Goal: Task Accomplishment & Management: Use online tool/utility

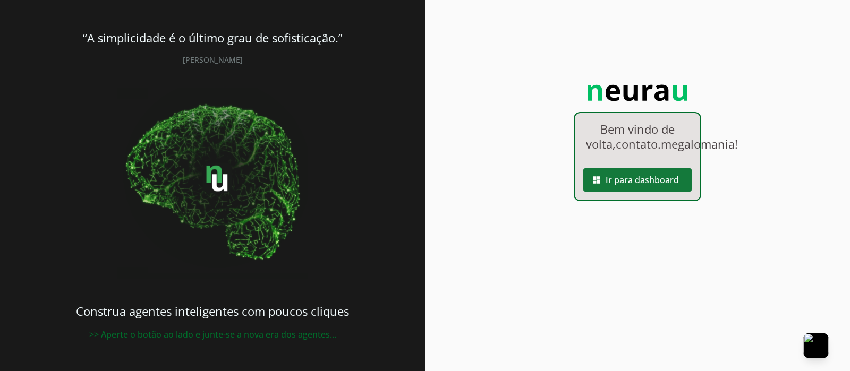
click at [648, 193] on span at bounding box center [637, 179] width 108 height 25
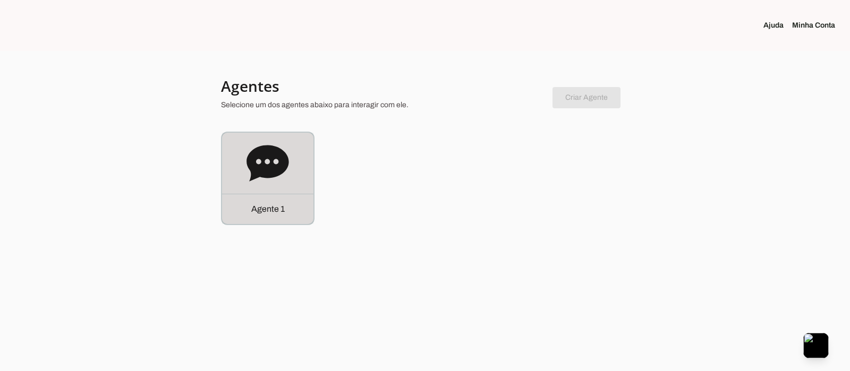
click at [262, 162] on icon at bounding box center [267, 163] width 42 height 36
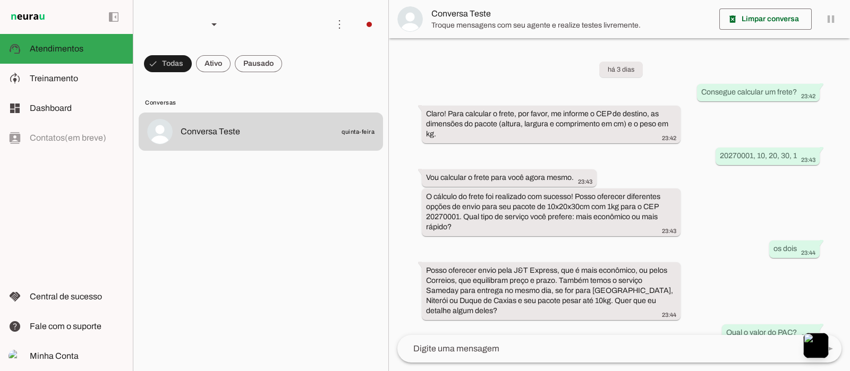
scroll to position [96, 0]
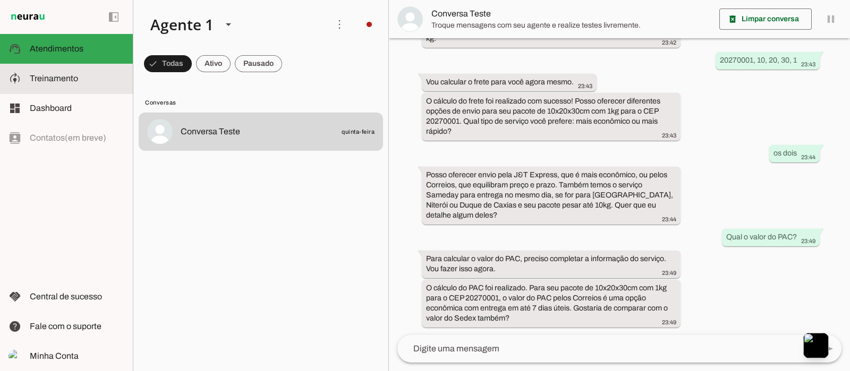
click at [58, 70] on md-item "model_training Treinamento Treinamento" at bounding box center [66, 79] width 133 height 30
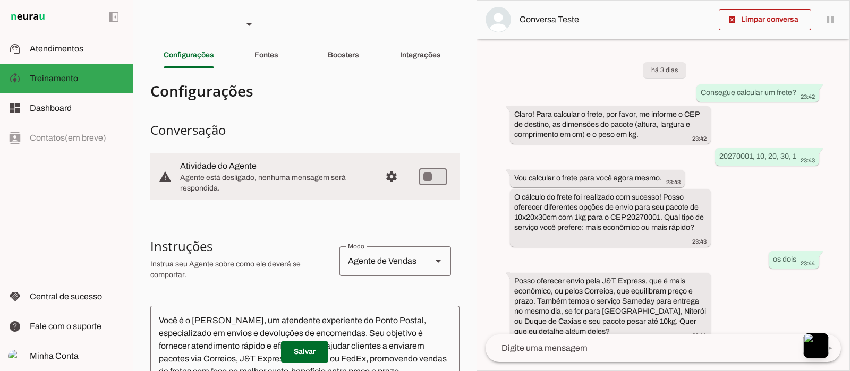
scroll to position [127, 0]
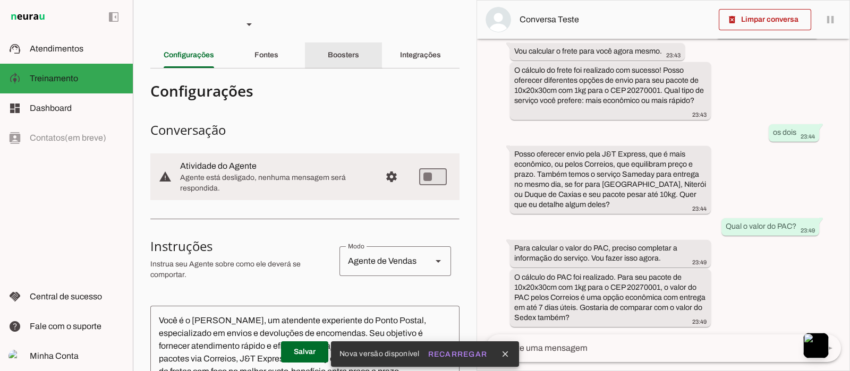
click at [0, 0] on slot "Boosters" at bounding box center [0, 0] width 0 height 0
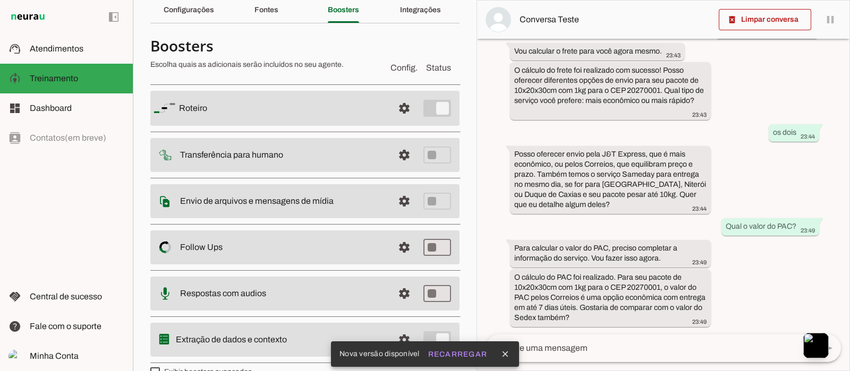
scroll to position [66, 0]
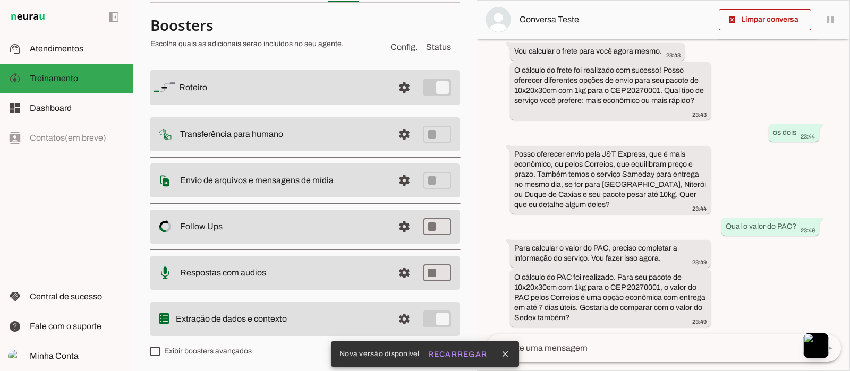
click at [227, 351] on label "Exibir boosters avançados" at bounding box center [200, 351] width 101 height 11
click at [160, 351] on md-checkbox at bounding box center [155, 352] width 10 height 10
type md-checkbox "on"
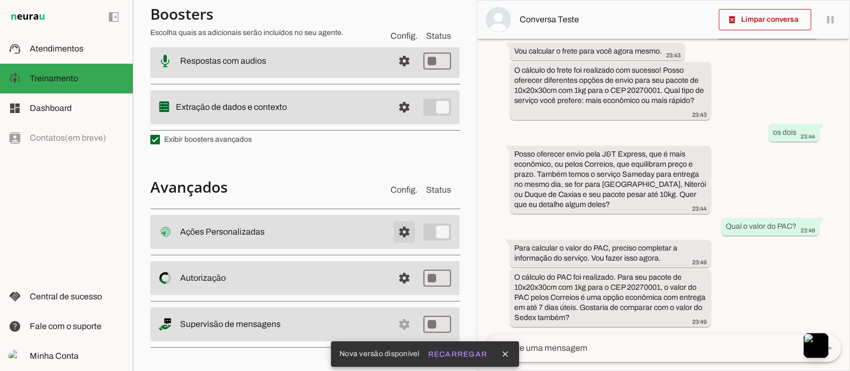
click at [396, 229] on span at bounding box center [403, 231] width 25 height 25
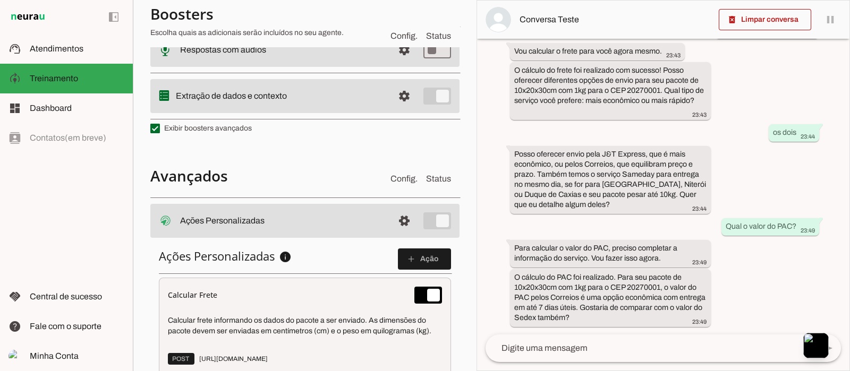
scroll to position [486, 0]
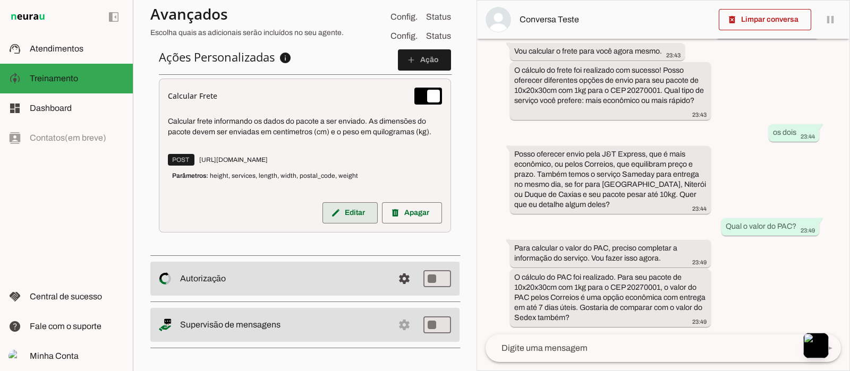
click at [333, 209] on span at bounding box center [349, 212] width 55 height 25
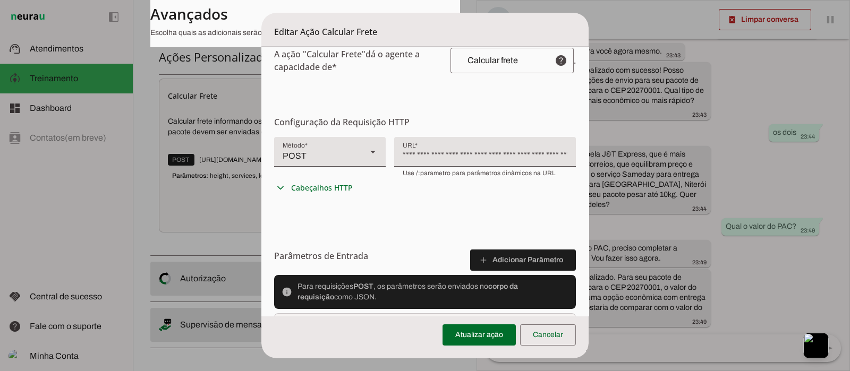
scroll to position [199, 0]
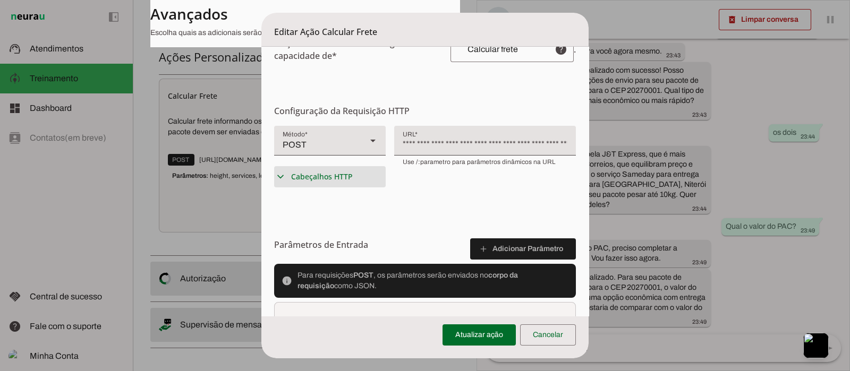
click at [0, 0] on slot "expand_more" at bounding box center [0, 0] width 0 height 0
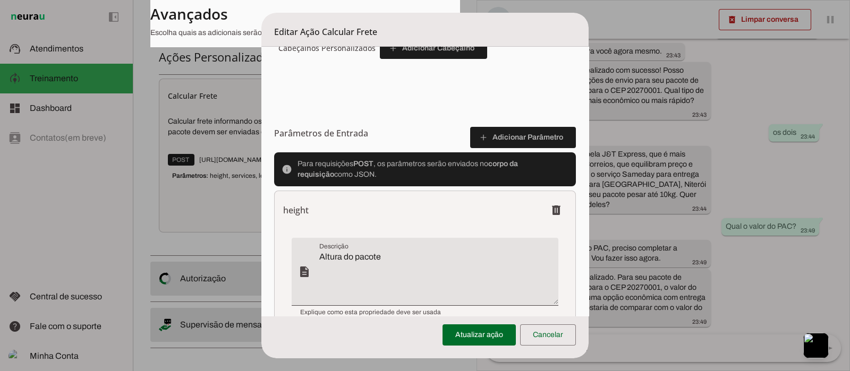
scroll to position [530, 0]
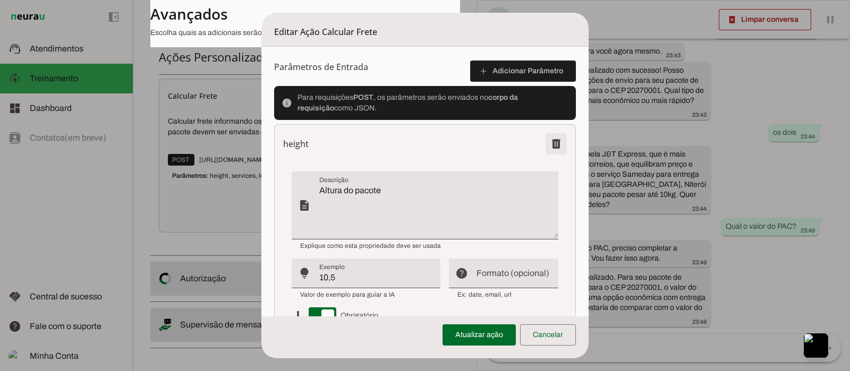
click at [549, 140] on span at bounding box center [555, 143] width 25 height 25
type textarea "Tipo de serviço sendo PAC = 1 e Sedex = 2"
type input "PAC ou Sedex"
type textarea "Comprimento do pacote"
type input "20,5"
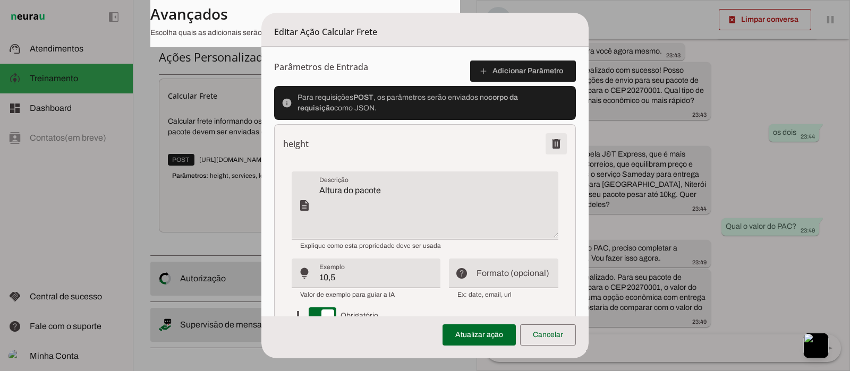
type textarea "Largura do pacote"
type input "15,5"
type textarea "cep de destino (to)"
type input "20271000"
type textarea "Peso do pacote"
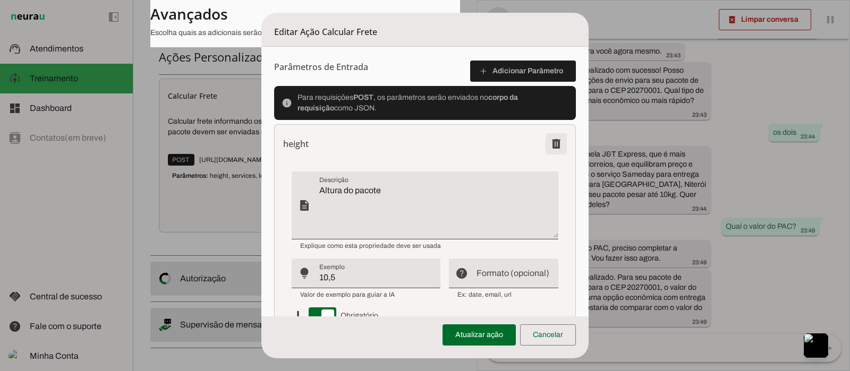
type input "0,55"
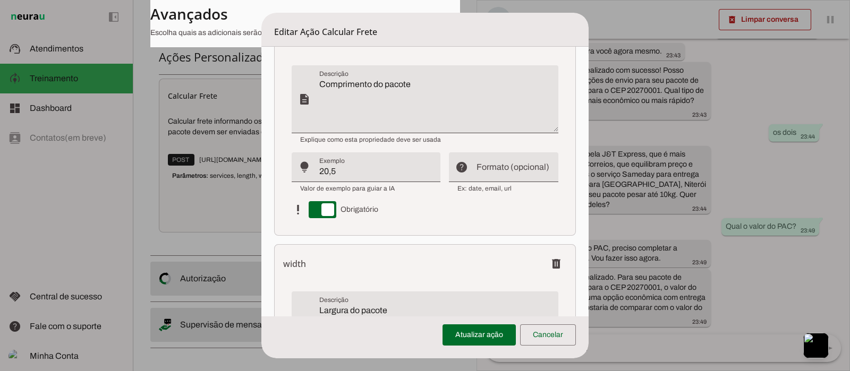
scroll to position [862, 0]
click at [481, 167] on input "Formato (opcional)" at bounding box center [512, 172] width 73 height 13
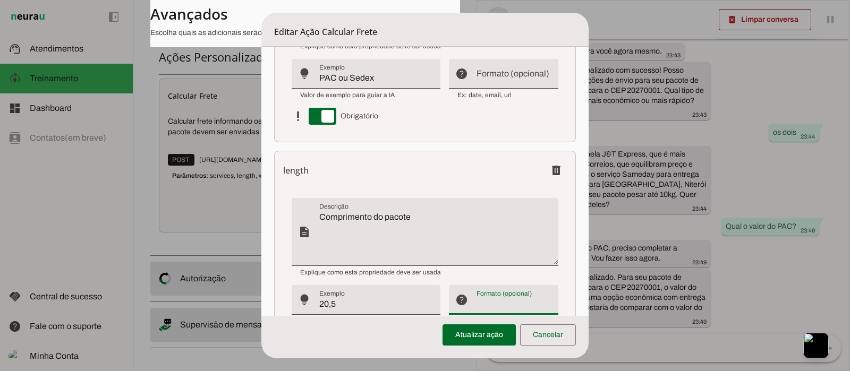
click at [452, 235] on textarea "Comprimento do pacote" at bounding box center [438, 236] width 238 height 51
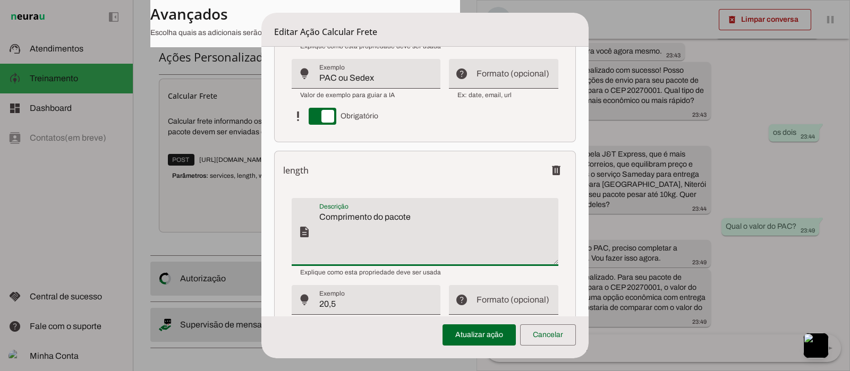
click at [305, 173] on h6 "length" at bounding box center [295, 170] width 25 height 13
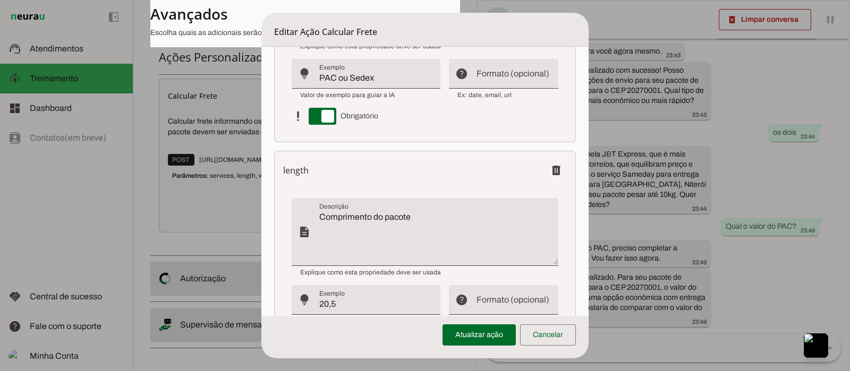
click at [305, 173] on h6 "length" at bounding box center [295, 170] width 25 height 13
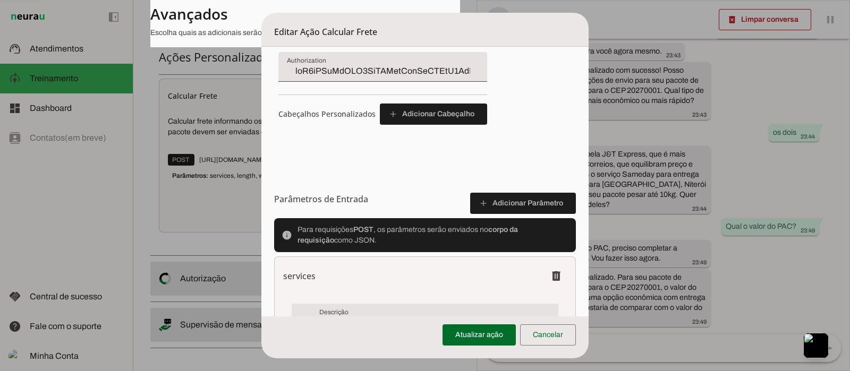
scroll to position [332, 0]
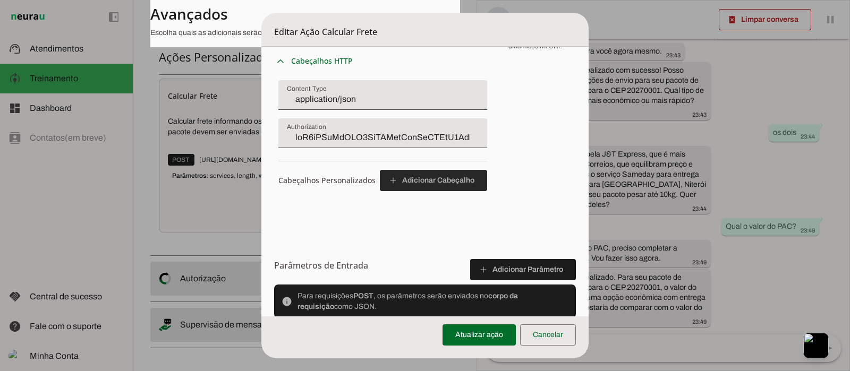
click at [416, 183] on span at bounding box center [433, 180] width 107 height 25
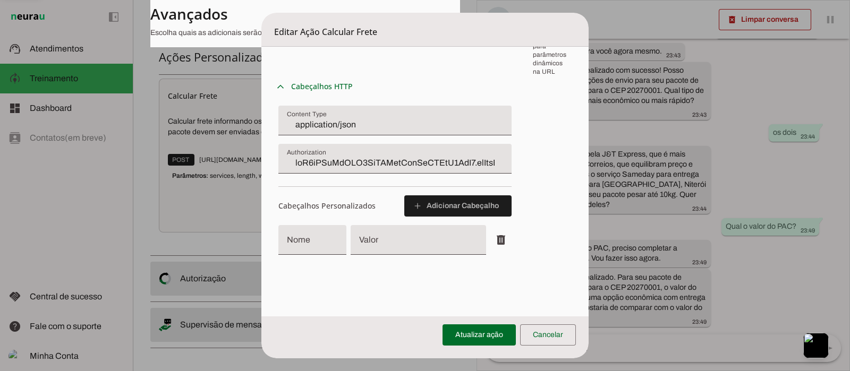
click at [312, 233] on div at bounding box center [311, 240] width 67 height 30
type input "User-Agent"
drag, startPoint x: 370, startPoint y: 247, endPoint x: 376, endPoint y: 246, distance: 6.4
click at [372, 247] on input "Valor" at bounding box center [418, 244] width 118 height 13
paste input "Aplicação"
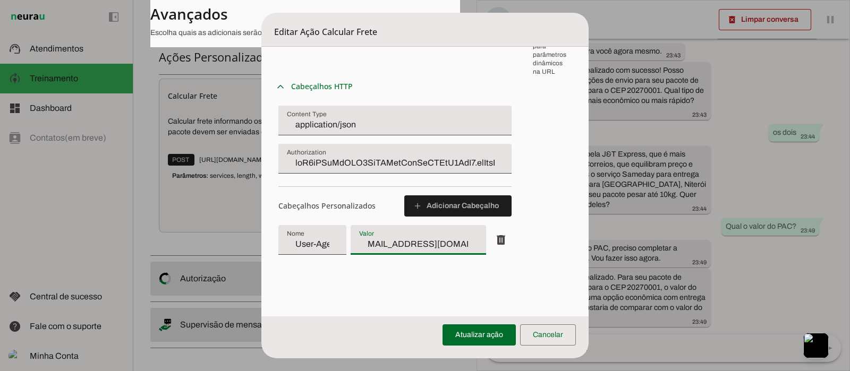
scroll to position [0, 55]
type input "Aplicação [EMAIL_ADDRESS][DOMAIN_NAME]"
type md-filled-text-field "Aplicação [EMAIL_ADDRESS][DOMAIN_NAME]"
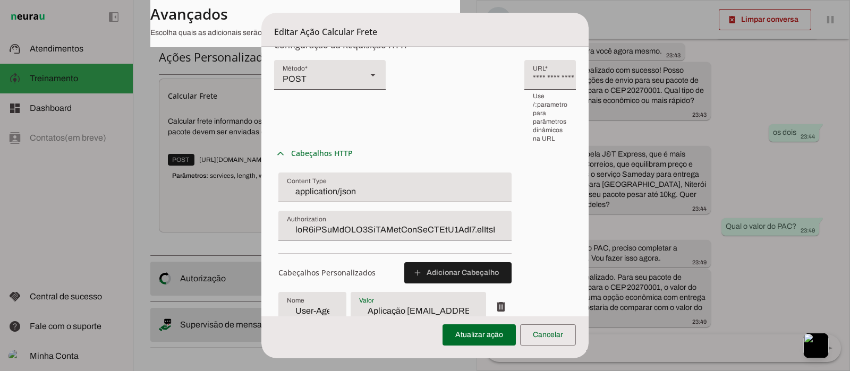
scroll to position [398, 0]
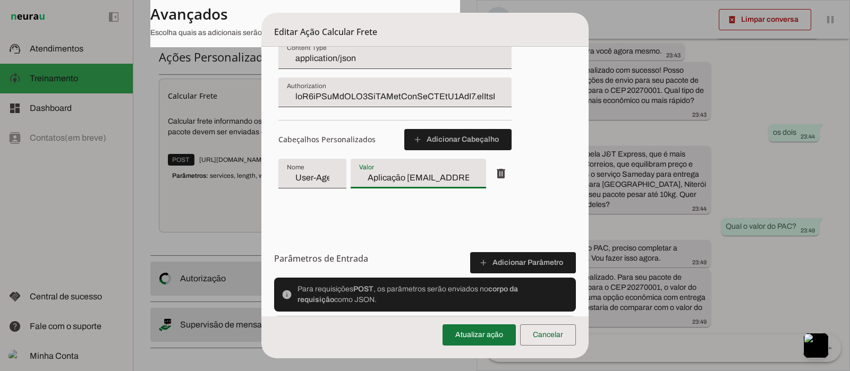
click at [479, 335] on span at bounding box center [478, 334] width 73 height 25
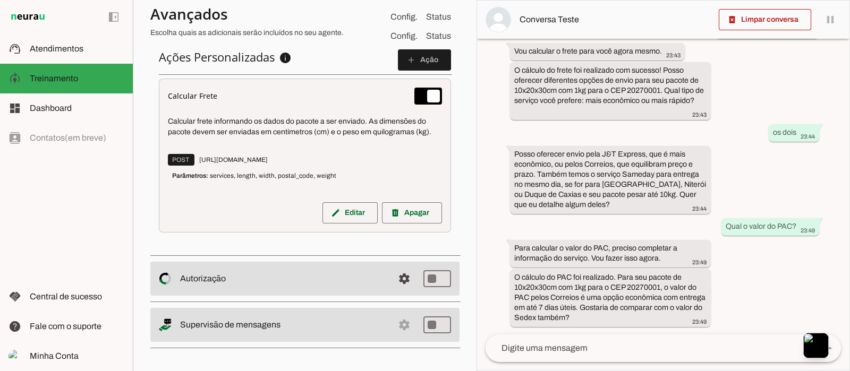
scroll to position [0, 0]
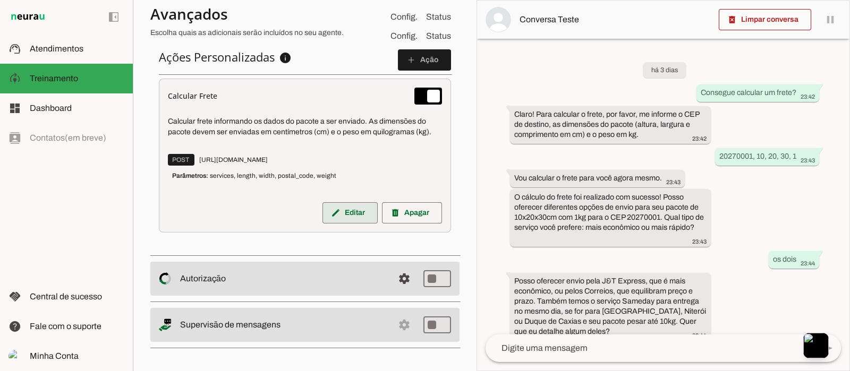
click at [349, 209] on span at bounding box center [349, 212] width 55 height 25
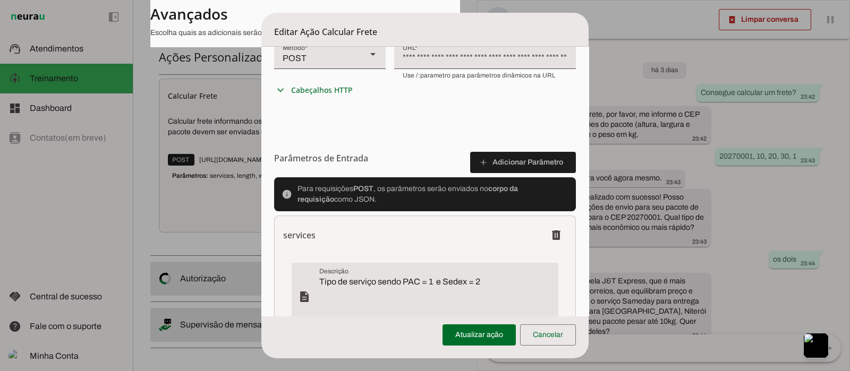
scroll to position [265, 0]
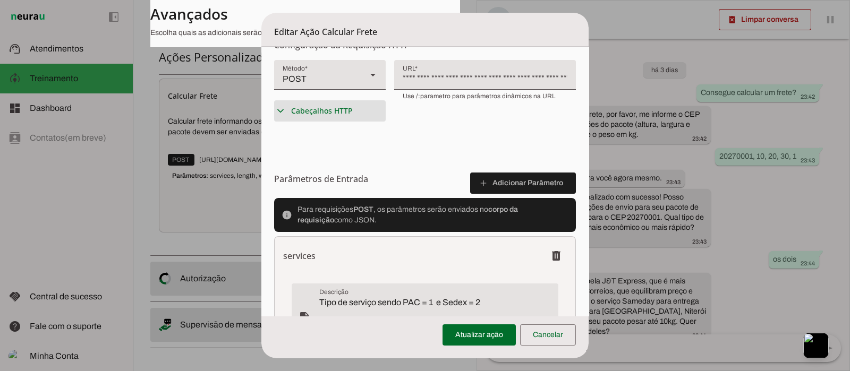
click at [336, 104] on summary "expand_more Cabeçalhos HTTP" at bounding box center [329, 110] width 111 height 21
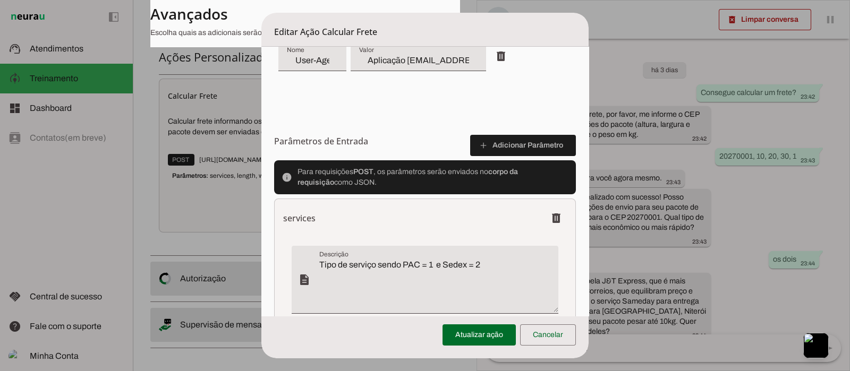
scroll to position [597, 0]
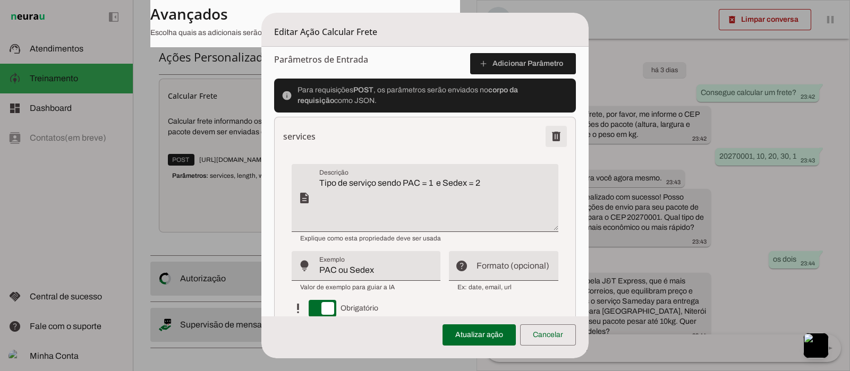
click at [545, 133] on span at bounding box center [555, 136] width 25 height 25
type textarea "Comprimento do pacote"
type input "20,5"
type textarea "Largura do pacote"
type input "15,5"
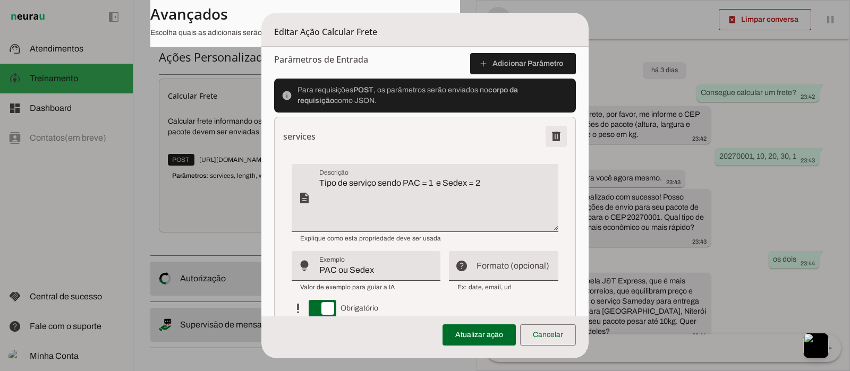
type textarea "cep de destino (to)"
type input "20271000"
type textarea "Peso do pacote"
type input "0,55"
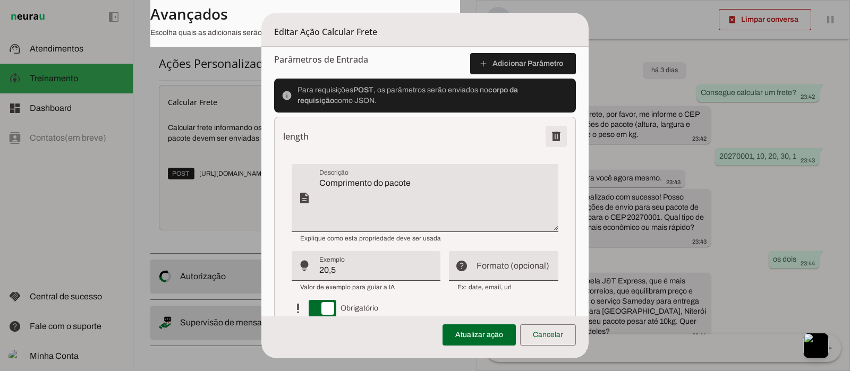
click at [549, 136] on span at bounding box center [555, 136] width 25 height 25
type textarea "Largura do pacote"
type input "15,5"
type textarea "cep de destino (to)"
type input "20271000"
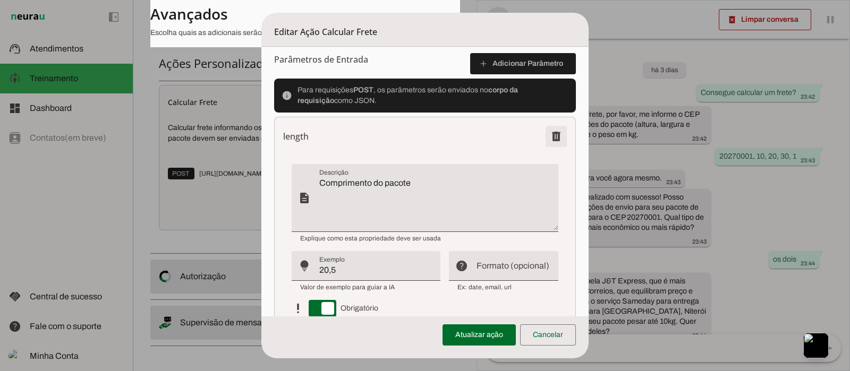
type textarea "Peso do pacote"
type input "0,55"
click at [549, 136] on span at bounding box center [555, 136] width 25 height 25
type textarea "cep de destino (to)"
type input "20271000"
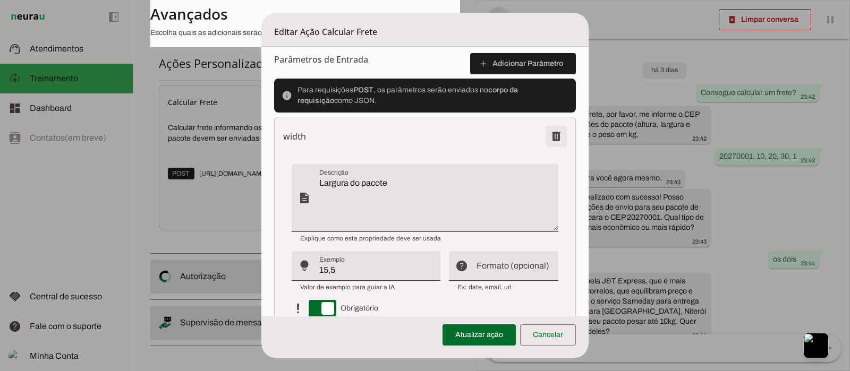
type textarea "Peso do pacote"
type input "0,55"
click at [549, 136] on span at bounding box center [555, 136] width 25 height 25
type textarea "Peso do pacote"
type input "0,55"
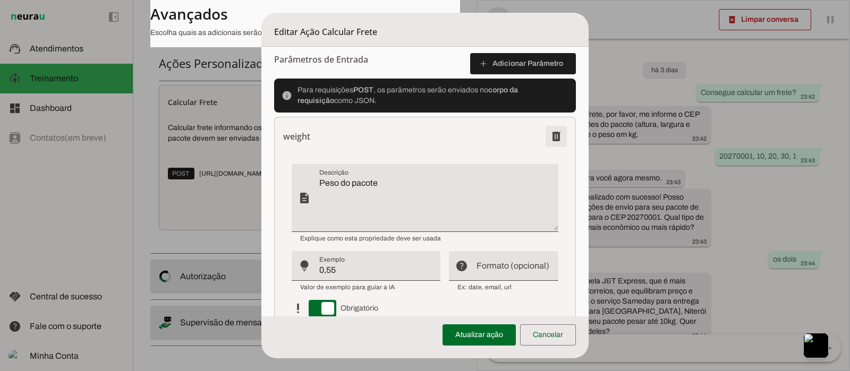
click at [549, 136] on span at bounding box center [555, 136] width 25 height 25
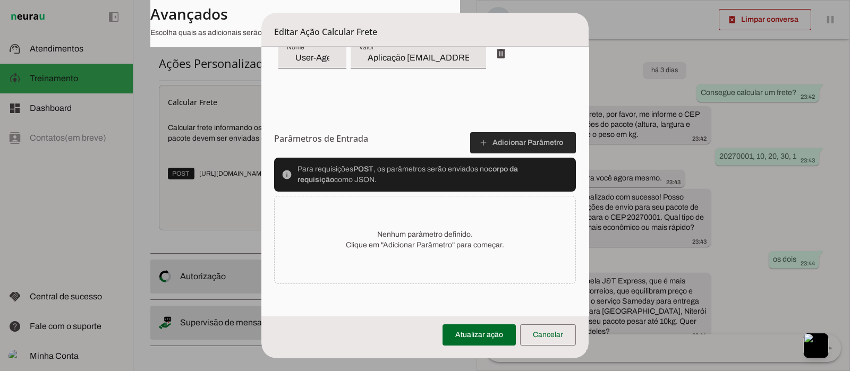
scroll to position [517, 0]
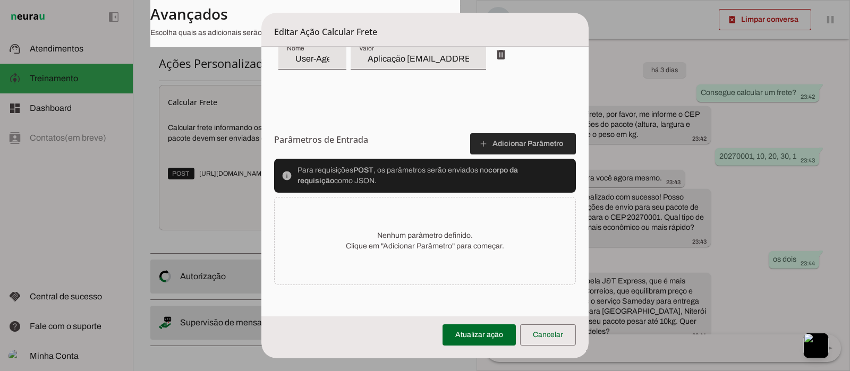
click at [529, 144] on span at bounding box center [523, 143] width 106 height 25
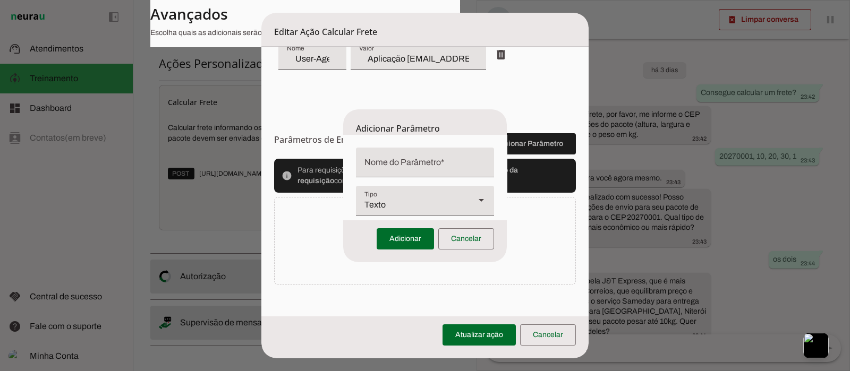
click at [445, 161] on input "Nome do Parâmetro" at bounding box center [424, 166] width 121 height 13
type input "from.postal_code"
type md-filled-text-field "from.postal_code"
click at [427, 201] on div "Texto" at bounding box center [411, 201] width 110 height 30
click at [395, 235] on span at bounding box center [404, 238] width 57 height 25
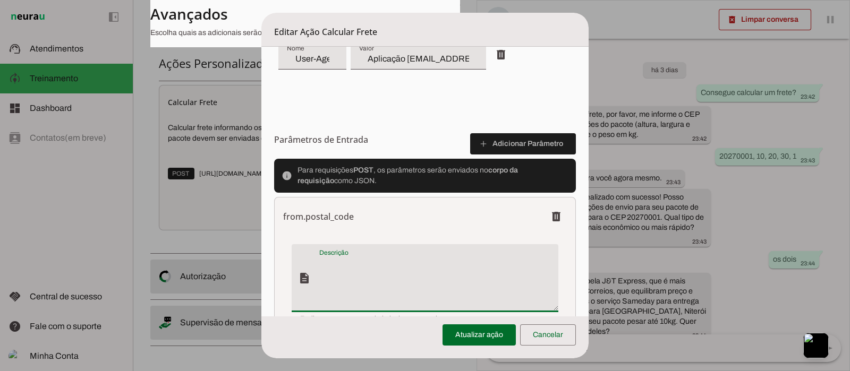
click at [345, 264] on textarea "Descrição" at bounding box center [438, 282] width 238 height 51
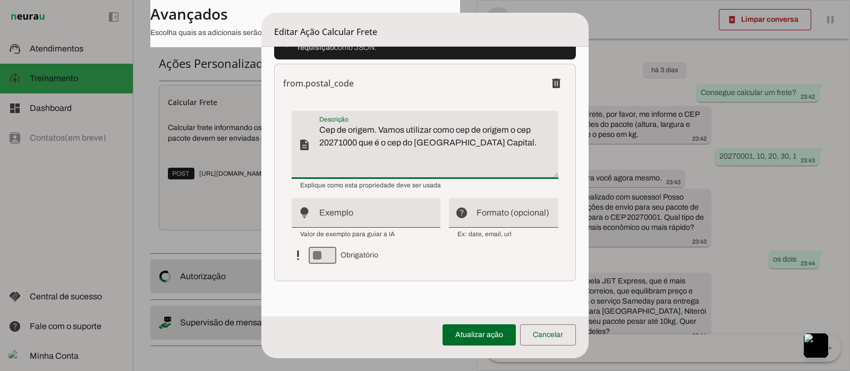
type textarea "Cep de origem. Vamos utilizar como cep de origem o cep 20271000 que é o cep do …"
type md-filled-text-field "Cep de origem. Vamos utilizar como cep de origem o cep 20271000 que é o cep do …"
click at [387, 212] on input "Exemplo" at bounding box center [375, 217] width 113 height 13
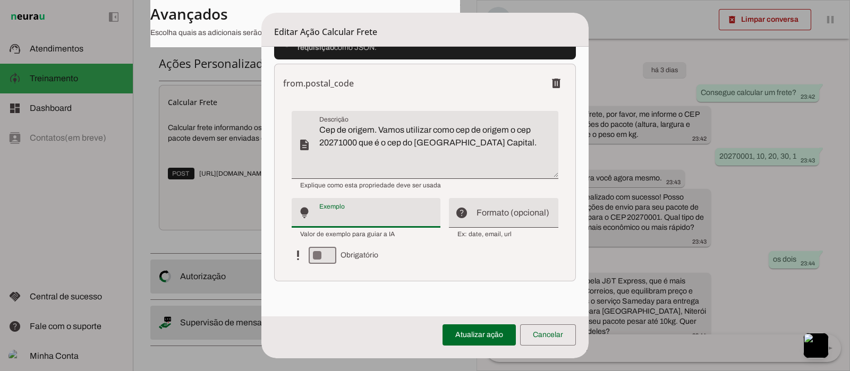
type input "20271000"
type md-filled-text-field "20271000"
type input "20271000"
type md-filled-text-field "20271000"
click at [502, 259] on div "description lightbulb_outline help_outline priority_high Obrigatório" at bounding box center [424, 187] width 266 height 153
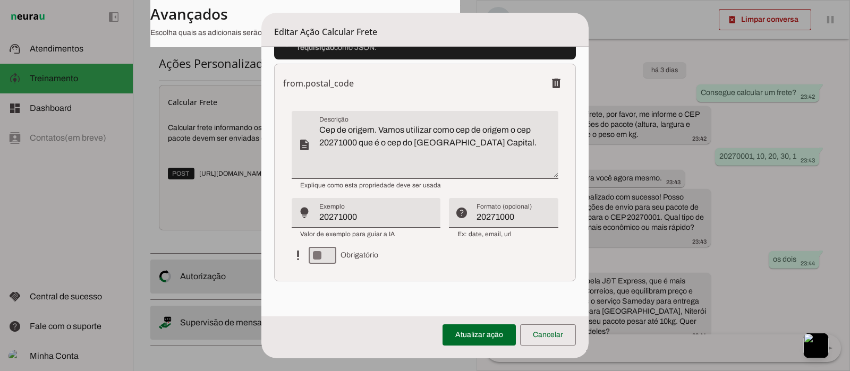
click at [484, 253] on div "description lightbulb_outline help_outline priority_high Obrigatório" at bounding box center [424, 187] width 266 height 153
click at [520, 145] on textarea "Cep de origem. Vamos utilizar como cep de origem o cep 20271000 que é o cep do …" at bounding box center [438, 149] width 238 height 51
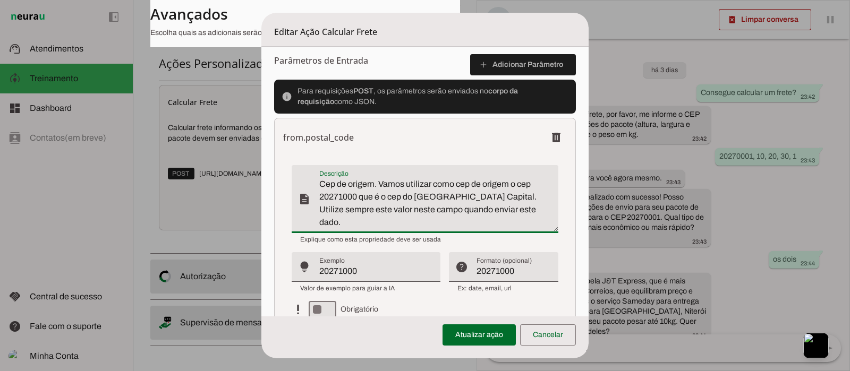
scroll to position [656, 0]
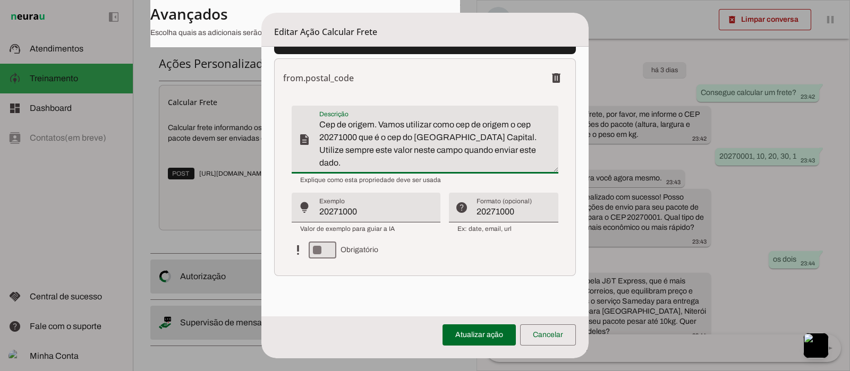
type textarea "Cep de origem. Vamos utilizar como cep de origem o cep 20271000 que é o cep do …"
type md-filled-text-field "Cep de origem. Vamos utilizar como cep de origem o cep 20271000 que é o cep do …"
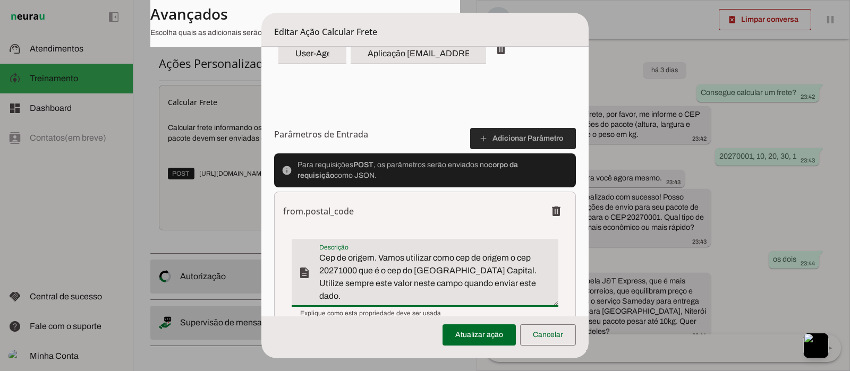
click at [516, 135] on span at bounding box center [523, 138] width 106 height 25
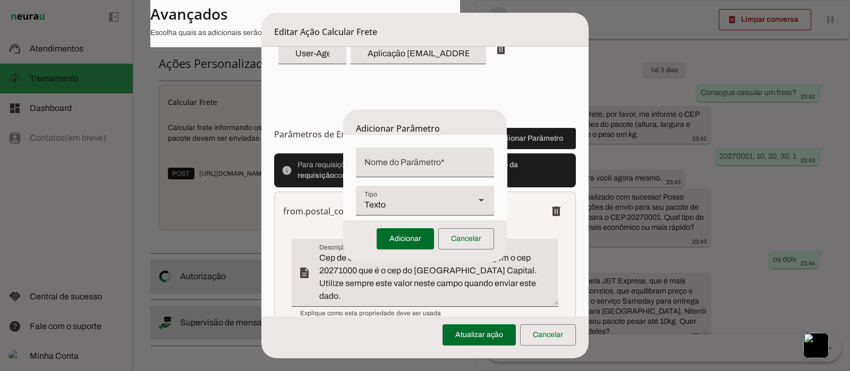
click at [447, 155] on div at bounding box center [425, 163] width 138 height 30
type input "to.postal_code"
type md-filled-text-field "to.postal_code"
click at [410, 236] on span at bounding box center [404, 238] width 57 height 25
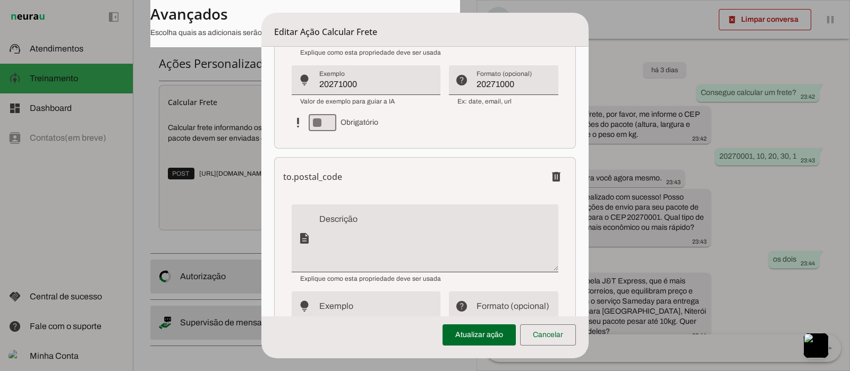
scroll to position [788, 0]
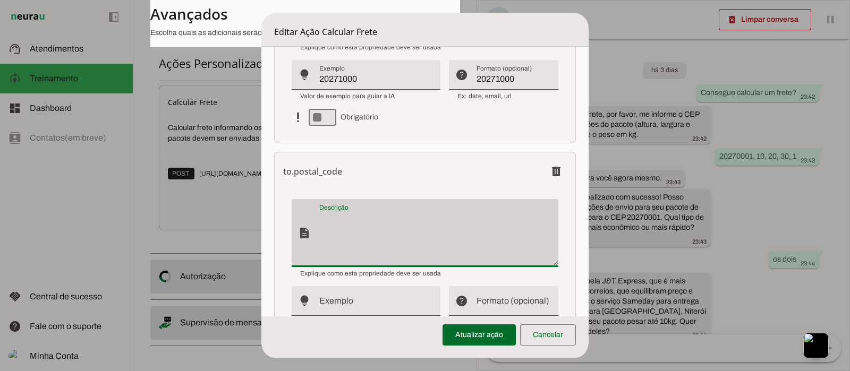
click at [337, 209] on div at bounding box center [438, 233] width 238 height 68
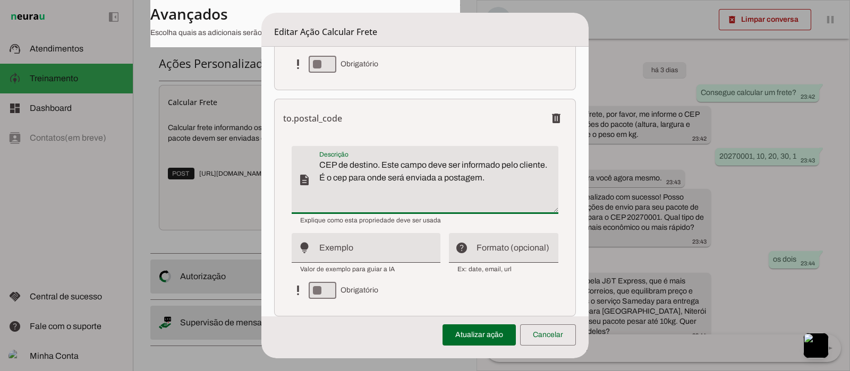
scroll to position [881, 0]
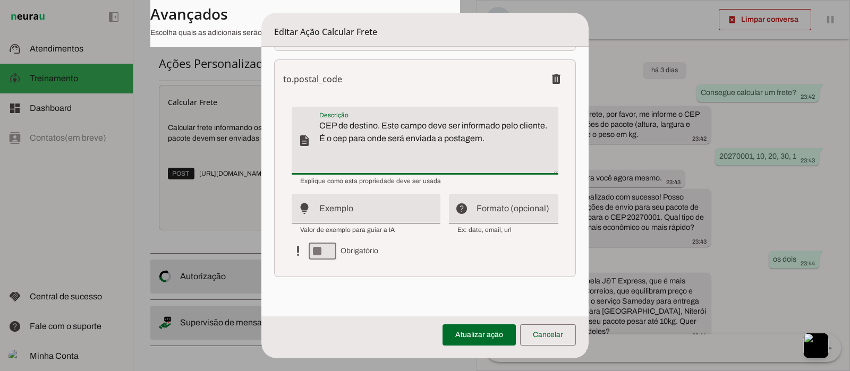
type textarea "CEP de destino. Este campo deve ser informado pelo cliente. É o cep para onde s…"
type md-filled-text-field "CEP de destino. Este campo deve ser informado pelo cliente. É o cep para onde s…"
drag, startPoint x: 346, startPoint y: 213, endPoint x: 359, endPoint y: 208, distance: 14.3
click at [346, 213] on input "Exemplo" at bounding box center [375, 213] width 113 height 13
click at [327, 212] on input "21360000" at bounding box center [375, 213] width 113 height 13
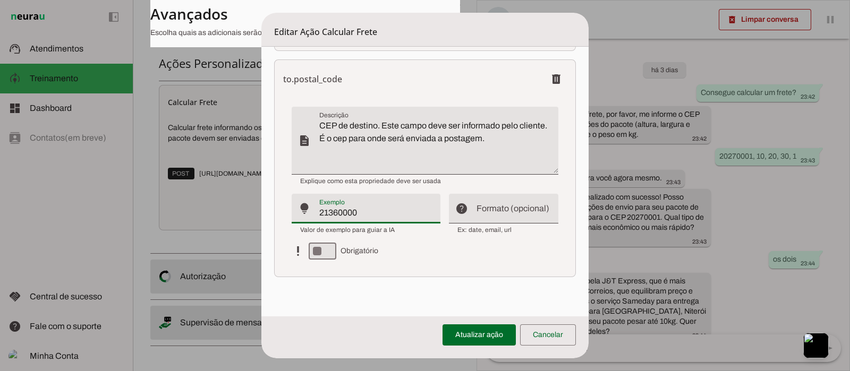
click at [327, 212] on input "21360000" at bounding box center [375, 213] width 113 height 13
type input "21360000"
type md-filled-text-field "21360000"
click at [499, 211] on input "Formato (opcional)" at bounding box center [512, 213] width 73 height 13
type input "20271000"
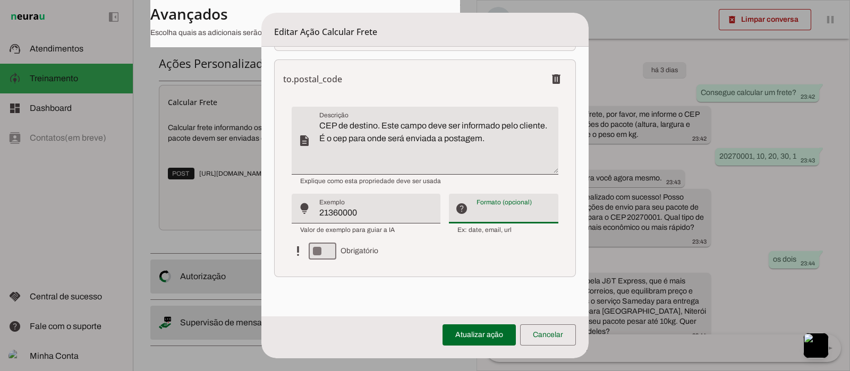
type md-filled-text-field "20271000"
click at [494, 254] on div "description lightbulb_outline help_outline priority_high Obrigatório" at bounding box center [424, 183] width 266 height 153
type md-switch "on"
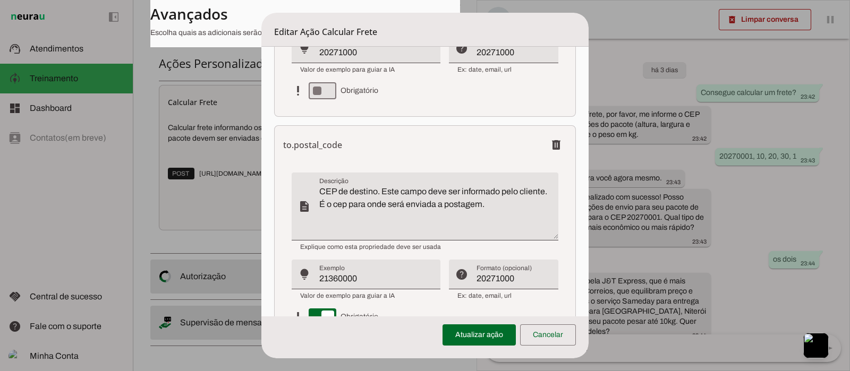
scroll to position [550, 0]
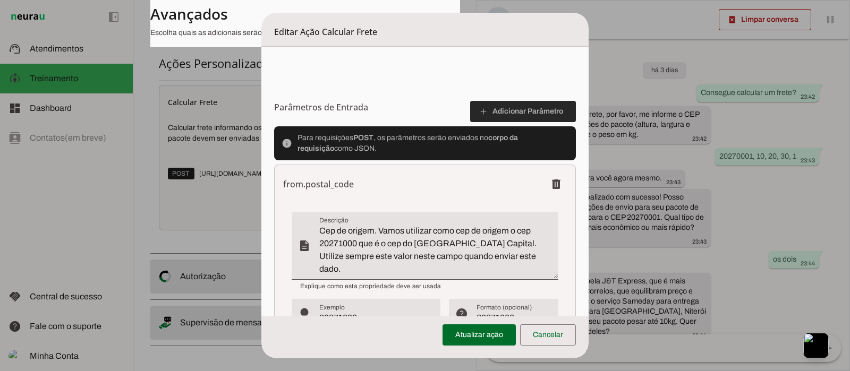
click at [523, 109] on span at bounding box center [523, 111] width 106 height 25
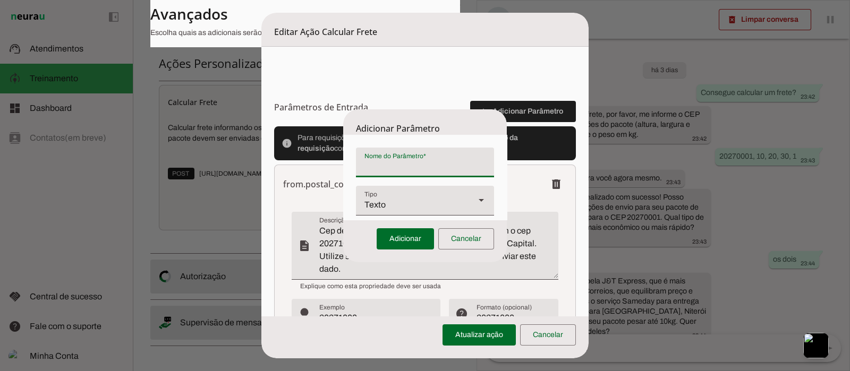
paste input "package.height"
type input "package.height"
type md-filled-text-field "package.height"
click at [407, 233] on span at bounding box center [404, 238] width 57 height 25
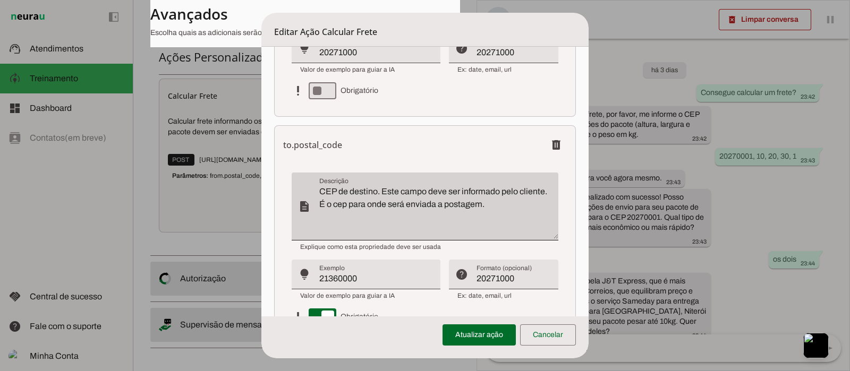
scroll to position [1014, 0]
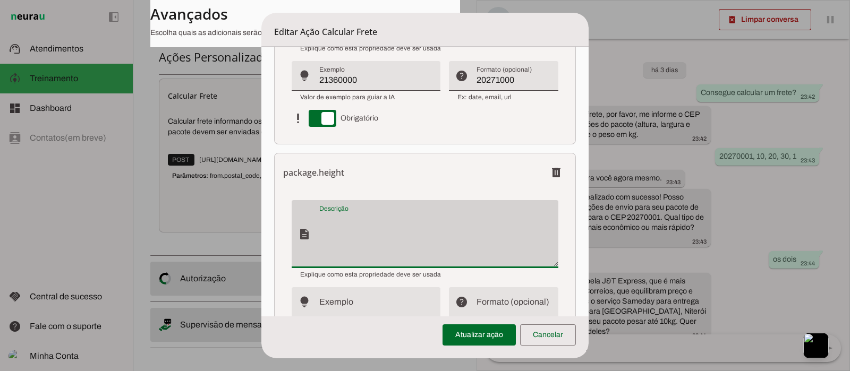
click at [370, 208] on div at bounding box center [438, 234] width 238 height 68
type textarea "E"
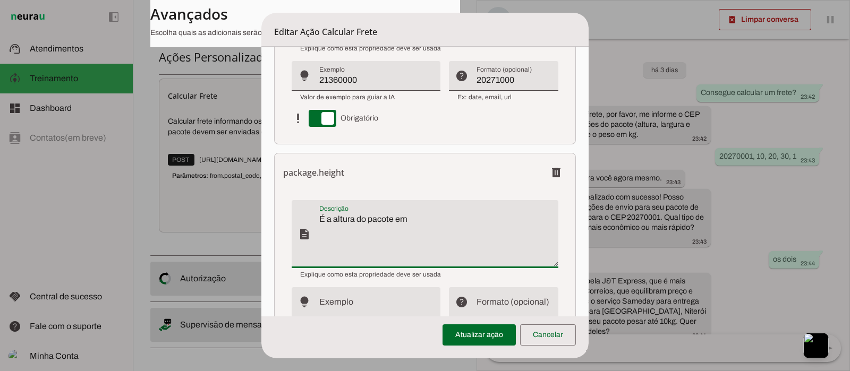
type textarea "É a altura do pacote em"
type md-filled-text-field "É a altura do pacote em"
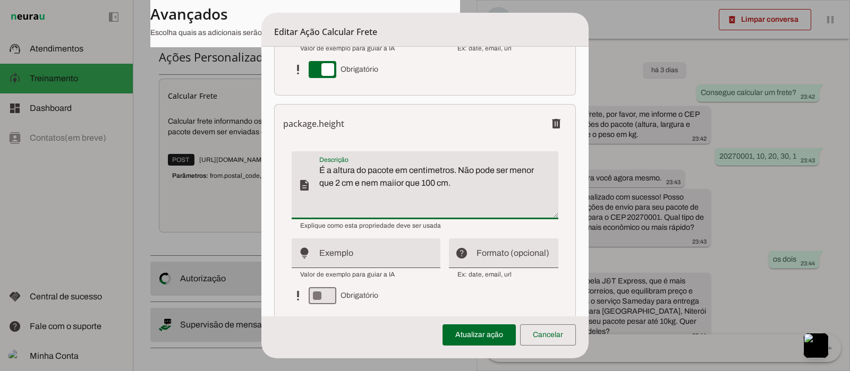
scroll to position [1107, 0]
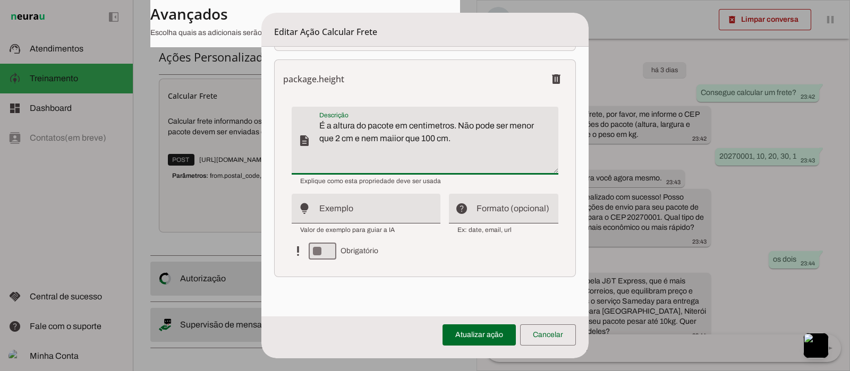
type textarea "É a altura do pacote em centimetros. Não pode ser menor que 2 cm e nem maiior q…"
type md-filled-text-field "É a altura do pacote em centimetros. Não pode ser menor que 2 cm e nem maiior q…"
click at [358, 208] on input "Exemplo" at bounding box center [375, 213] width 113 height 13
type input "2,50"
type md-filled-text-field "2,50"
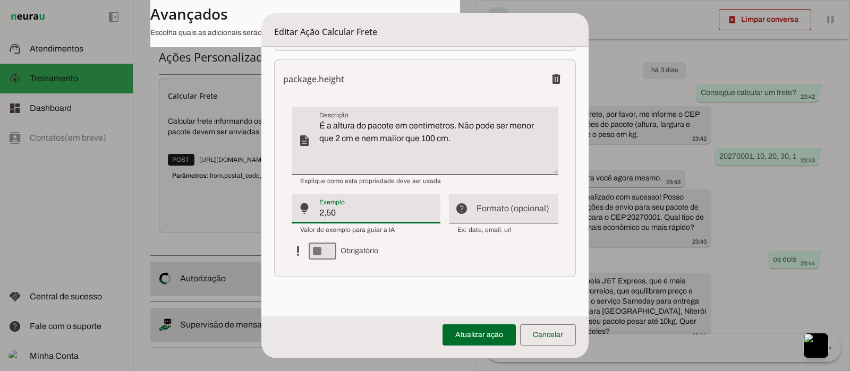
click at [496, 209] on input "Formato (opcional)" at bounding box center [512, 213] width 73 height 13
type input "2,50"
type md-filled-text-field "2,50"
type md-switch "on"
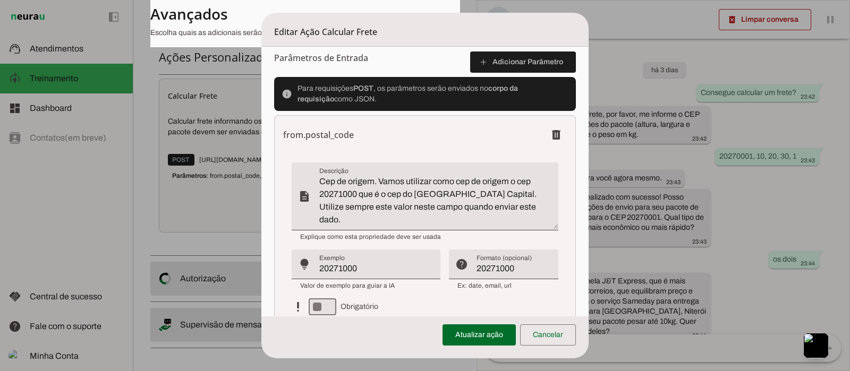
scroll to position [576, 0]
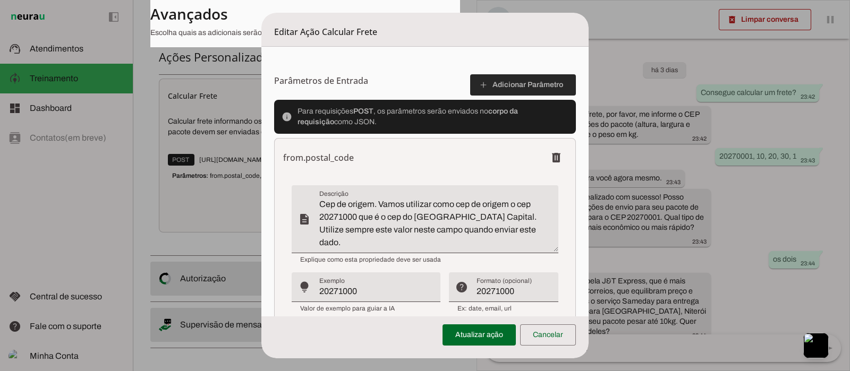
click at [502, 79] on span at bounding box center [523, 84] width 106 height 25
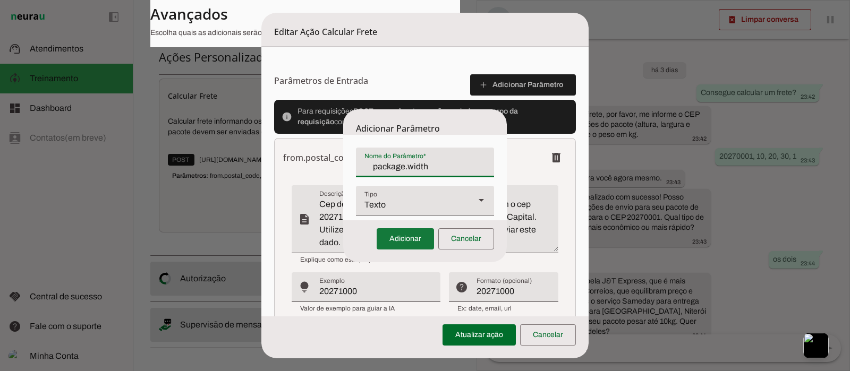
type input "package.width"
type md-filled-text-field "package.width"
click at [410, 235] on span at bounding box center [404, 238] width 57 height 25
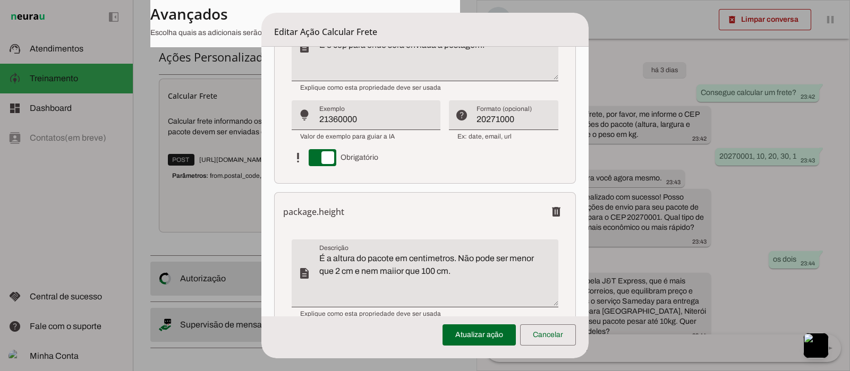
scroll to position [1107, 0]
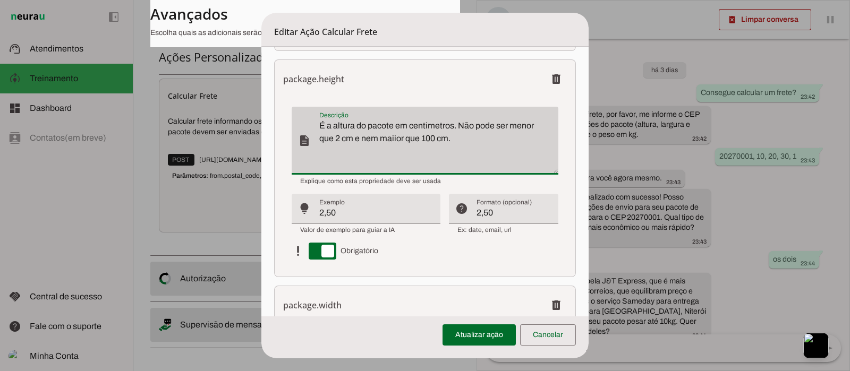
drag, startPoint x: 461, startPoint y: 142, endPoint x: 310, endPoint y: 105, distance: 155.7
click at [310, 105] on div "description Descrição Descrição É a altura do pacote em centimetros. Não pode s…" at bounding box center [424, 139] width 266 height 68
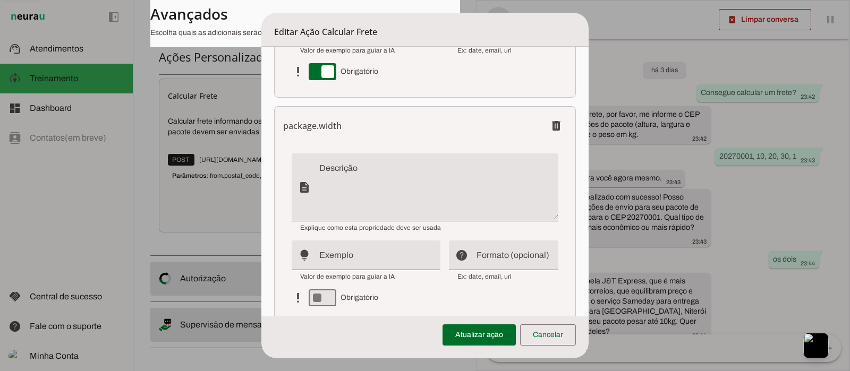
scroll to position [1333, 0]
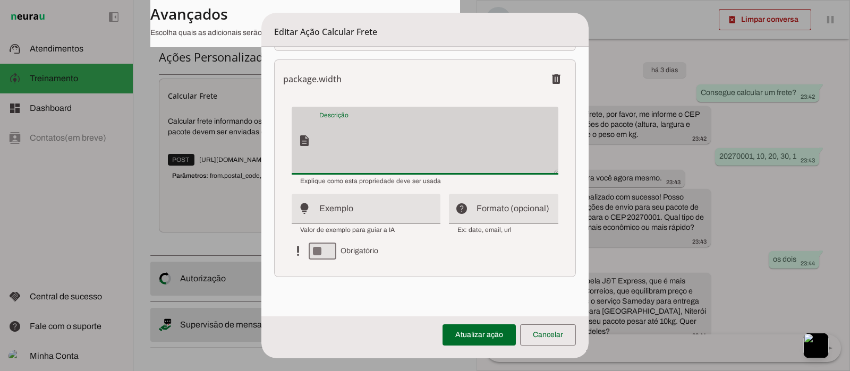
click at [347, 115] on div at bounding box center [438, 141] width 238 height 68
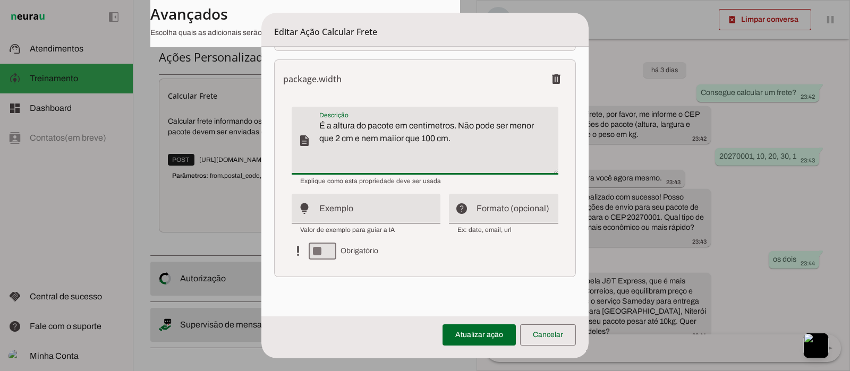
type textarea "É a altura do pacote em centimetros. Não pode ser menor que 2 cm e nem maiior q…"
type md-filled-text-field "É a altura do pacote em centimetros. Não pode ser menor que 2 cm e nem maiior q…"
click at [339, 120] on textarea "É a altura do pacote em centimetros. Não pode ser menor que 2 cm e nem maiior q…" at bounding box center [438, 144] width 238 height 51
click at [340, 134] on textarea "É a largura do pacote em centimetros. Não pode ser menor que 2 cm e nem maiior …" at bounding box center [438, 144] width 238 height 51
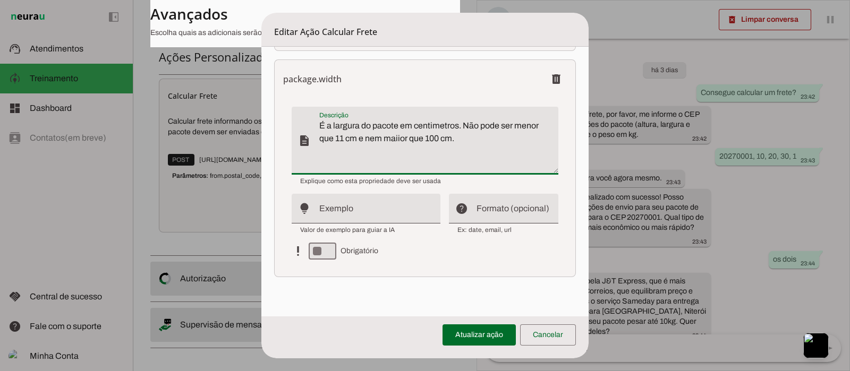
type textarea "É a largura do pacote em centimetros. Não pode ser menor que 11 cm e nem maiior…"
type md-filled-text-field "É a largura do pacote em centimetros. Não pode ser menor que 11 cm e nem maiior…"
click at [353, 208] on input "Exemplo" at bounding box center [375, 213] width 113 height 13
type input "11,5"
type md-filled-text-field "11,5"
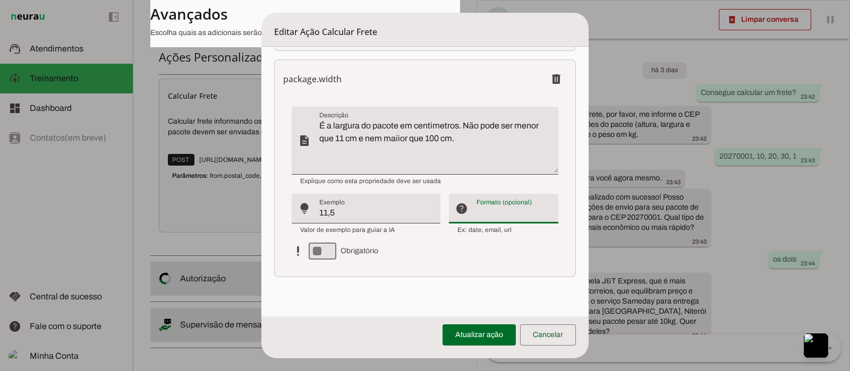
click at [502, 204] on div at bounding box center [516, 209] width 81 height 30
type input "11,50"
type md-filled-text-field "11,50"
click at [362, 216] on input "11,5" at bounding box center [375, 213] width 113 height 13
type input "11,50"
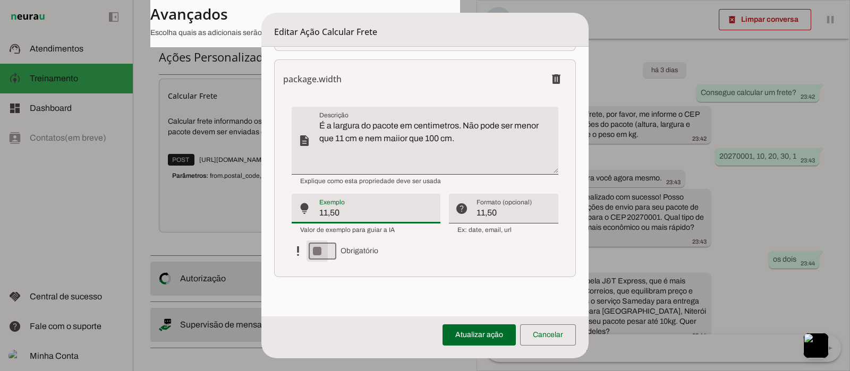
type md-filled-text-field "11,50"
type md-switch "on"
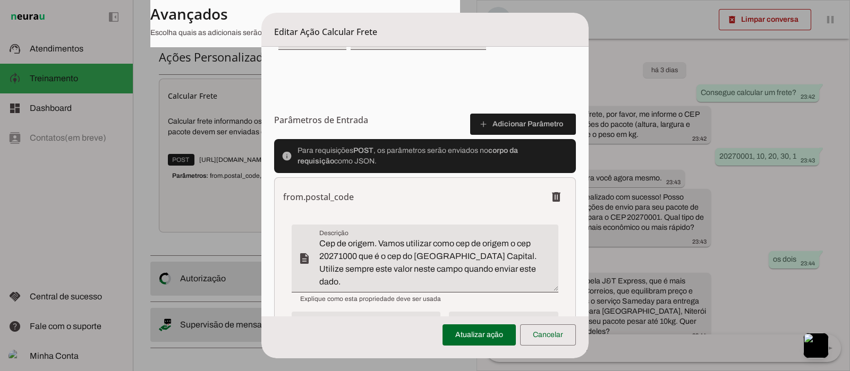
scroll to position [470, 0]
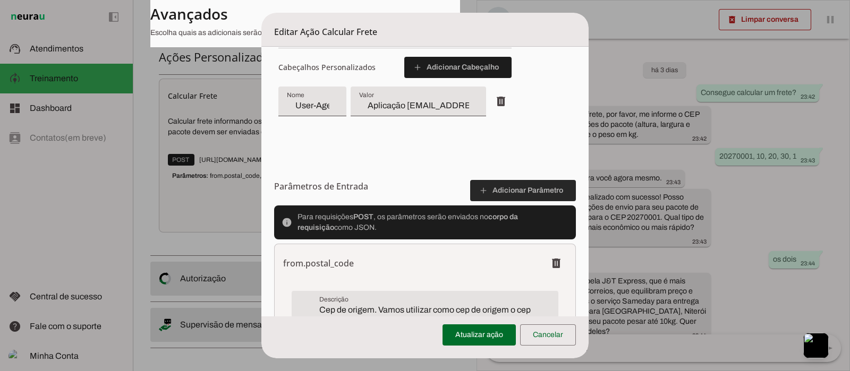
click at [497, 190] on span at bounding box center [523, 190] width 106 height 25
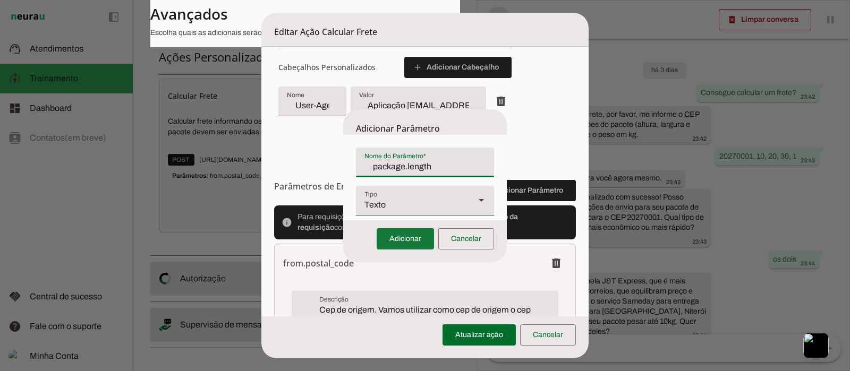
type input "package.length"
type md-filled-text-field "package.length"
click at [398, 236] on span at bounding box center [404, 238] width 57 height 25
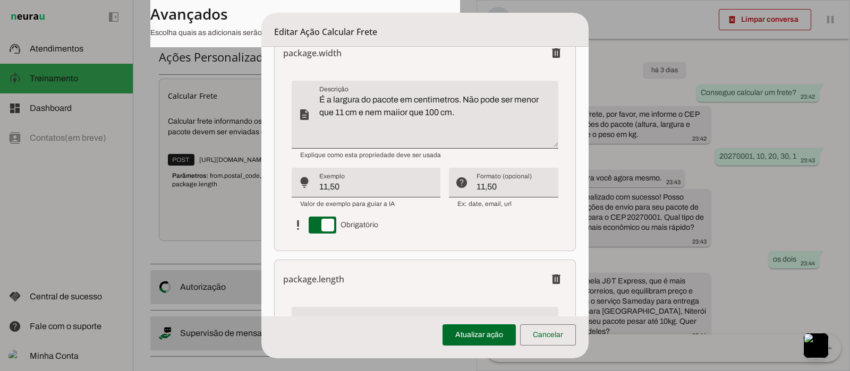
scroll to position [1333, 0]
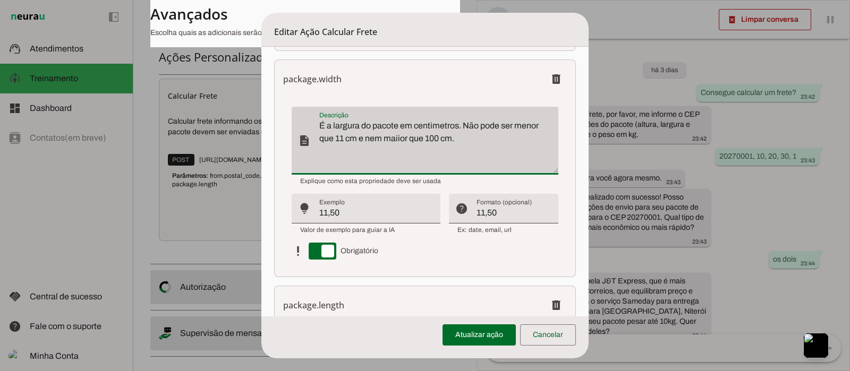
drag, startPoint x: 466, startPoint y: 137, endPoint x: 303, endPoint y: 112, distance: 164.9
click at [303, 112] on div "description Descrição Descrição É a largura do pacote em centimetros. Não pode …" at bounding box center [424, 139] width 266 height 68
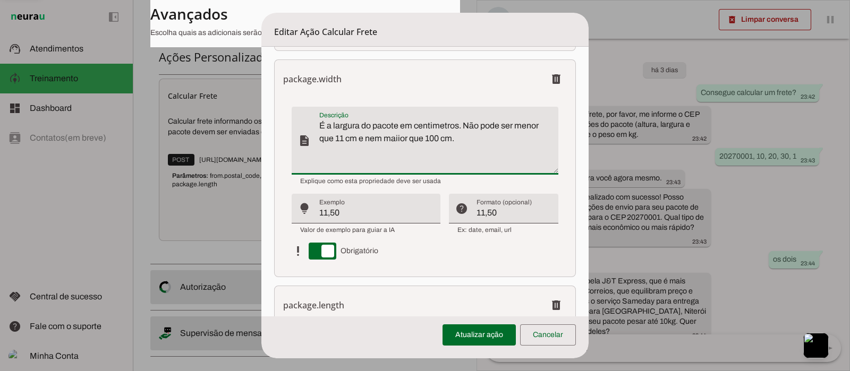
scroll to position [1466, 0]
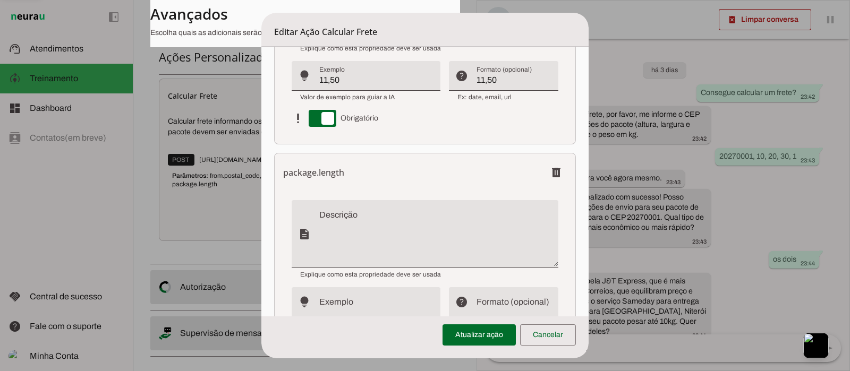
click at [362, 221] on textarea "Descrição" at bounding box center [438, 238] width 238 height 51
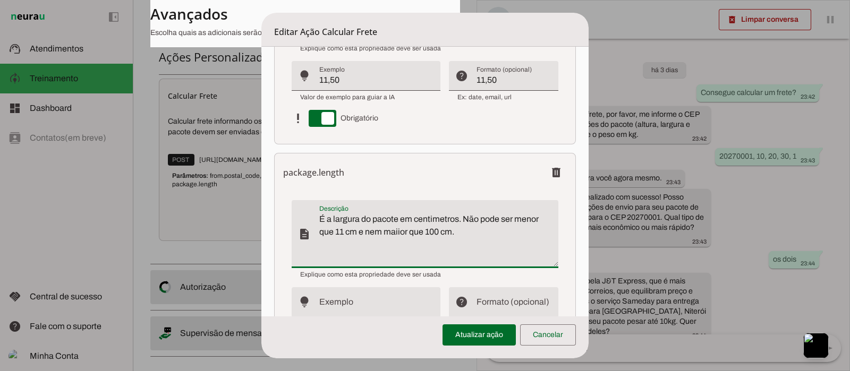
type textarea "É a largura do pacote em centimetros. Não pode ser menor que 11 cm e nem maiior…"
type md-filled-text-field "É a largura do pacote em centimetros. Não pode ser menor que 11 cm e nem maiior…"
click at [339, 217] on textarea "É a largura do pacote em centimetros. Não pode ser menor que 11 cm e nem maiior…" at bounding box center [438, 238] width 238 height 51
click at [366, 230] on textarea "É o comprimento do pacote em centimetros. Não pode ser menor que 11 cm e nem ma…" at bounding box center [438, 238] width 238 height 51
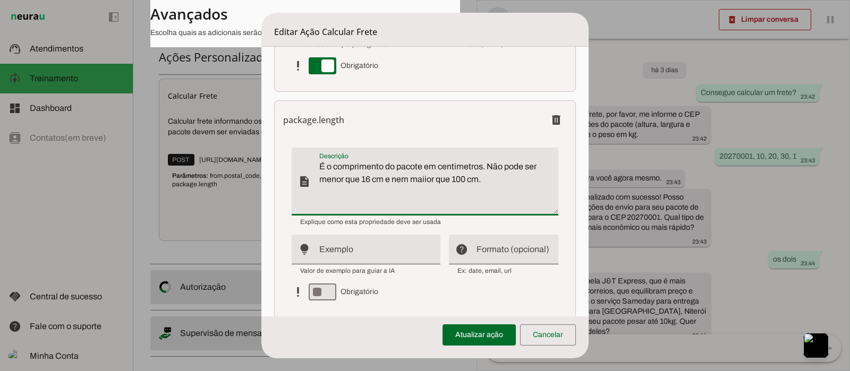
scroll to position [1559, 0]
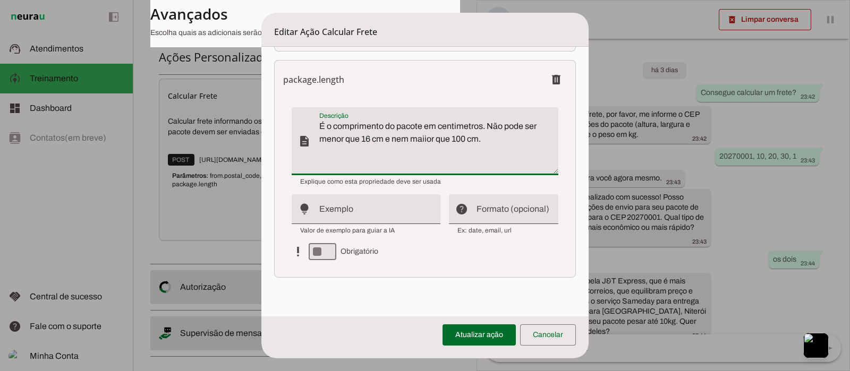
type textarea "É o comprimento do pacote em centimetros. Não pode ser menor que 16 cm e nem ma…"
type md-filled-text-field "É o comprimento do pacote em centimetros. Não pode ser menor que 16 cm e nem ma…"
click at [389, 211] on input "Exemplo" at bounding box center [375, 213] width 113 height 13
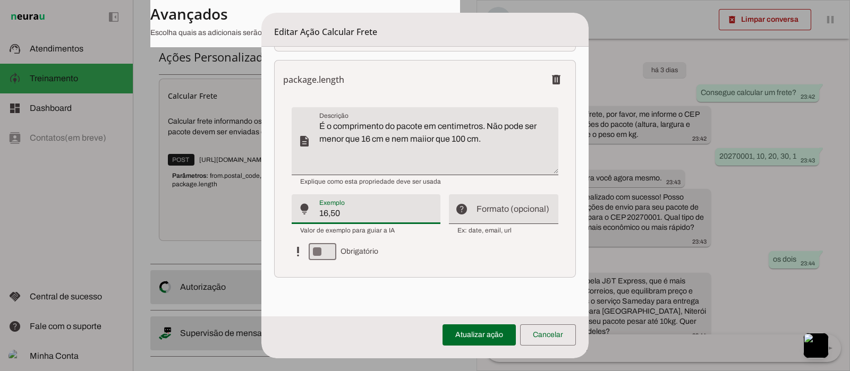
type input "16,50"
type md-filled-text-field "16,50"
click at [495, 216] on input "Formato (opcional)" at bounding box center [512, 213] width 73 height 13
type input "16,50"
type md-filled-text-field "16,50"
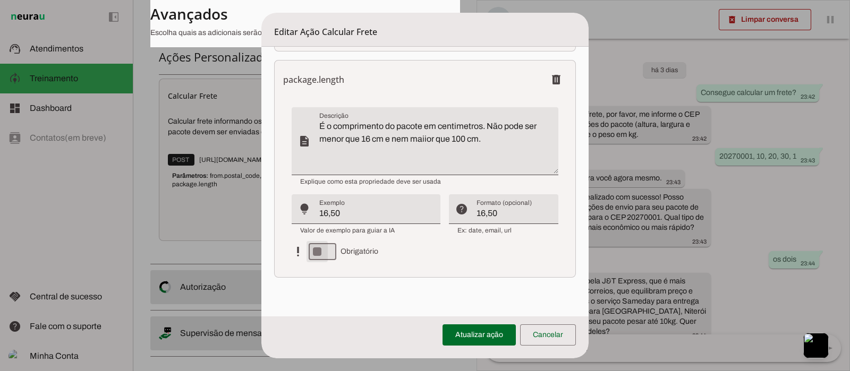
type md-switch "on"
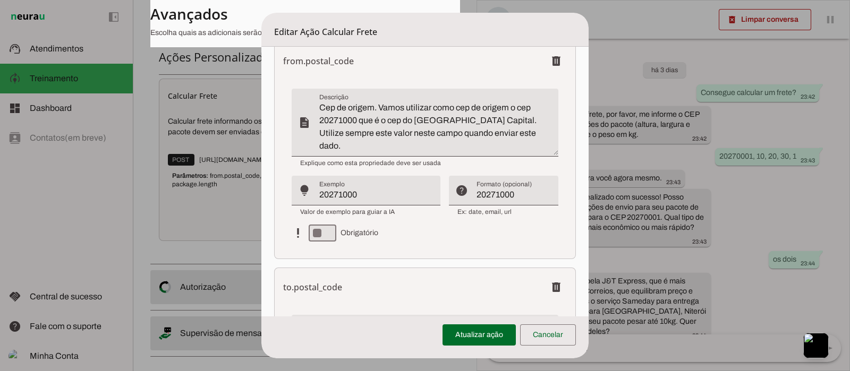
scroll to position [563, 0]
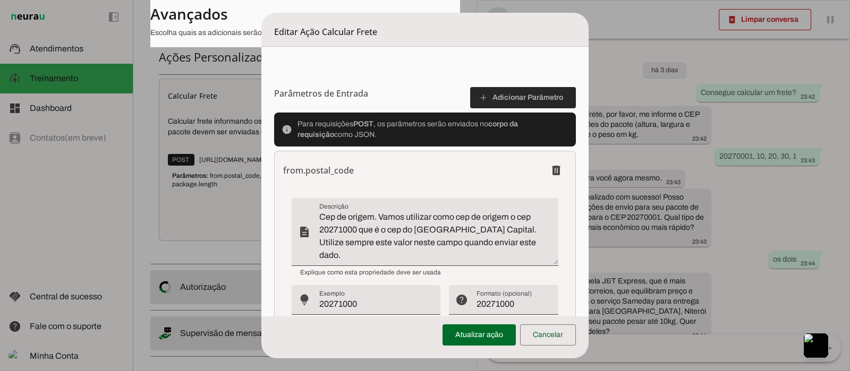
click at [502, 100] on span at bounding box center [523, 97] width 106 height 25
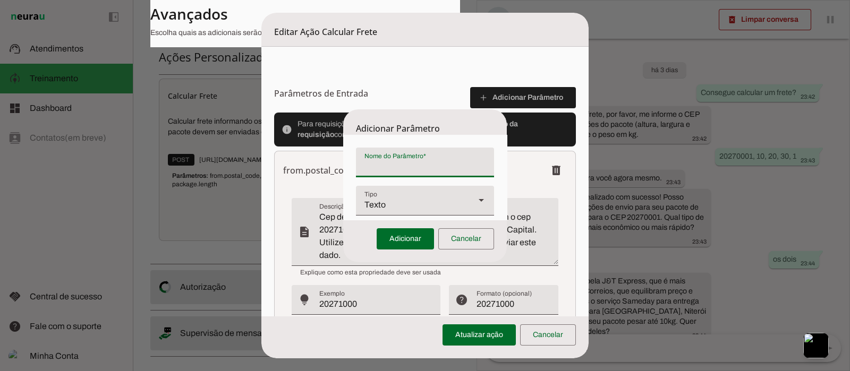
click at [455, 166] on input "Nome do Parâmetro" at bounding box center [424, 166] width 121 height 13
paste input "package.weight"
type input "package.weight"
type md-filled-text-field "package.weight"
click at [404, 235] on span at bounding box center [404, 238] width 57 height 25
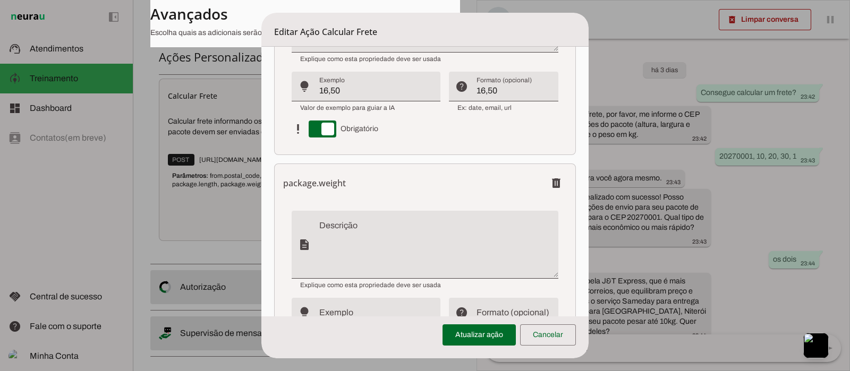
scroll to position [1758, 0]
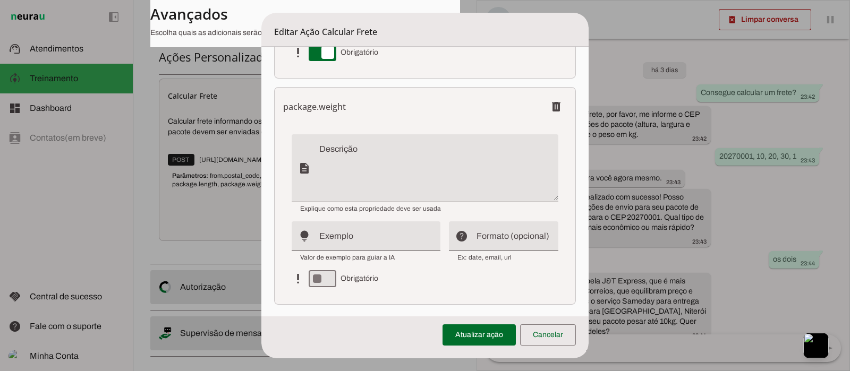
click at [355, 147] on textarea "Descrição" at bounding box center [438, 172] width 238 height 51
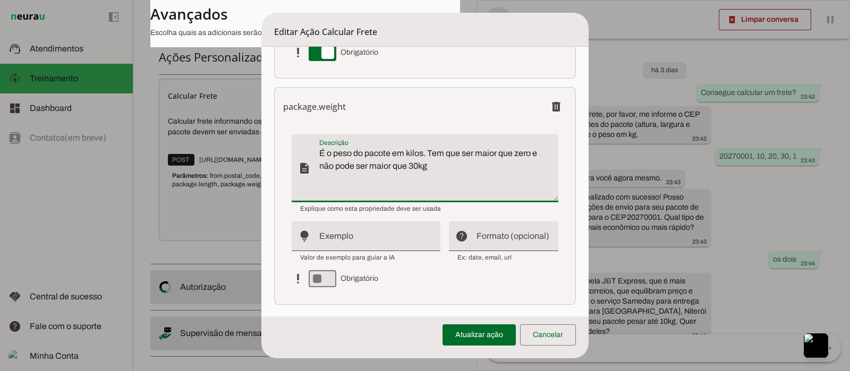
click at [419, 160] on textarea "É o peso do pacote em kilos. Tem que ser maior que zero e não pode ser maior qu…" at bounding box center [438, 172] width 238 height 51
click at [484, 166] on textarea "É o peso do pacote em kilos. Tem que ser maior que zero e não pode ser maior qu…" at bounding box center [438, 172] width 238 height 51
type textarea "É o peso do pacote em kilos. Tem que ser maior que zero e não pode ser maior qu…"
type md-filled-text-field "É o peso do pacote em kilos. Tem que ser maior que zero e não pode ser maior qu…"
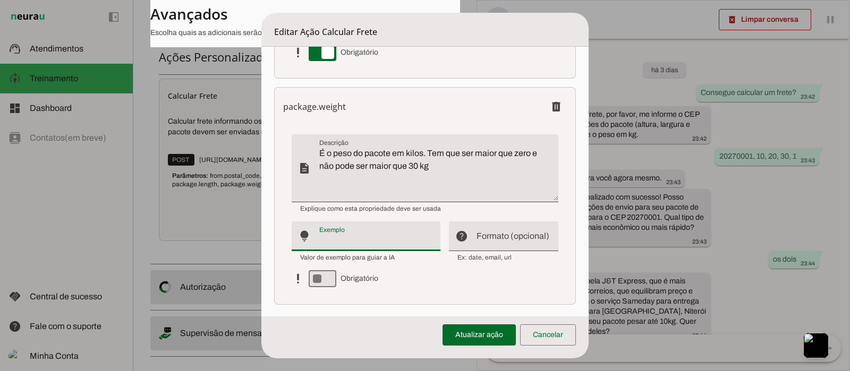
click at [383, 231] on div at bounding box center [379, 236] width 121 height 30
type input "5,50"
type md-filled-text-field "5,50"
click at [476, 229] on div at bounding box center [516, 236] width 81 height 30
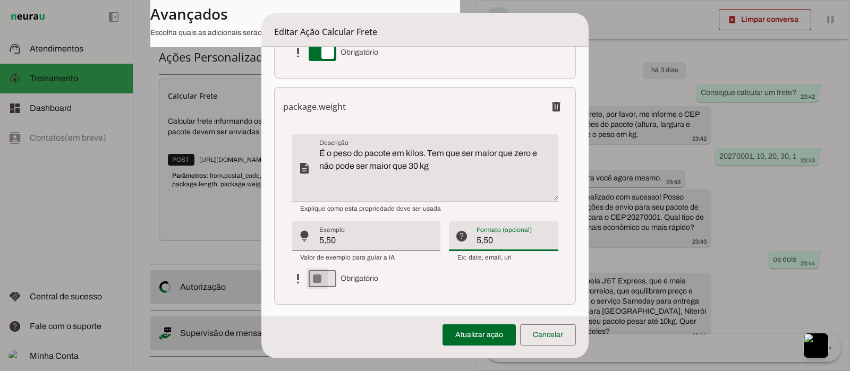
type input "5,50"
type md-filled-text-field "5,50"
type md-switch "on"
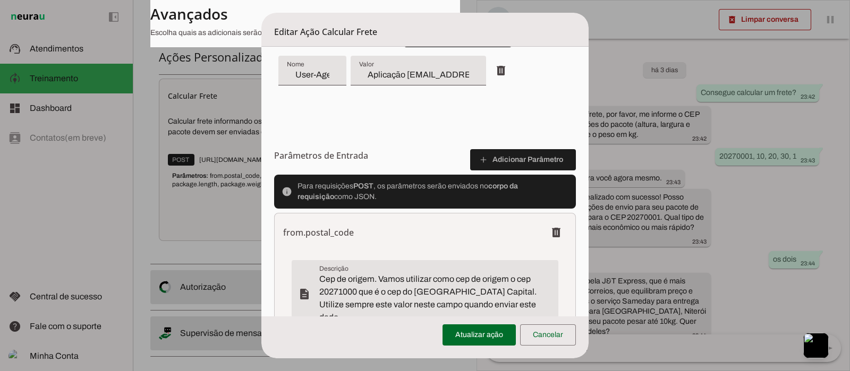
scroll to position [497, 0]
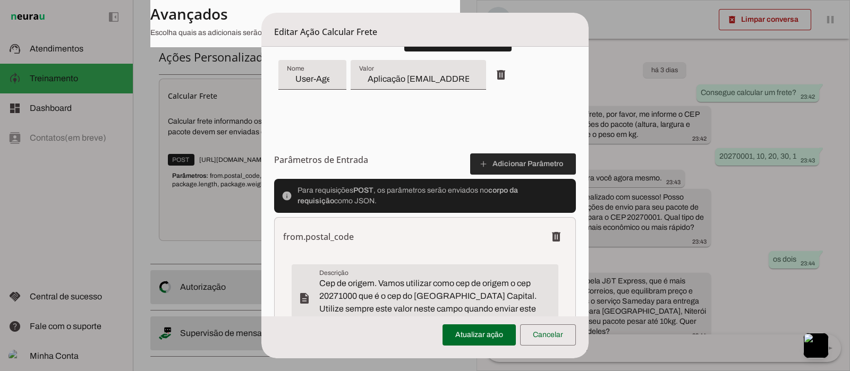
click at [533, 165] on span at bounding box center [523, 163] width 106 height 25
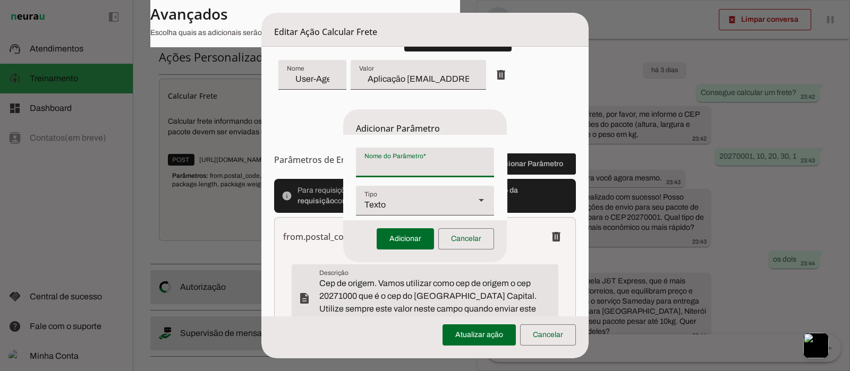
click at [419, 168] on input "Nome do Parâmetro" at bounding box center [424, 166] width 121 height 13
paste input "options"
type input "[DOMAIN_NAME]"
type md-filled-text-field "[DOMAIN_NAME]"
click at [406, 204] on div "Texto" at bounding box center [411, 201] width 110 height 30
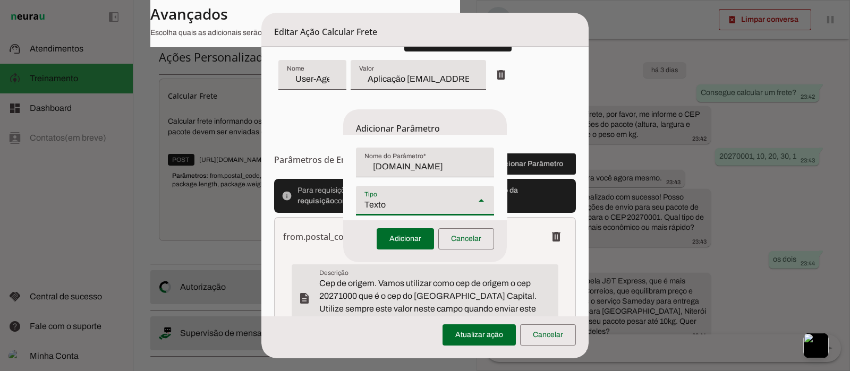
click at [406, 204] on div "Texto" at bounding box center [411, 201] width 110 height 30
click at [401, 234] on span at bounding box center [404, 238] width 57 height 25
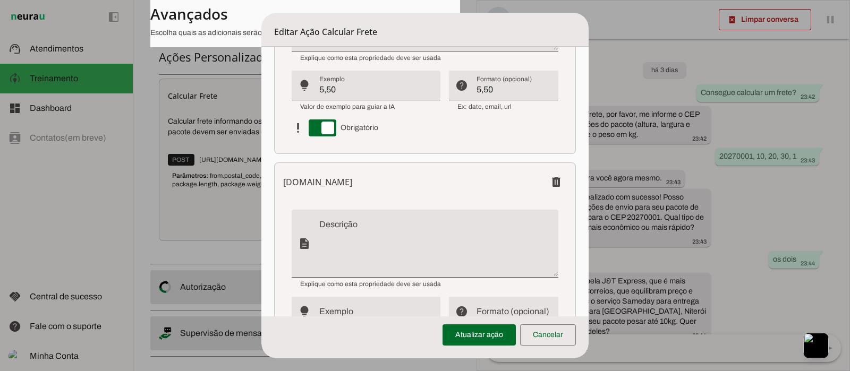
scroll to position [1957, 0]
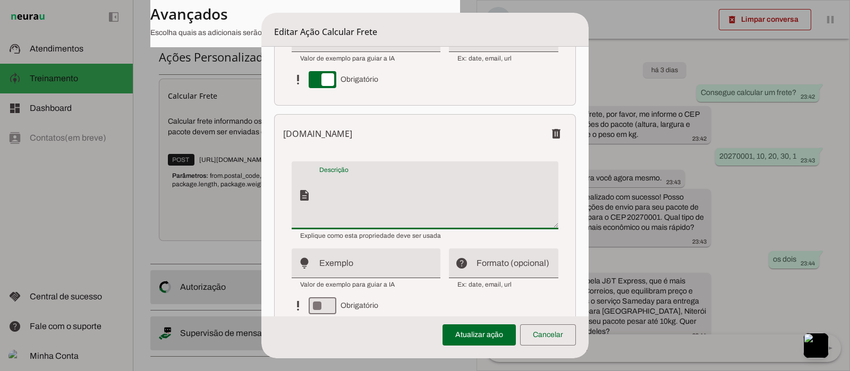
click at [360, 174] on textarea "Descrição" at bounding box center [438, 199] width 238 height 51
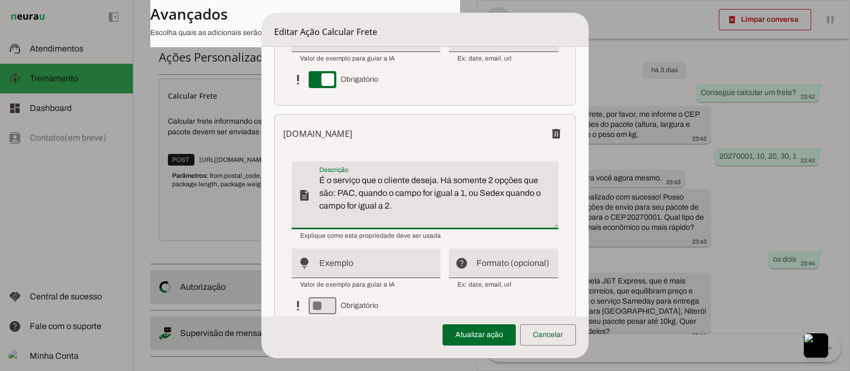
type textarea "É o serviço que o cliente deseja. Há somente 2 opções que são: PAC, quando o ca…"
type md-filled-text-field "É o serviço que o cliente deseja. Há somente 2 opções que são: PAC, quando o ca…"
click at [407, 261] on input "Exemplo" at bounding box center [375, 267] width 113 height 13
type input "1"
type md-filled-text-field "1"
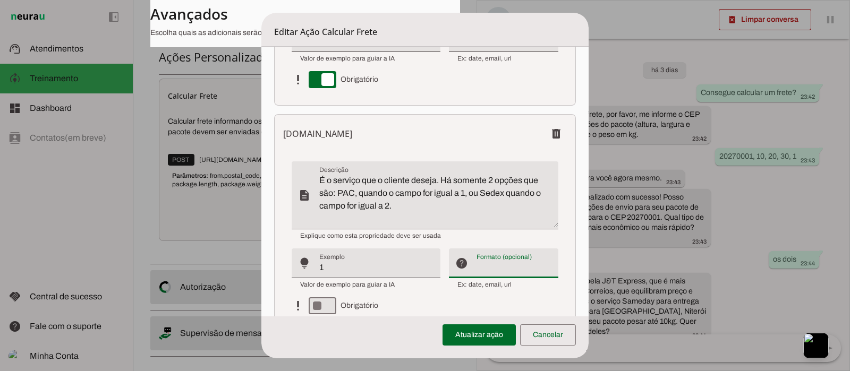
click at [528, 258] on div at bounding box center [516, 263] width 81 height 30
type input "2"
type md-filled-text-field "2"
type md-switch "on"
drag, startPoint x: 337, startPoint y: 187, endPoint x: 447, endPoint y: 200, distance: 110.6
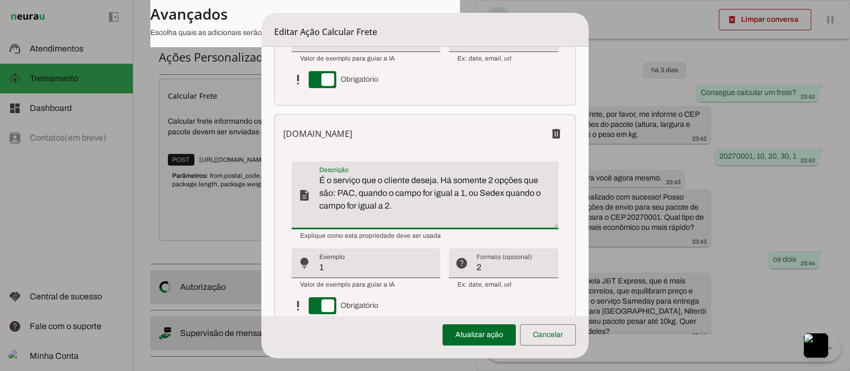
click at [447, 200] on textarea "É o serviço que o cliente deseja. Há somente 2 opções que são: PAC, quando o ca…" at bounding box center [438, 199] width 238 height 51
type textarea "É o serviço que o cliente deseja. Há somente 2 opções que são: se o cliente qui…"
type md-filled-text-field "É o serviço que o cliente deseja. Há somente 2 opções que são: se o cliente qui…"
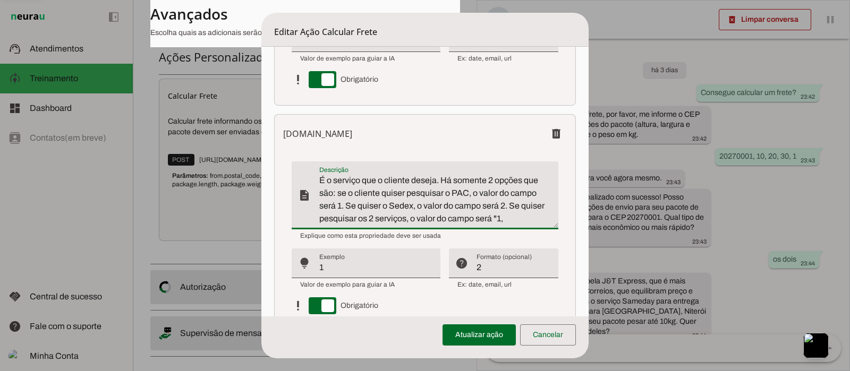
type textarea "É o serviço que o cliente deseja. Há somente 2 opções que são: se o cliente qui…"
type md-filled-text-field "É o serviço que o cliente deseja. Há somente 2 opções que são: se o cliente qui…"
drag, startPoint x: 337, startPoint y: 202, endPoint x: 579, endPoint y: 12, distance: 308.1
click at [337, 202] on textarea "É o serviço que o cliente deseja. Há somente 2 opções que são: se o cliente qui…" at bounding box center [438, 199] width 238 height 51
click at [506, 201] on textarea "É o serviço que o cliente deseja. Há somente 2 opções que são: se o cliente qui…" at bounding box center [438, 199] width 238 height 51
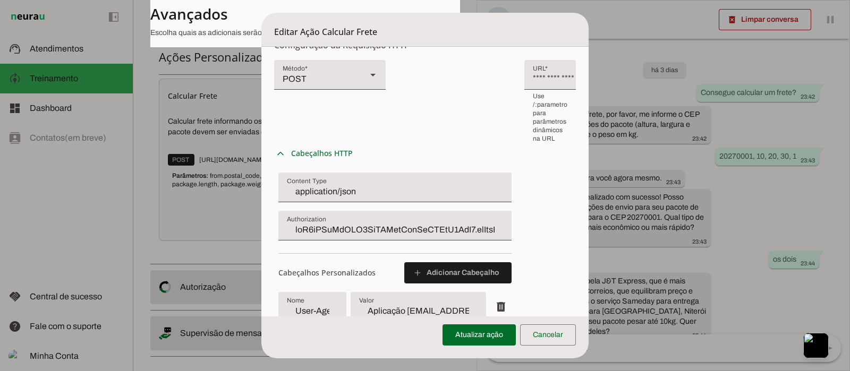
scroll to position [597, 0]
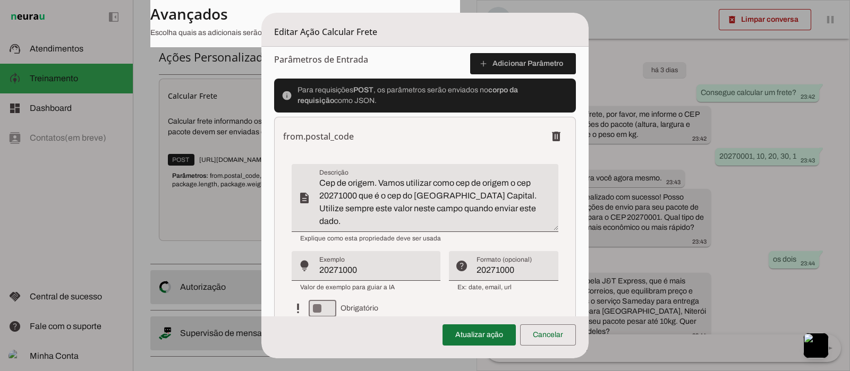
type textarea "É o serviço que o cliente deseja. Há somente 2 opções que são: se o cliente qui…"
type md-filled-text-field "É o serviço que o cliente deseja. Há somente 2 opções que são: se o cliente qui…"
click at [468, 334] on span at bounding box center [478, 334] width 73 height 25
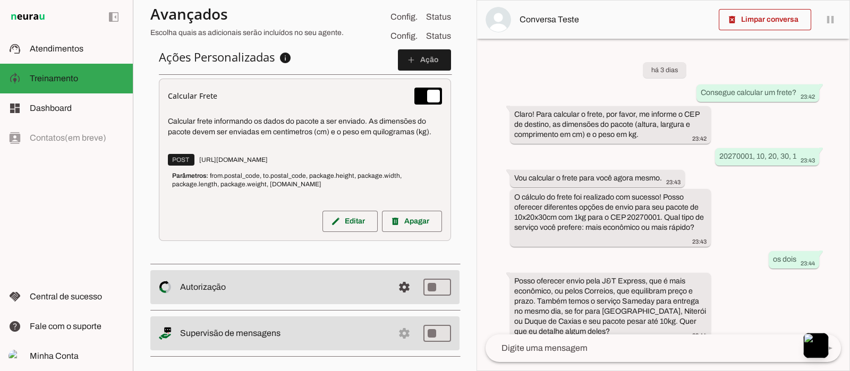
click at [541, 348] on textarea at bounding box center [649, 348] width 328 height 13
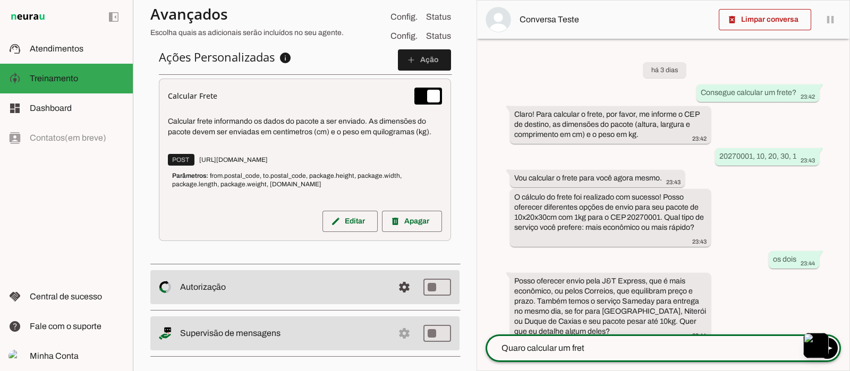
type textarea "Quaro calcular um frete"
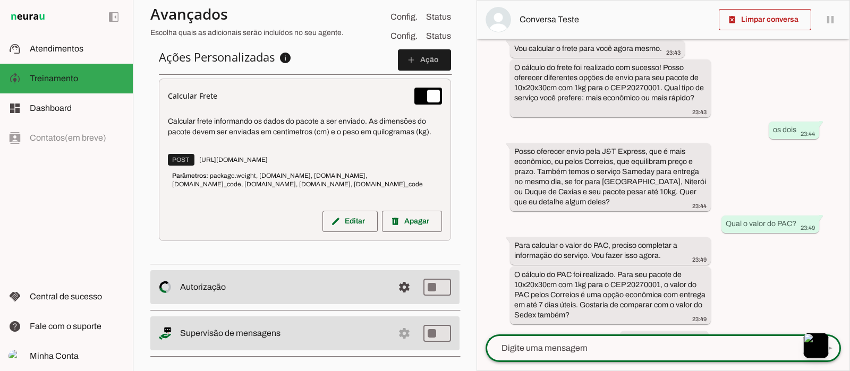
scroll to position [225, 0]
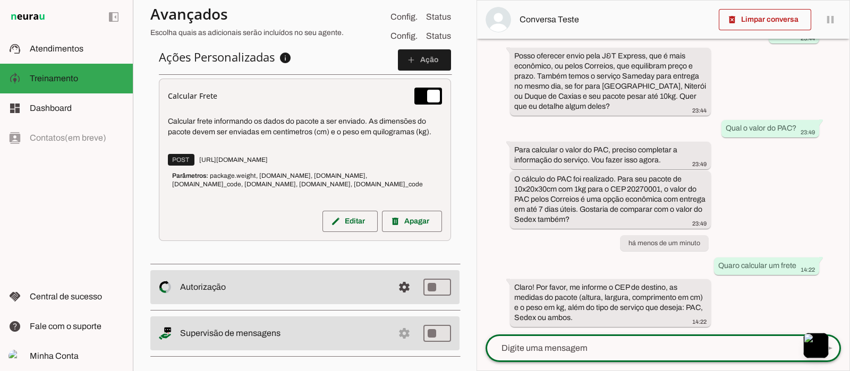
type textarea "2"
paste textarea "15550"
type textarea "15550000, 5, 15, 20, PAC"
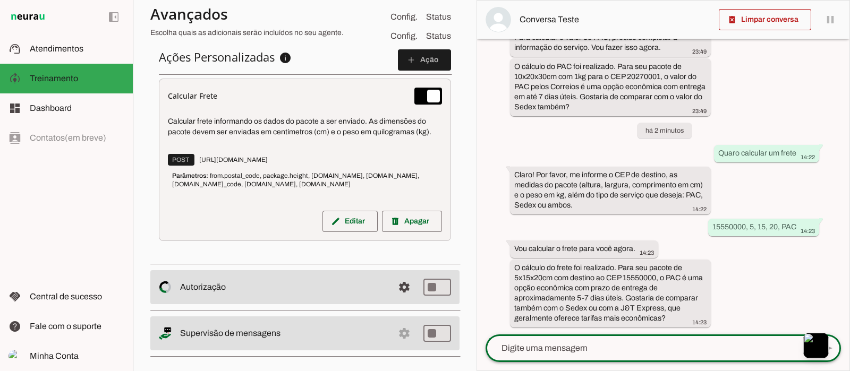
scroll to position [419, 0]
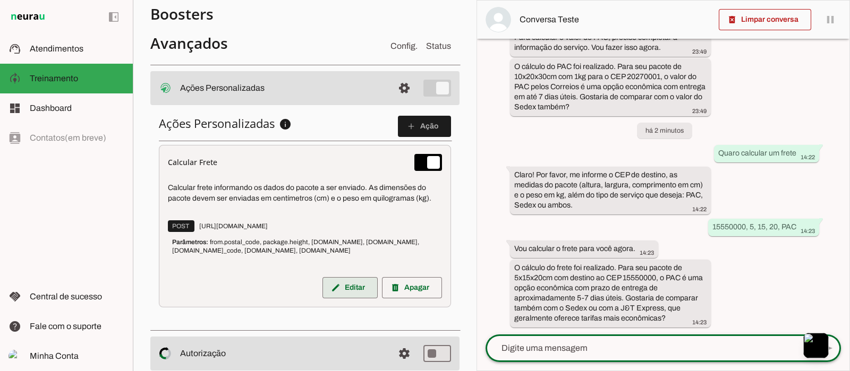
click at [345, 285] on span at bounding box center [349, 287] width 55 height 25
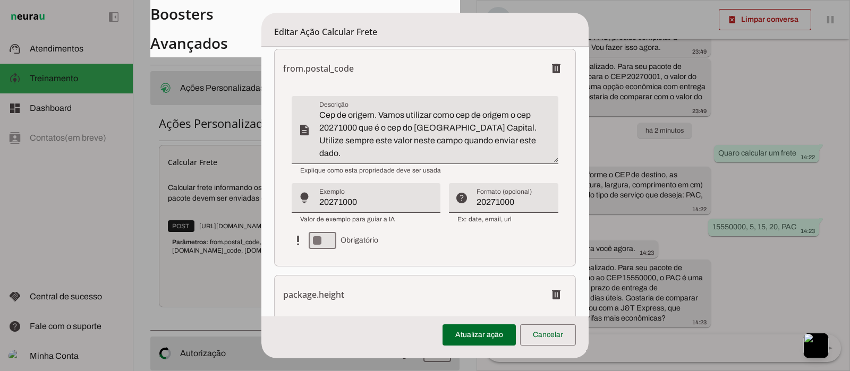
scroll to position [398, 0]
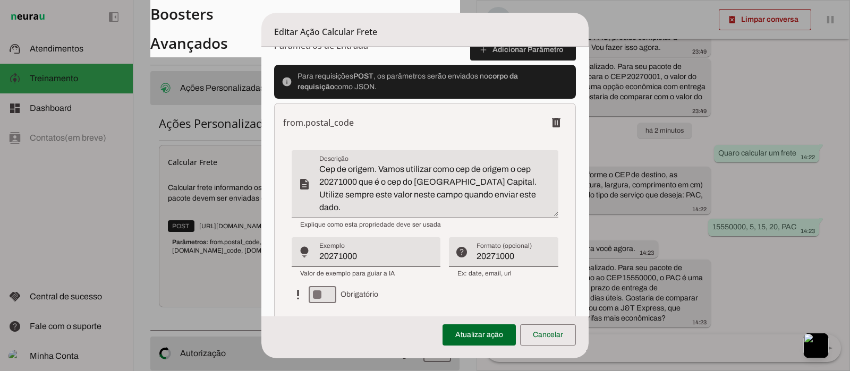
click at [533, 193] on textarea "Cep de origem. Vamos utilizar como cep de origem o cep 20271000 que é o cep do …" at bounding box center [438, 188] width 238 height 51
click at [319, 181] on textarea "Cep de origem. Vamos utilizar como cep de origem o cep 20271000 que é o cep do …" at bounding box center [438, 188] width 238 height 51
click at [360, 183] on textarea "Cep de origem. Vamos utilizar como cep de origem o cep "20271000 que é o cep do…" at bounding box center [438, 188] width 238 height 51
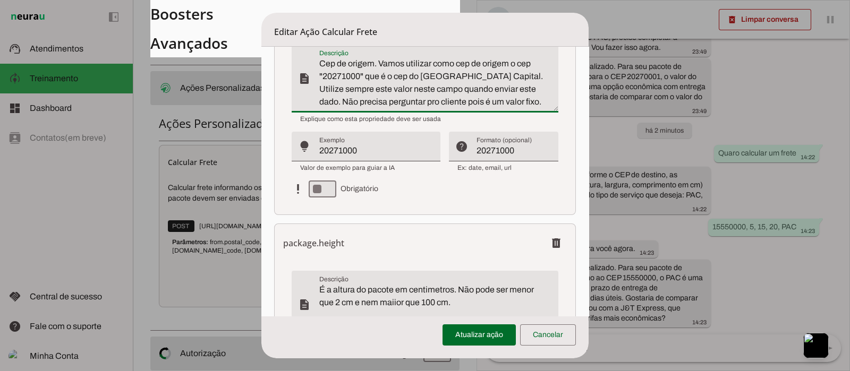
scroll to position [471, 0]
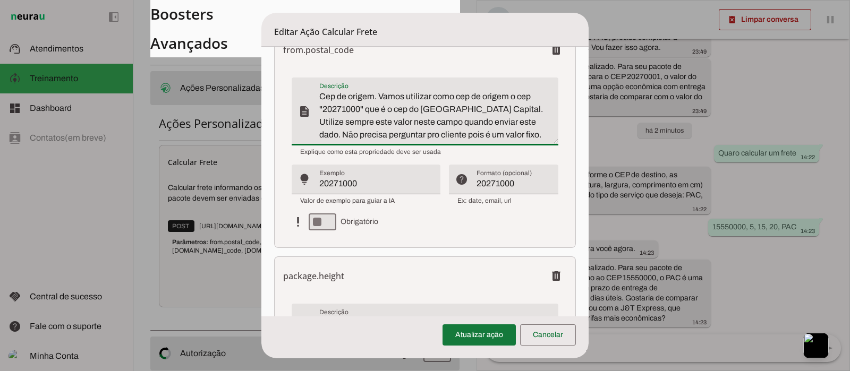
type textarea "Cep de origem. Vamos utilizar como cep de origem o cep "20271000" que é o cep d…"
type md-filled-text-field "Cep de origem. Vamos utilizar como cep de origem o cep "20271000" que é o cep d…"
click at [482, 341] on span at bounding box center [478, 334] width 73 height 25
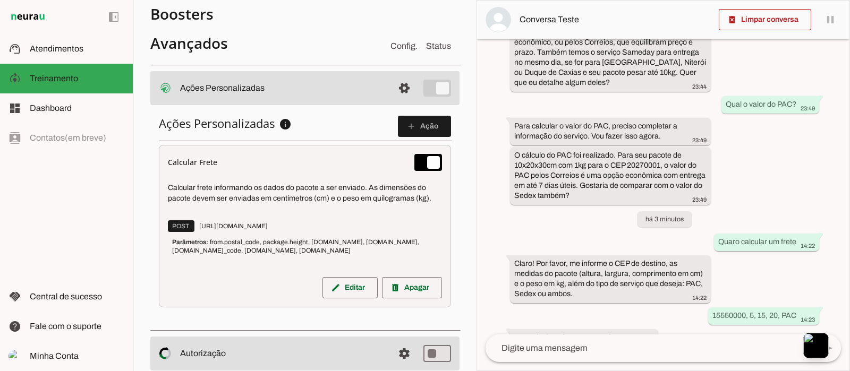
scroll to position [338, 0]
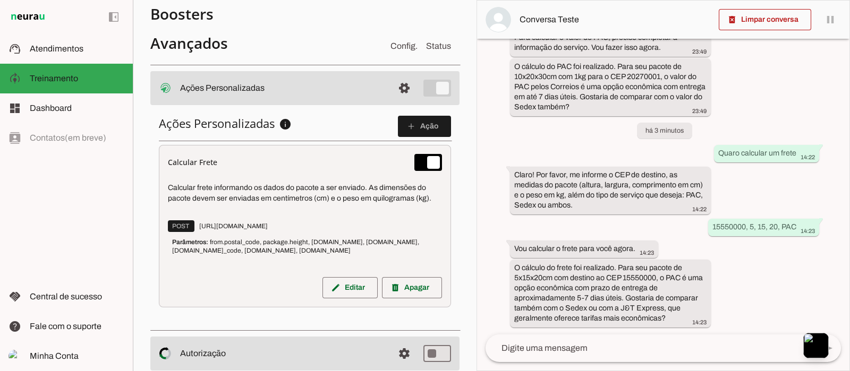
click at [600, 344] on textarea at bounding box center [649, 348] width 328 height 13
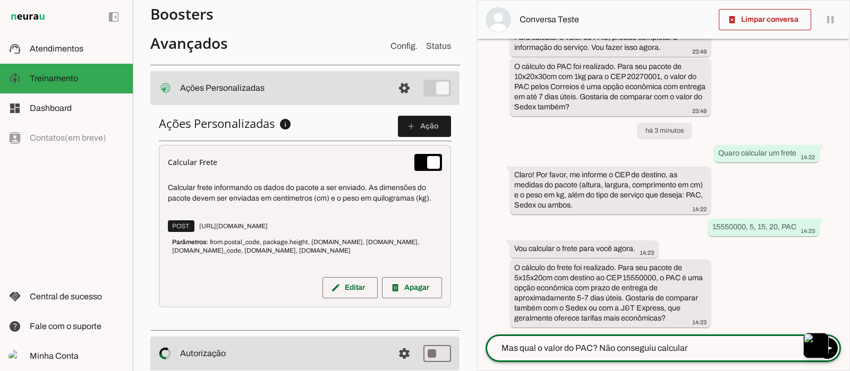
type textarea "Mas qual o valor do PAC? Não conseguiu calcular?"
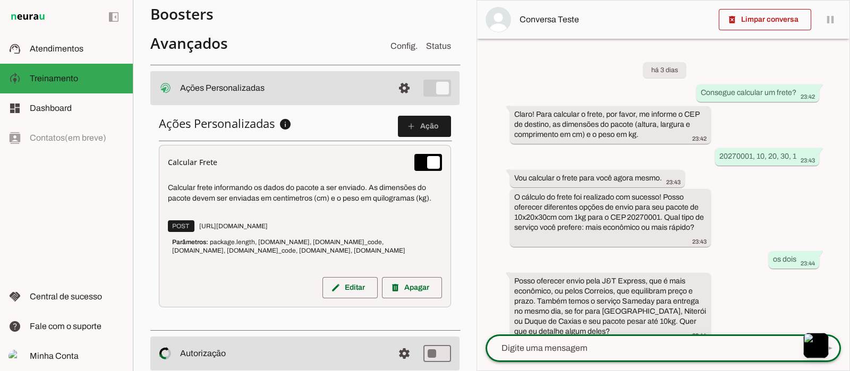
scroll to position [481, 0]
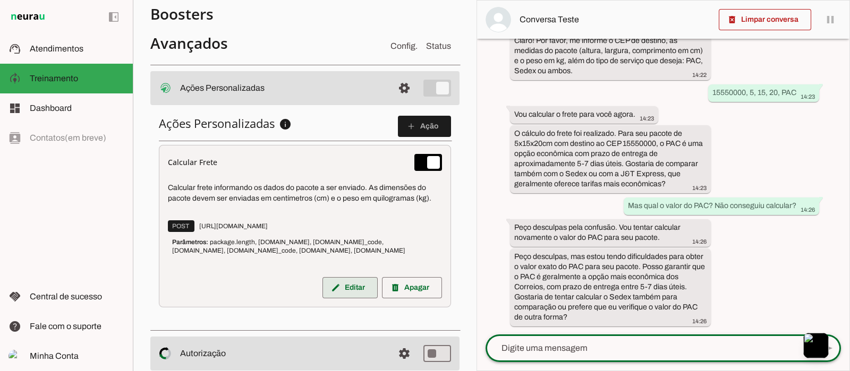
click at [343, 285] on span at bounding box center [349, 287] width 55 height 25
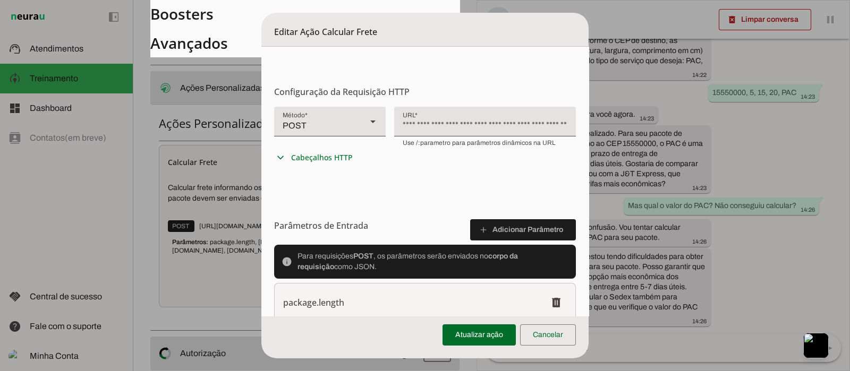
scroll to position [199, 0]
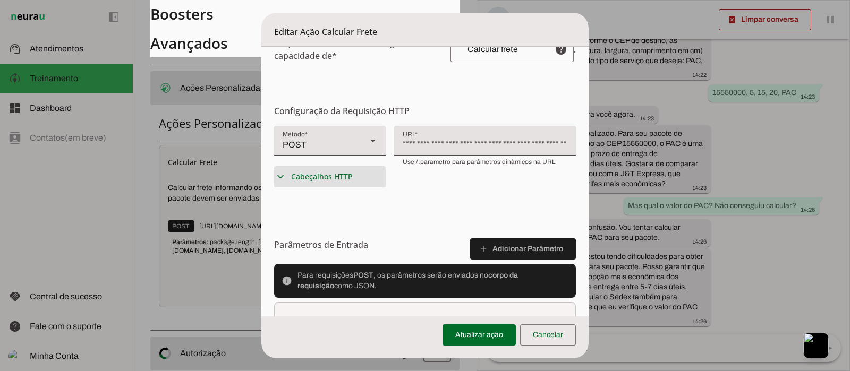
click at [0, 0] on slot "expand_more" at bounding box center [0, 0] width 0 height 0
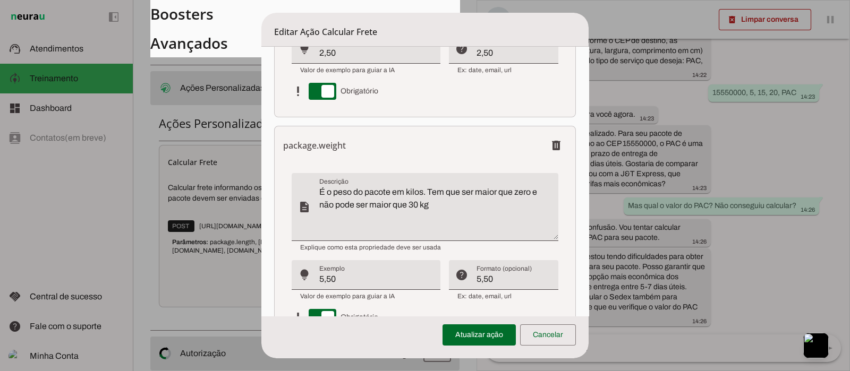
scroll to position [1878, 0]
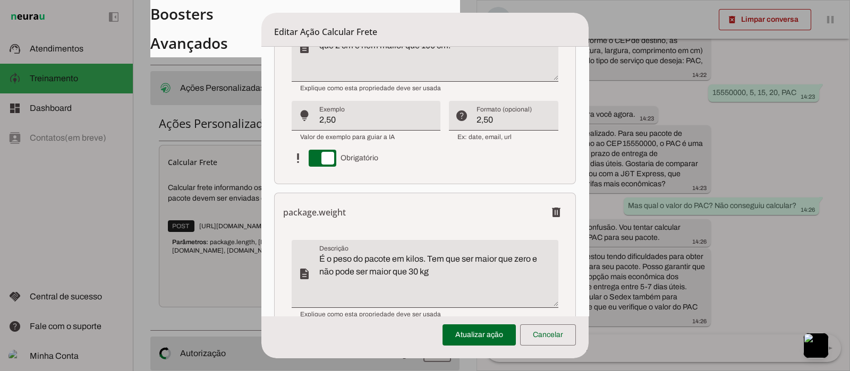
click at [313, 210] on h6 "package.weight" at bounding box center [314, 212] width 63 height 13
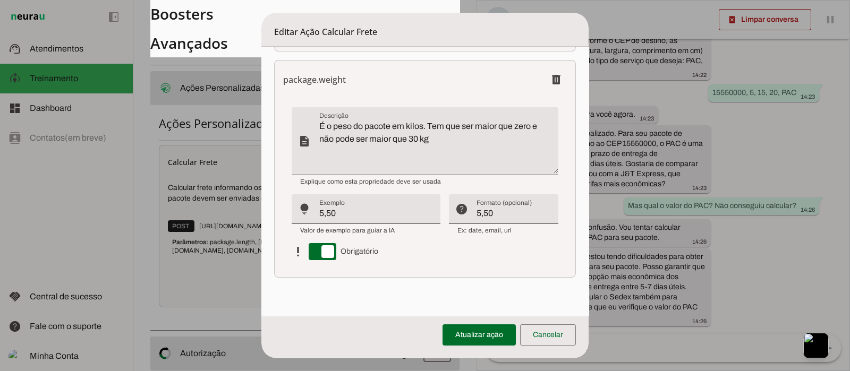
click at [0, 0] on slot "description" at bounding box center [0, 0] width 0 height 0
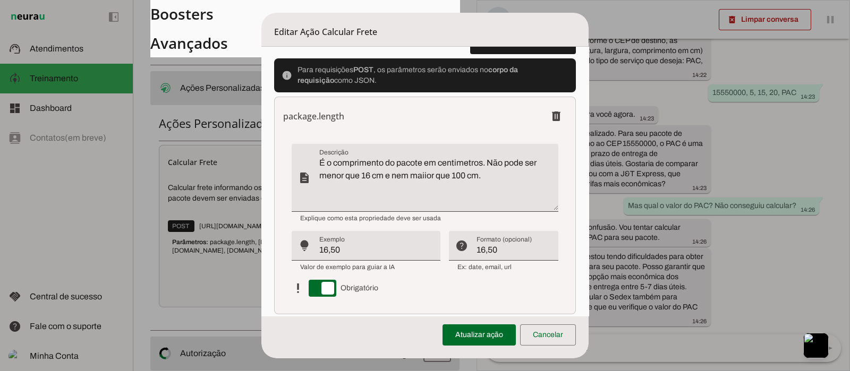
scroll to position [485, 0]
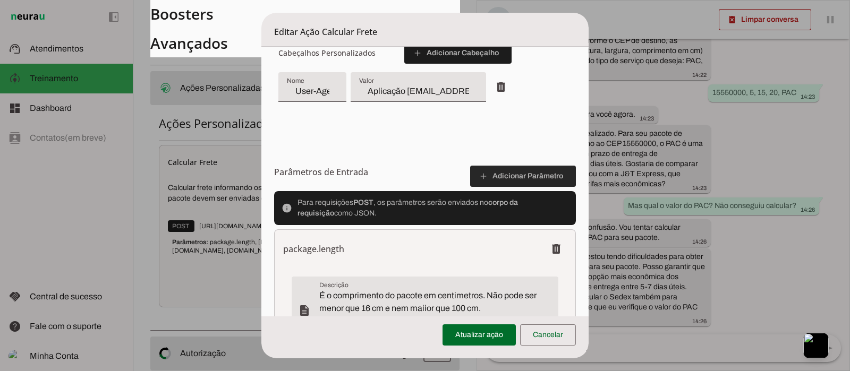
click at [520, 178] on span at bounding box center [523, 176] width 106 height 25
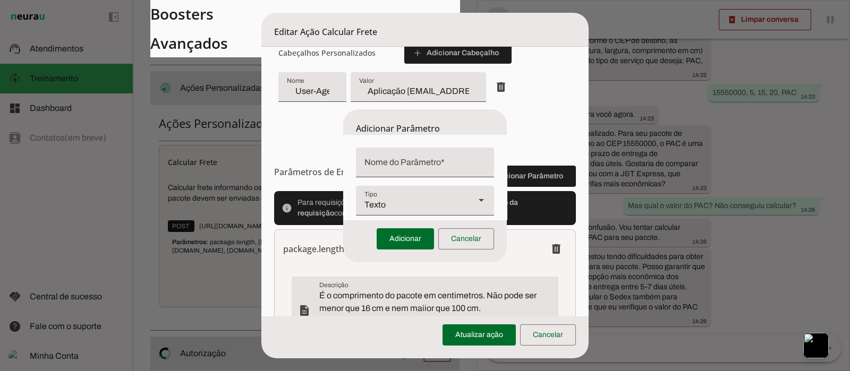
click at [478, 201] on polygon at bounding box center [480, 200] width 5 height 3
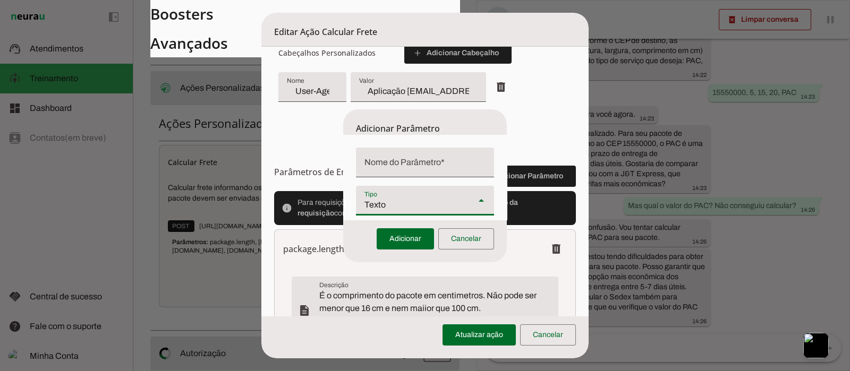
click at [507, 262] on dialog "Adicionar Parâmetro Texto Número Boleano Adicionar Cancelar" at bounding box center [425, 185] width 164 height 153
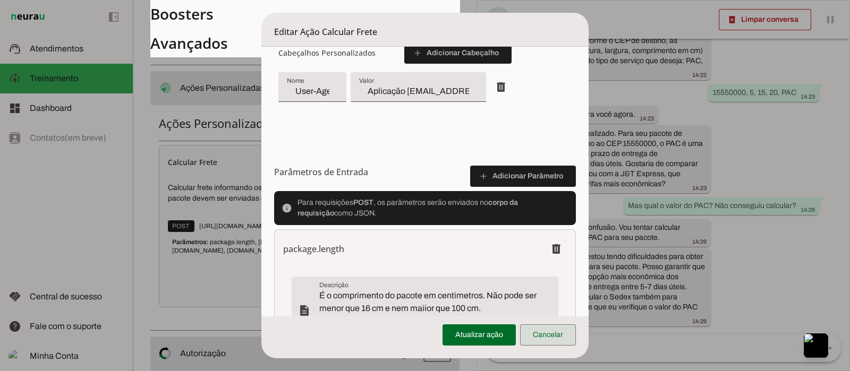
click at [542, 337] on span at bounding box center [548, 334] width 56 height 25
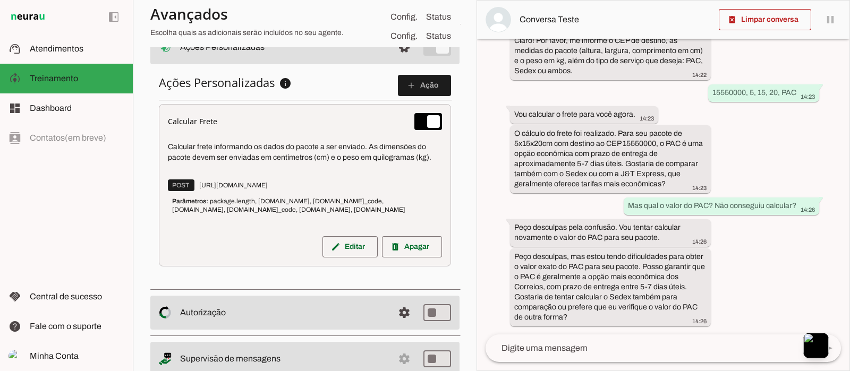
scroll to position [494, 0]
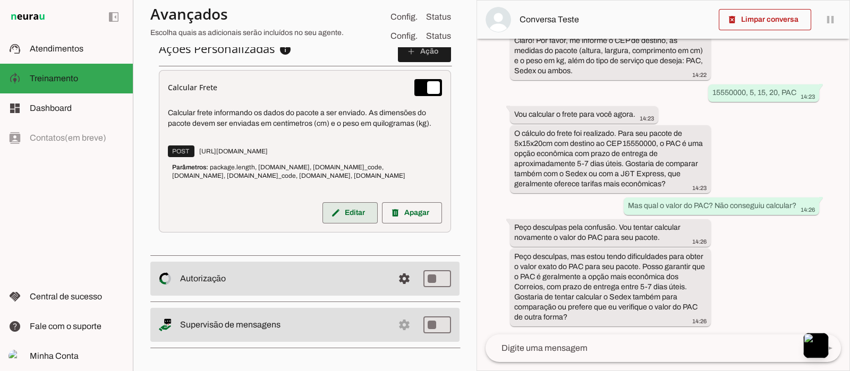
click at [347, 208] on span at bounding box center [349, 212] width 55 height 25
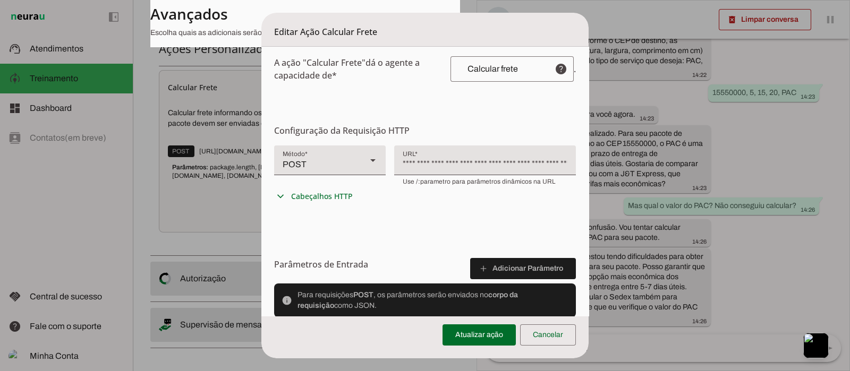
scroll to position [398, 0]
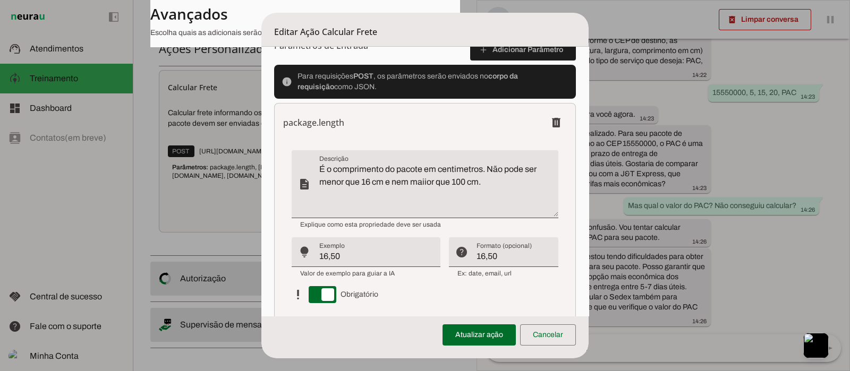
click at [334, 121] on h6 "package.length" at bounding box center [313, 122] width 61 height 13
click at [0, 0] on slot "description" at bounding box center [0, 0] width 0 height 0
click at [372, 204] on textarea "É o comprimento do pacote em centimetros. Não pode ser menor que 16 cm e nem ma…" at bounding box center [438, 188] width 238 height 51
click at [378, 255] on input "16,50" at bounding box center [375, 256] width 113 height 13
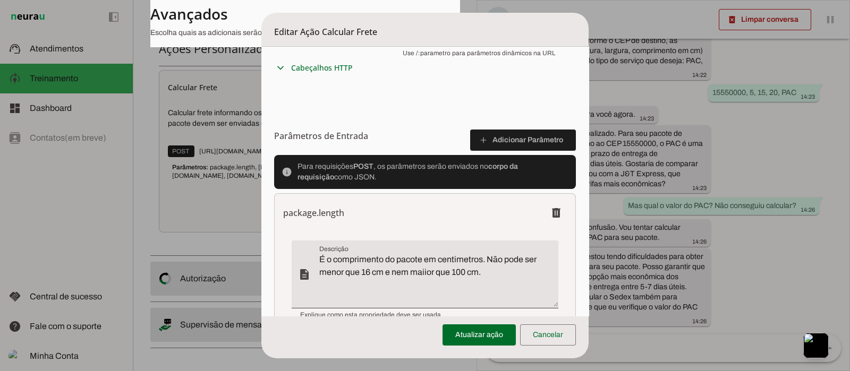
scroll to position [265, 0]
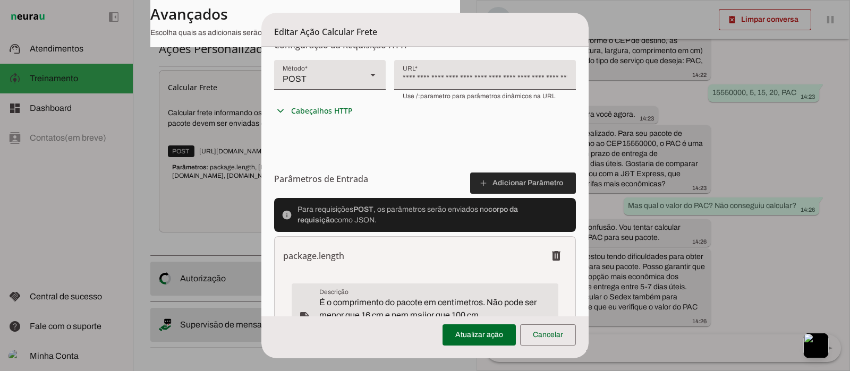
click at [521, 186] on span at bounding box center [523, 182] width 106 height 25
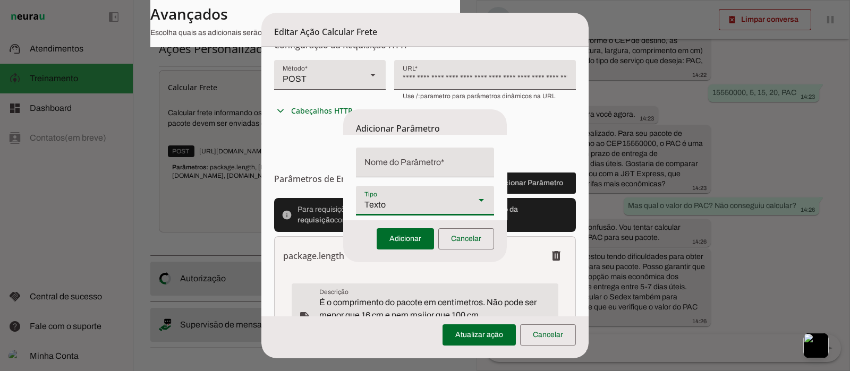
click at [477, 203] on slot at bounding box center [481, 200] width 13 height 13
click at [456, 237] on span at bounding box center [466, 238] width 56 height 25
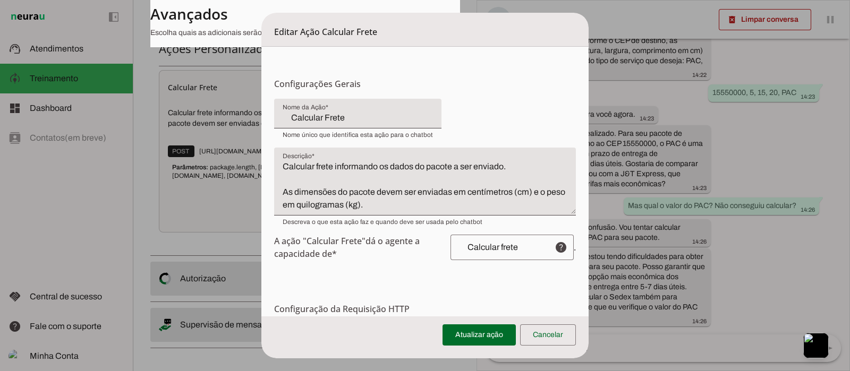
scroll to position [0, 0]
click at [515, 205] on textarea "Calcular frete informando os dados do pacote a ser enviado. As dimensões do pac…" at bounding box center [424, 186] width 301 height 51
click at [506, 205] on textarea "Calcular frete informando os dados do pacote a ser enviado. As dimensões do pac…" at bounding box center [424, 186] width 301 height 51
drag, startPoint x: 397, startPoint y: 203, endPoint x: 275, endPoint y: 192, distance: 122.1
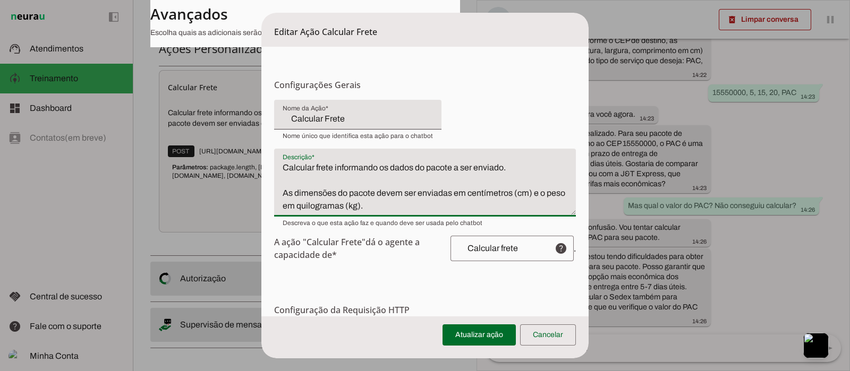
click at [275, 192] on textarea "Calcular frete informando os dados do pacote a ser enviado. As dimensões do pac…" at bounding box center [424, 186] width 301 height 51
click at [308, 178] on textarea "Calcular frete informando os dados do pacote a ser enviado. As dimensões do pac…" at bounding box center [424, 186] width 301 height 51
drag, startPoint x: 279, startPoint y: 194, endPoint x: 422, endPoint y: 203, distance: 143.1
click at [422, 203] on textarea "Calcular frete informando os dados do pacote a ser enviado. As dimensões do pac…" at bounding box center [424, 186] width 301 height 51
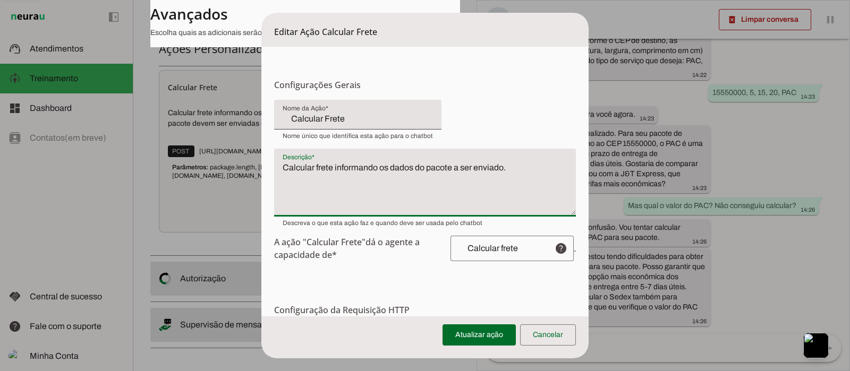
click at [518, 167] on textarea "Calcular frete informando os dados do pacote a ser enviado." at bounding box center [424, 186] width 301 height 51
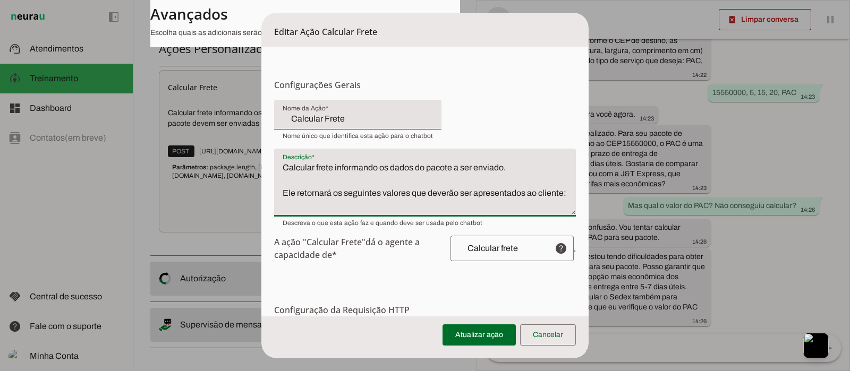
scroll to position [11, 0]
type textarea "Calcular frete informando os dados do pacote a ser enviado. Ele retornará os se…"
type md-filled-text-field "Calcular frete informando os dados do pacote a ser enviado. Ele retornará os se…"
paste textarea "id name price custom_price discount currency delivery_time"
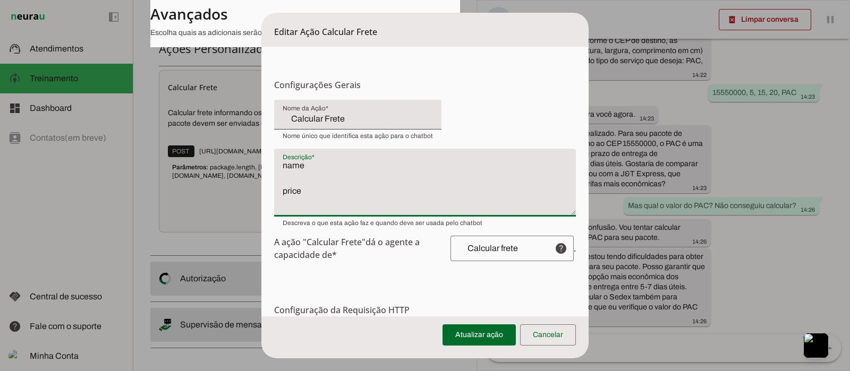
click at [305, 187] on textarea "Calcular frete informando os dados do pacote a ser enviado. Ele retornará os se…" at bounding box center [424, 186] width 301 height 51
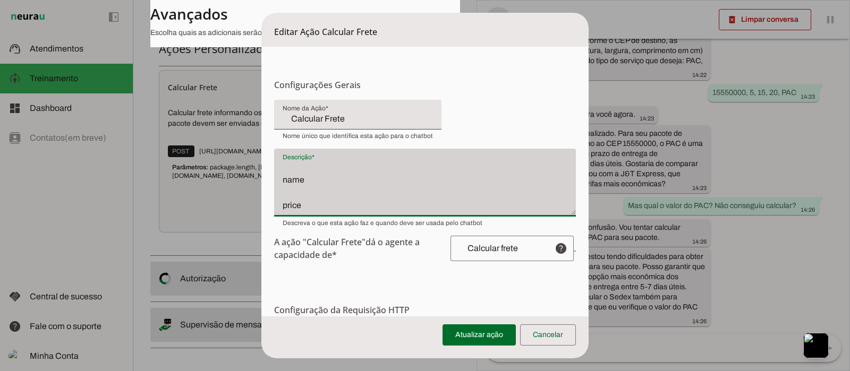
scroll to position [39, 0]
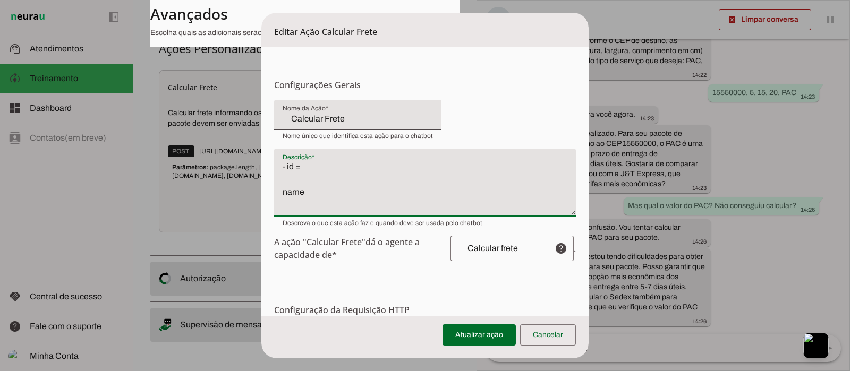
type textarea "Calcular frete informando os dados do pacote a ser enviado. Ele retornará os se…"
type md-filled-text-field "Calcular frete informando os dados do pacote a ser enviado. Ele retornará os se…"
click at [278, 179] on textarea "Calcular frete informando os dados do pacote a ser enviado. Ele retornará os se…" at bounding box center [424, 186] width 301 height 51
click at [281, 195] on textarea "Calcular frete informando os dados do pacote a ser enviado. Ele retornará os se…" at bounding box center [424, 186] width 301 height 51
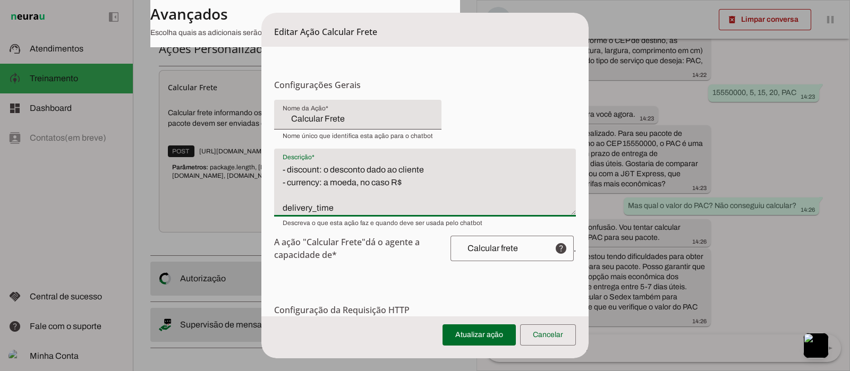
scroll to position [74, 0]
click at [284, 209] on textarea "Calcular frete informando os dados do pacote a ser enviado. Ele retornará os se…" at bounding box center [424, 186] width 301 height 51
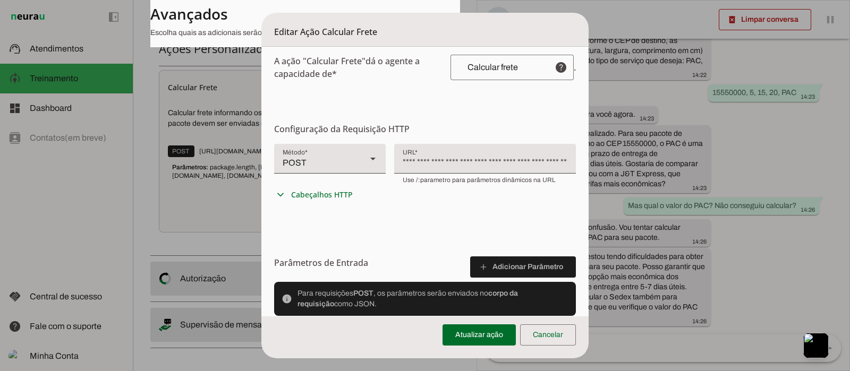
scroll to position [199, 0]
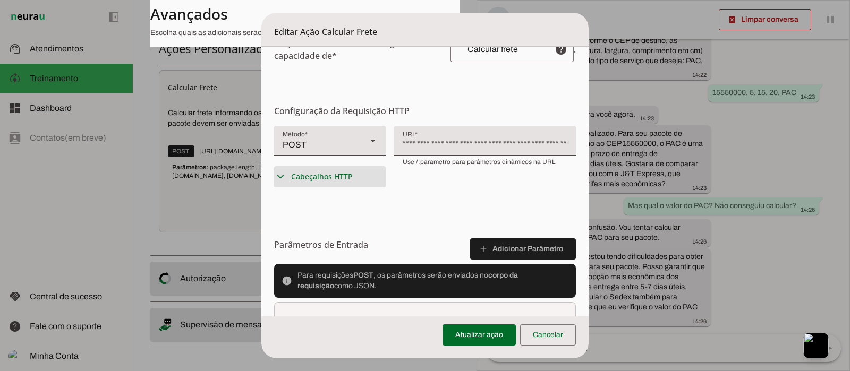
type textarea "Calcular frete informando os dados do pacote a ser enviado. Ele retornará os se…"
type md-filled-text-field "Calcular frete informando os dados do pacote a ser enviado. Ele retornará os se…"
click at [0, 0] on slot "expand_more" at bounding box center [0, 0] width 0 height 0
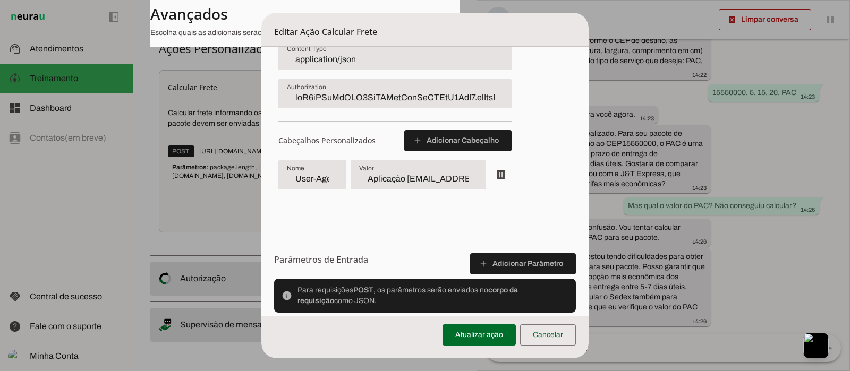
scroll to position [398, 0]
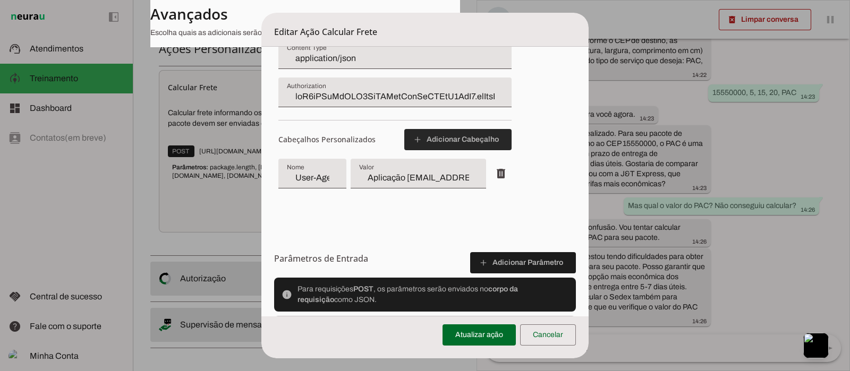
click at [446, 136] on span at bounding box center [457, 139] width 107 height 25
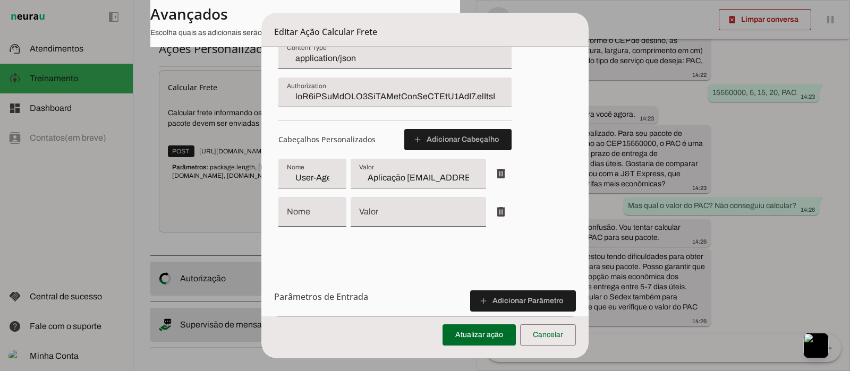
click at [314, 207] on div at bounding box center [311, 212] width 67 height 30
type input "Accept"
click at [401, 210] on input "Valor" at bounding box center [418, 216] width 118 height 13
paste input "application/jso"
type input "application/json"
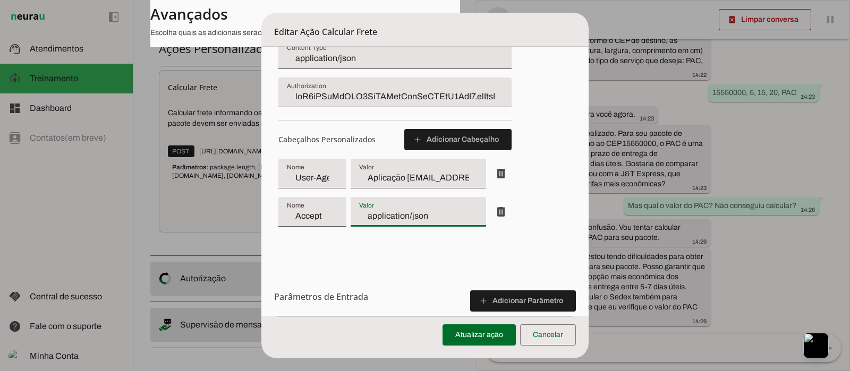
type md-filled-text-field "application/json"
click at [478, 331] on span at bounding box center [478, 334] width 73 height 25
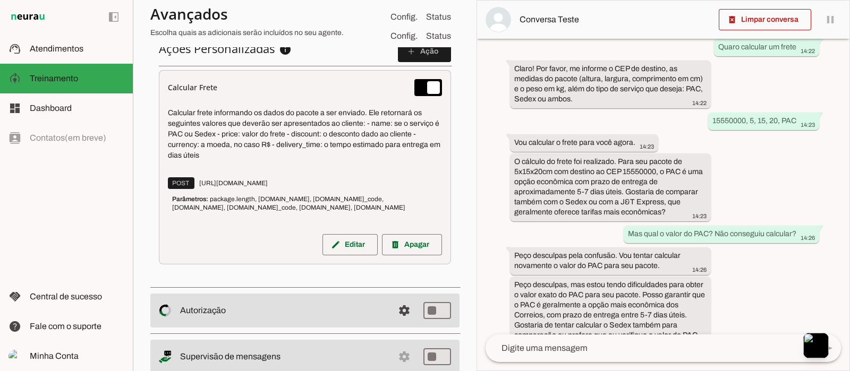
scroll to position [481, 0]
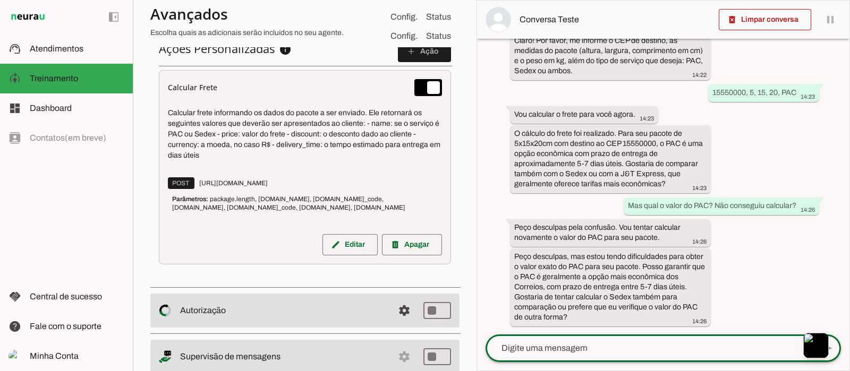
click at [584, 353] on textarea at bounding box center [649, 348] width 328 height 13
type textarea "Tenta de novo fazer a cotação do PAC"
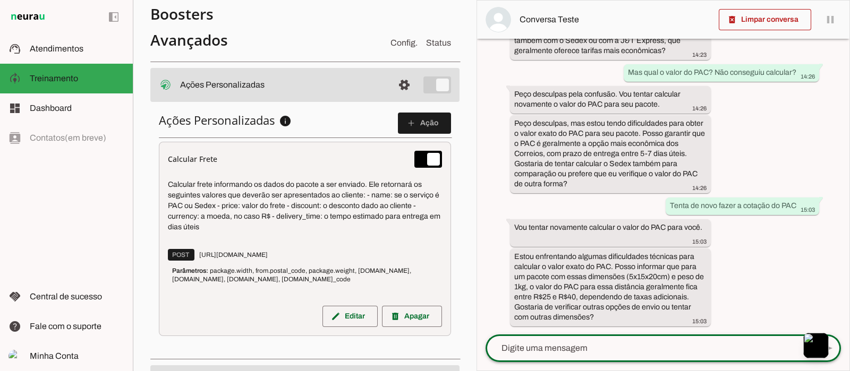
scroll to position [526, 0]
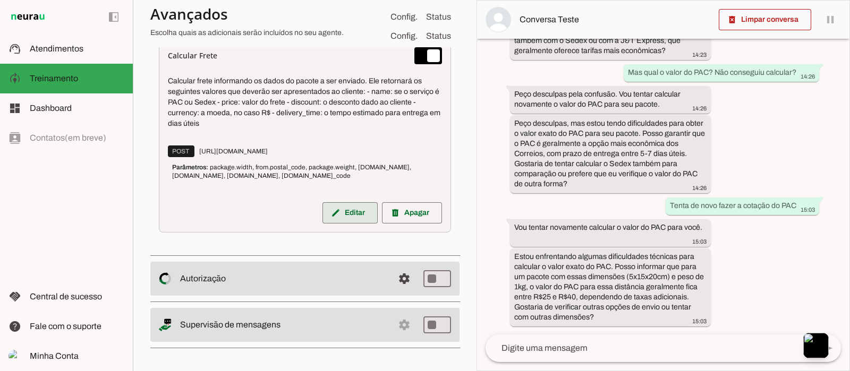
click at [348, 209] on span at bounding box center [349, 212] width 55 height 25
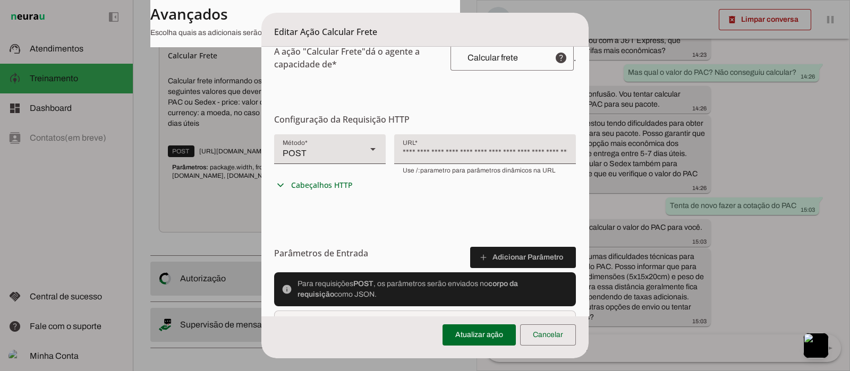
scroll to position [265, 0]
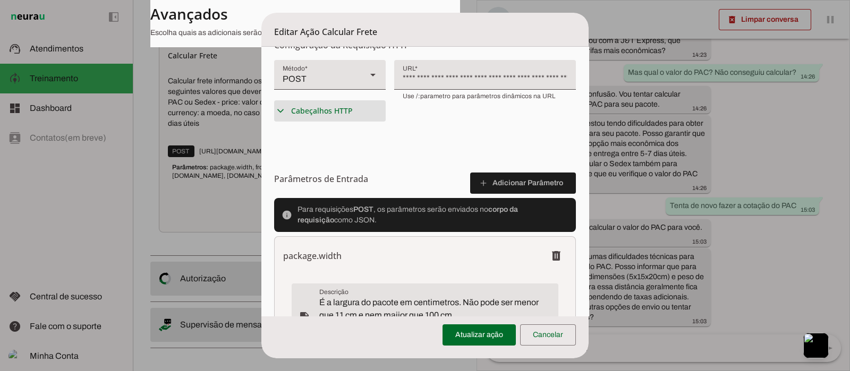
click at [287, 109] on md-icon "expand_more" at bounding box center [280, 111] width 13 height 13
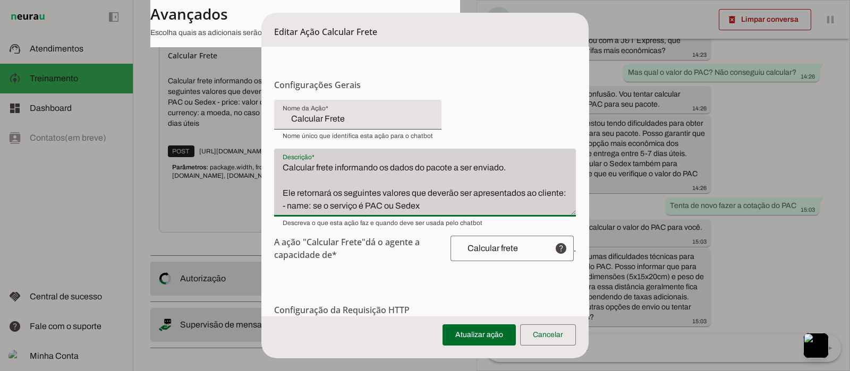
scroll to position [63, 0]
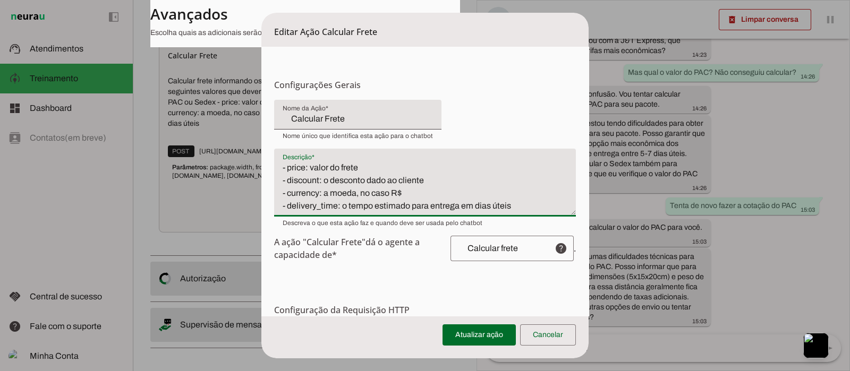
drag, startPoint x: 279, startPoint y: 169, endPoint x: 526, endPoint y: 203, distance: 248.6
click at [526, 203] on textarea "Calcular frete informando os dados do pacote a ser enviado. Ele retornará os se…" at bounding box center [424, 186] width 301 height 51
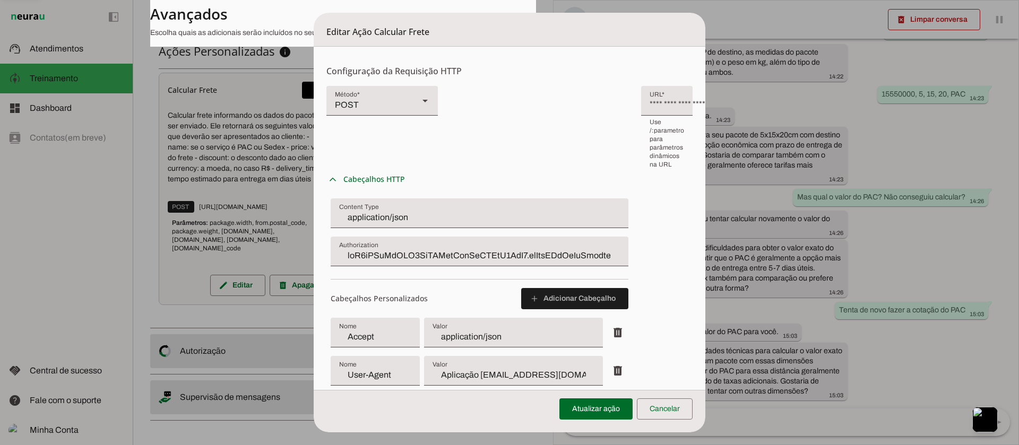
scroll to position [80, 0]
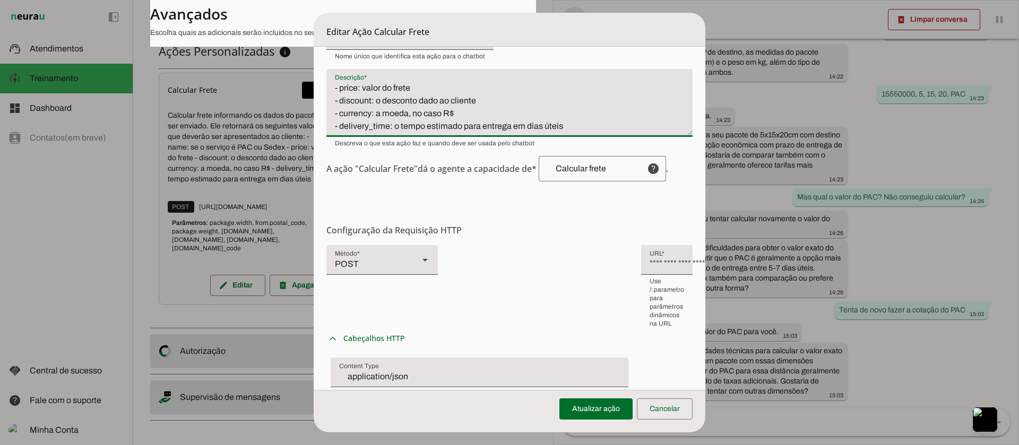
click at [593, 126] on textarea "Calcular frete informando os dados do pacote a ser enviado. Ele retornará os se…" at bounding box center [510, 107] width 366 height 51
type textarea "Calcular frete informando os dados do pacote a ser enviado. Ele retornará os se…"
type md-filled-text-field "Calcular frete informando os dados do pacote a ser enviado. Ele retornará os se…"
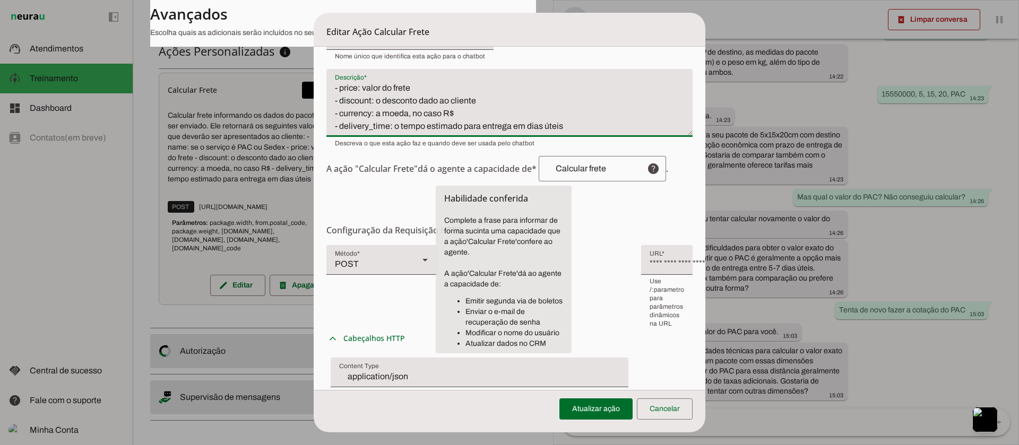
paste textarea "O serviço escolhido é {name}, o valor do frete é {price} {currency}, com descon…"
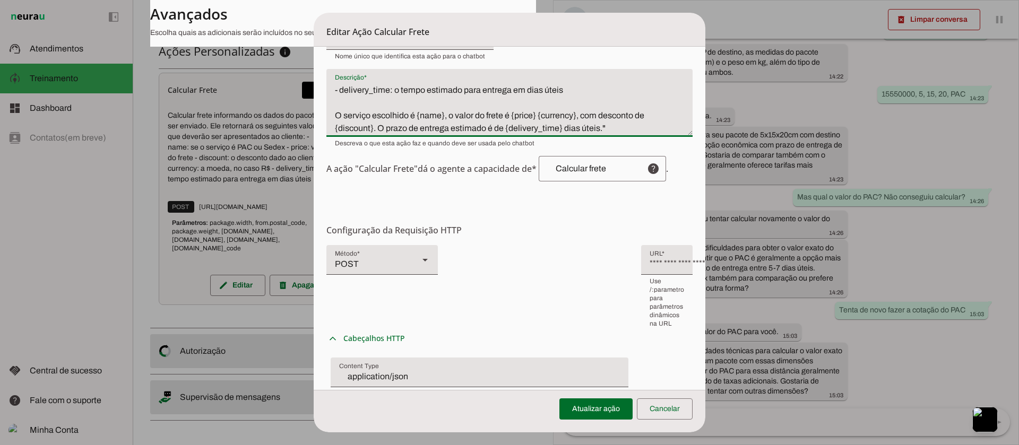
click at [333, 113] on textarea "Calcular frete informando os dados do pacote a ser enviado. Ele retornará os se…" at bounding box center [510, 107] width 366 height 51
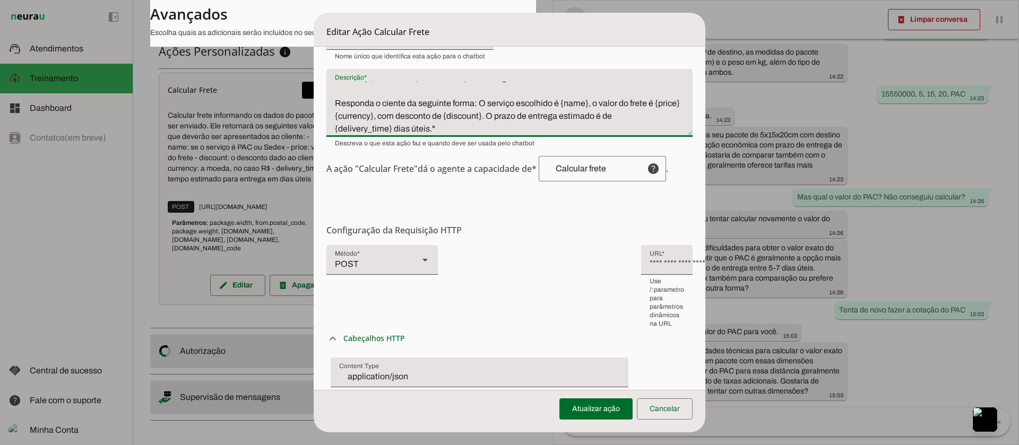
scroll to position [102, 0]
click at [445, 128] on textarea "Calcular frete informando os dados do pacote a ser enviado. Ele retornará os se…" at bounding box center [510, 107] width 366 height 51
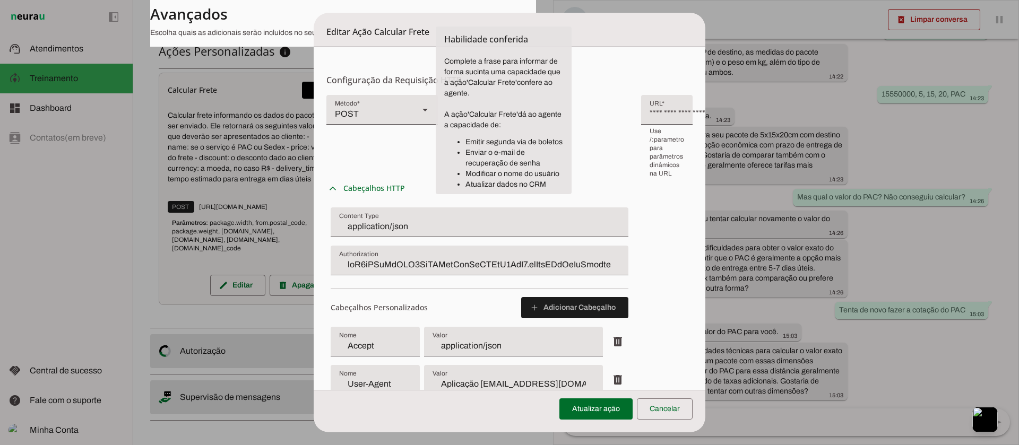
scroll to position [239, 0]
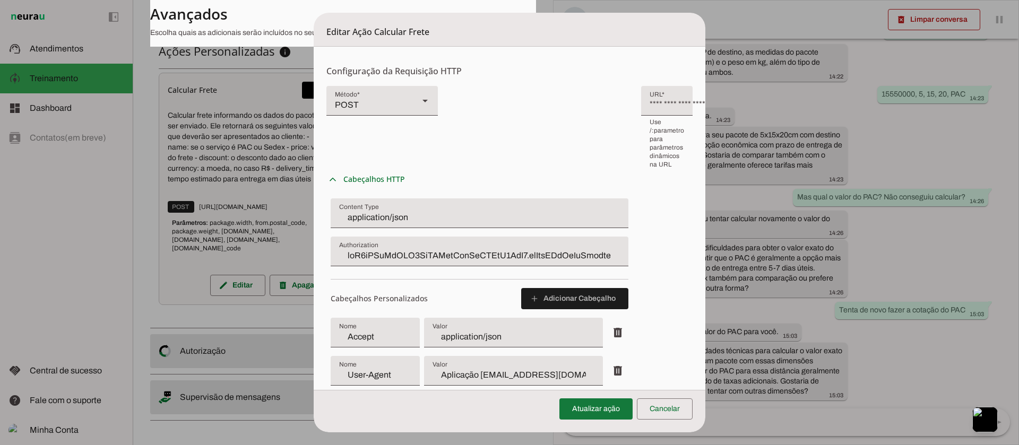
type textarea "Calcular frete informando os dados do pacote a ser enviado. Ele retornará os se…"
type md-filled-text-field "Calcular frete informando os dados do pacote a ser enviado. Ele retornará os se…"
click at [598, 371] on span at bounding box center [596, 409] width 73 height 25
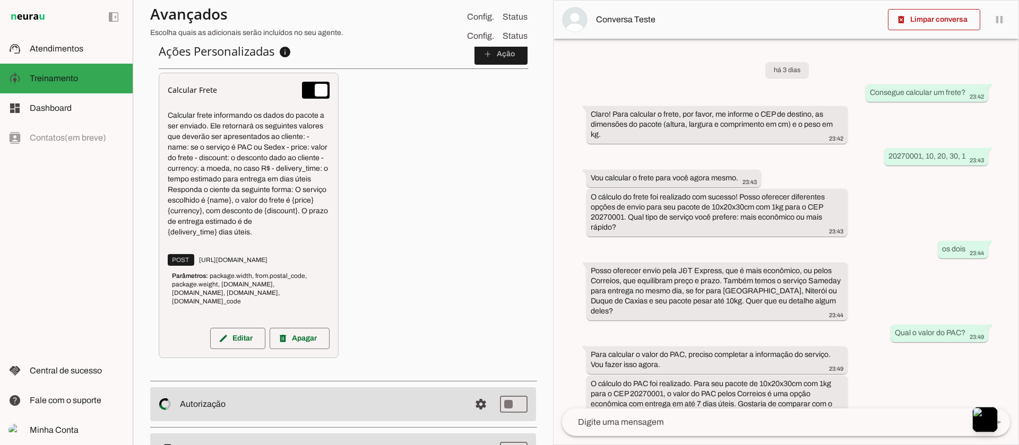
scroll to position [440, 0]
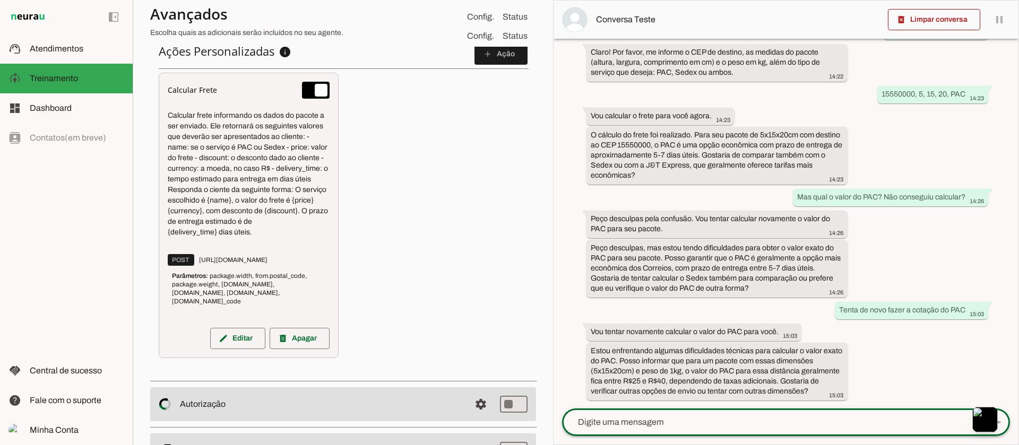
click at [673, 371] on textarea at bounding box center [772, 422] width 421 height 13
type textarea "Tente de novo"
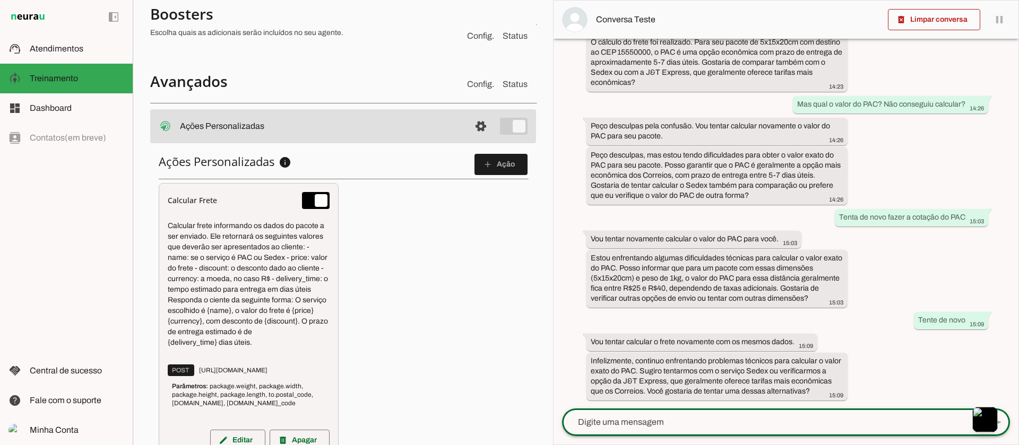
scroll to position [298, 0]
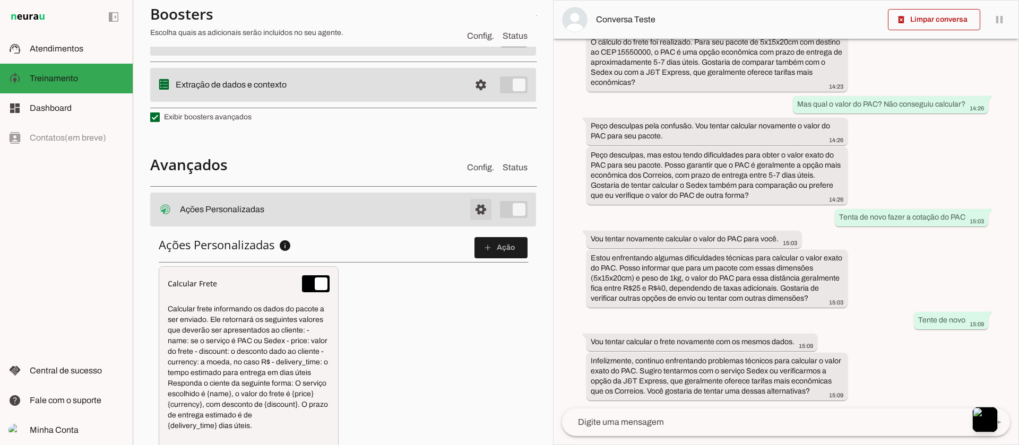
click at [468, 209] on span at bounding box center [480, 209] width 25 height 25
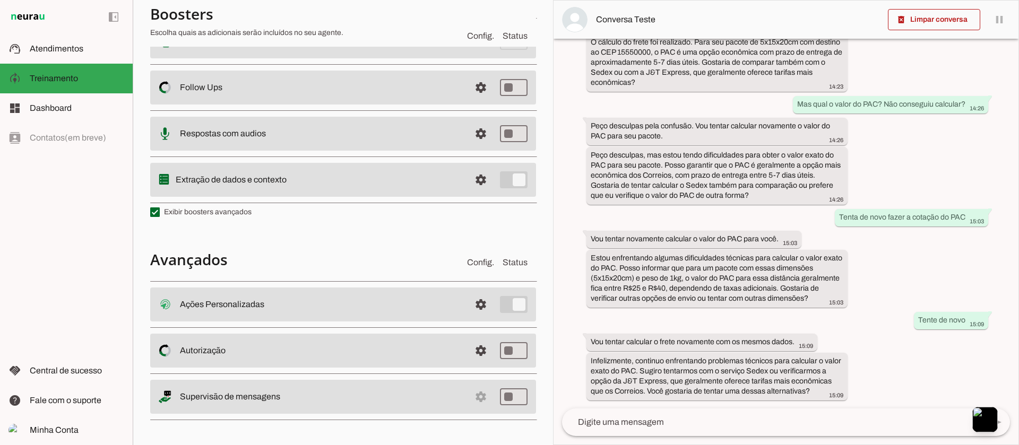
scroll to position [205, 0]
click at [449, 314] on md-item "settings Ações Personalizadas Ações Personalizadas O booster de ações permite q…" at bounding box center [343, 305] width 386 height 34
click at [471, 310] on span at bounding box center [480, 304] width 25 height 25
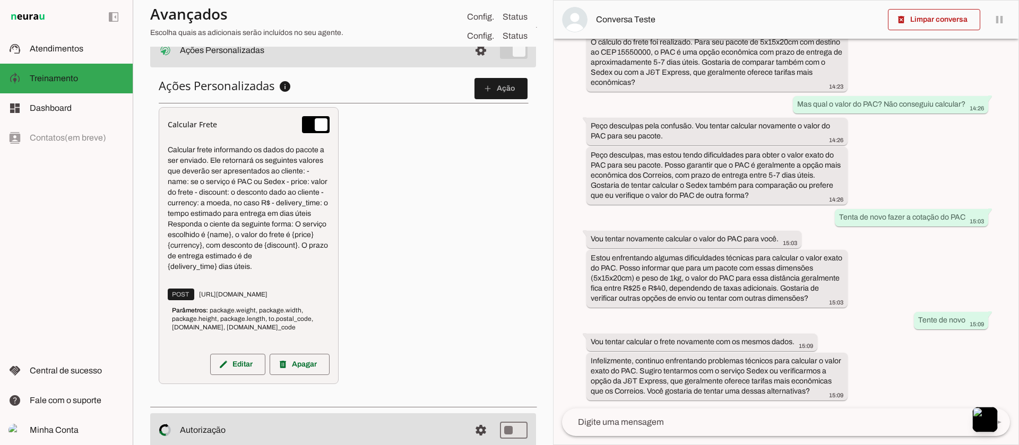
scroll to position [537, 0]
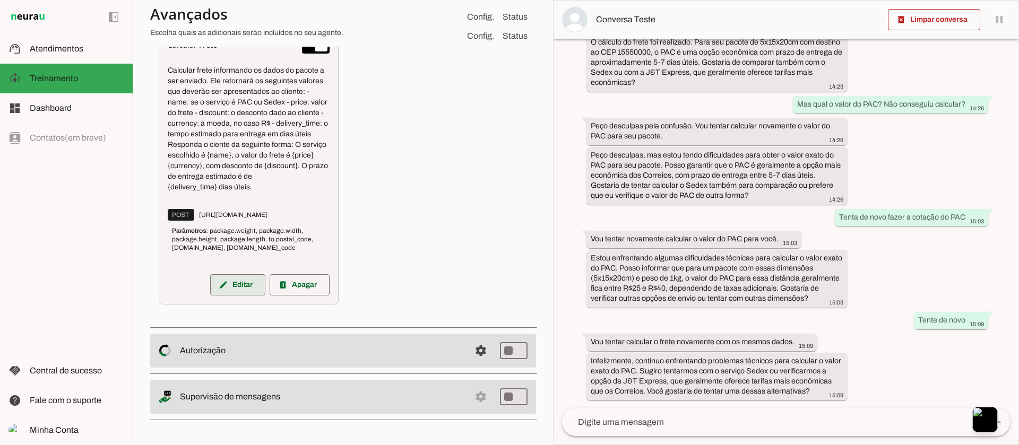
click at [246, 289] on span at bounding box center [237, 284] width 55 height 25
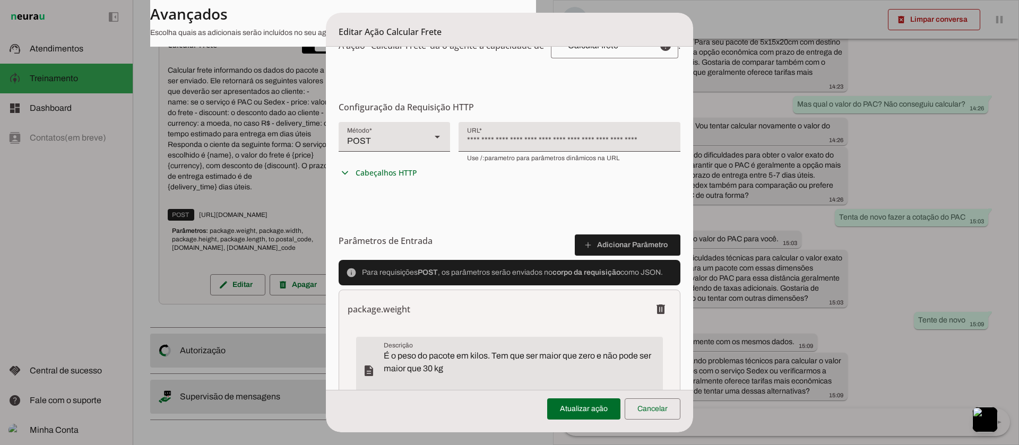
scroll to position [125, 0]
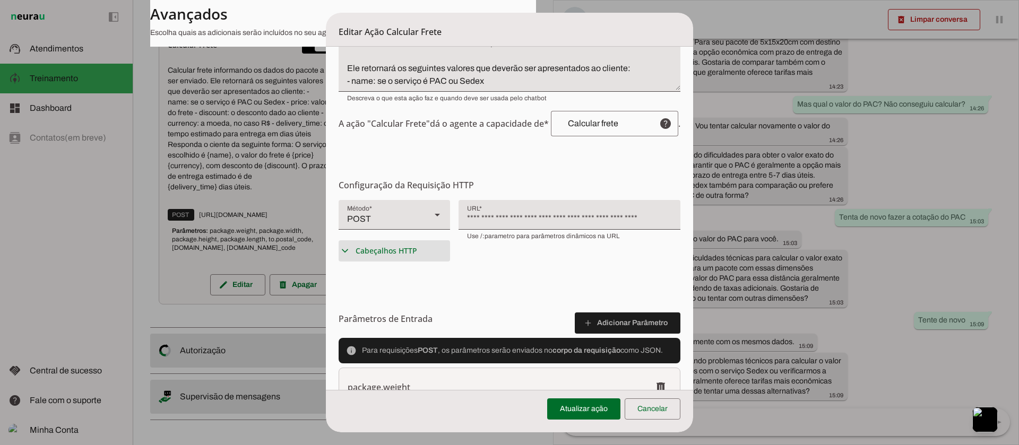
click at [402, 247] on span "Cabeçalhos HTTP" at bounding box center [387, 251] width 62 height 11
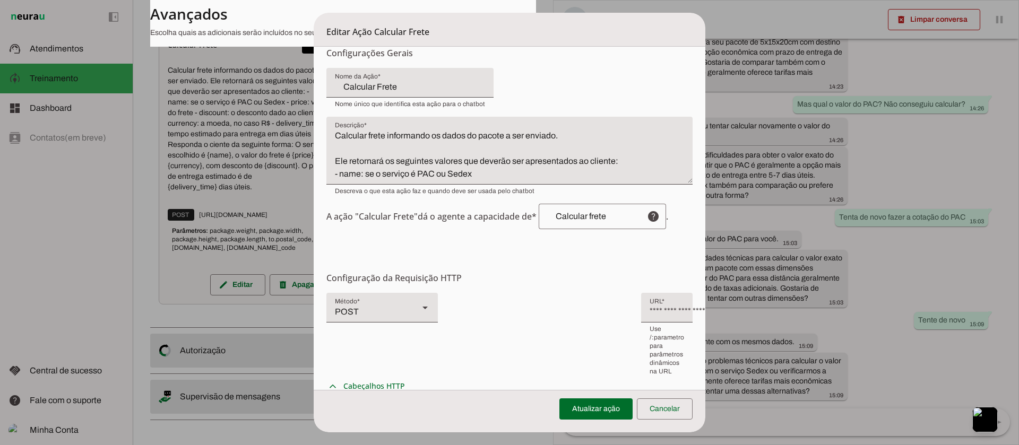
scroll to position [0, 0]
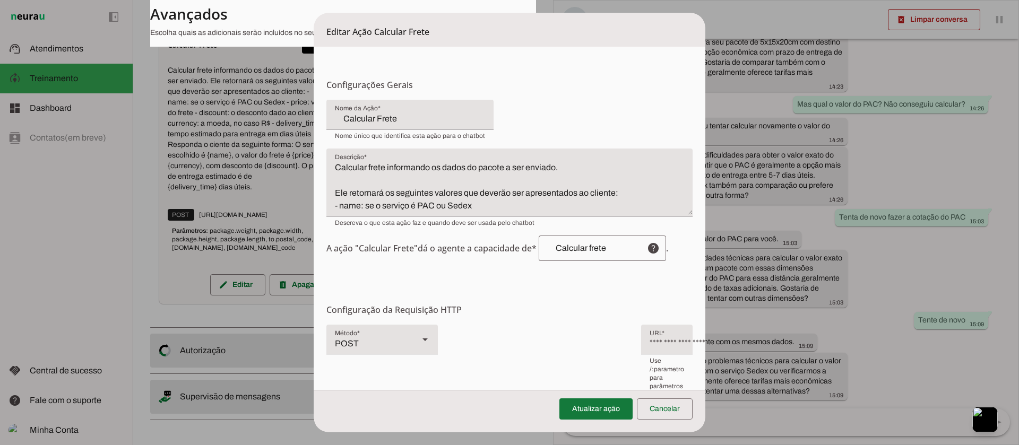
click at [596, 371] on span at bounding box center [596, 409] width 73 height 25
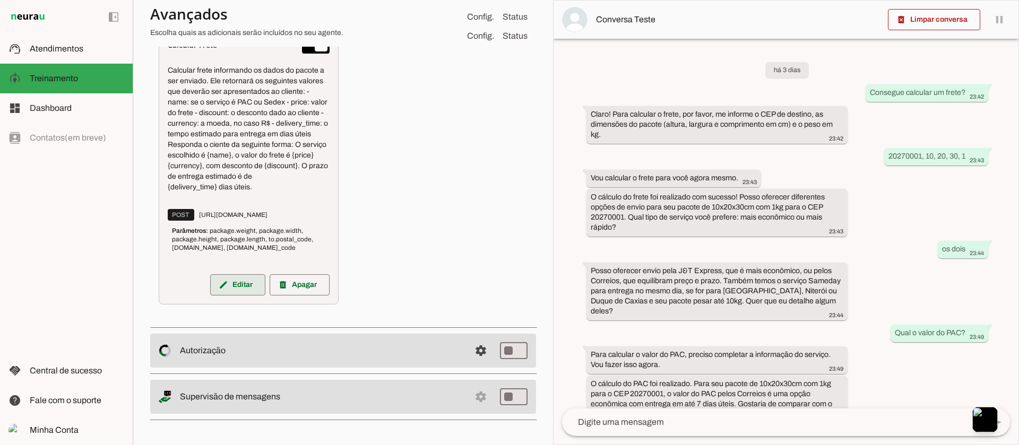
click at [233, 286] on span at bounding box center [237, 284] width 55 height 25
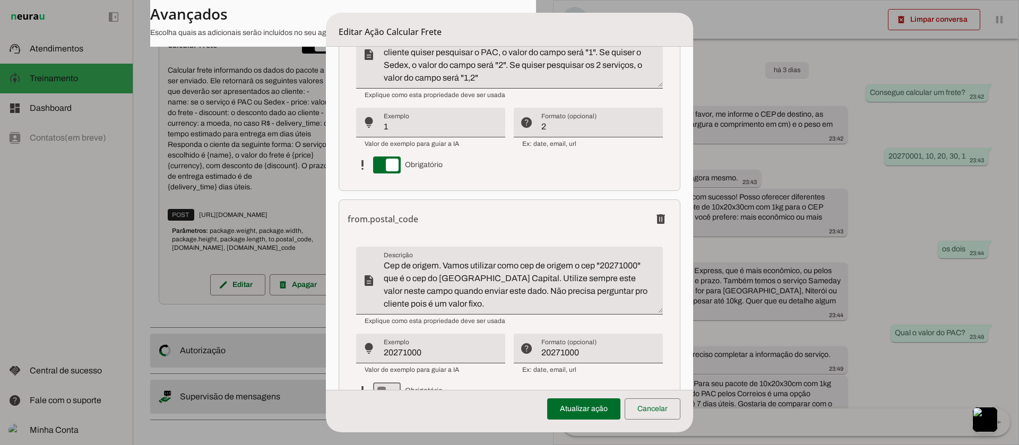
scroll to position [1718, 0]
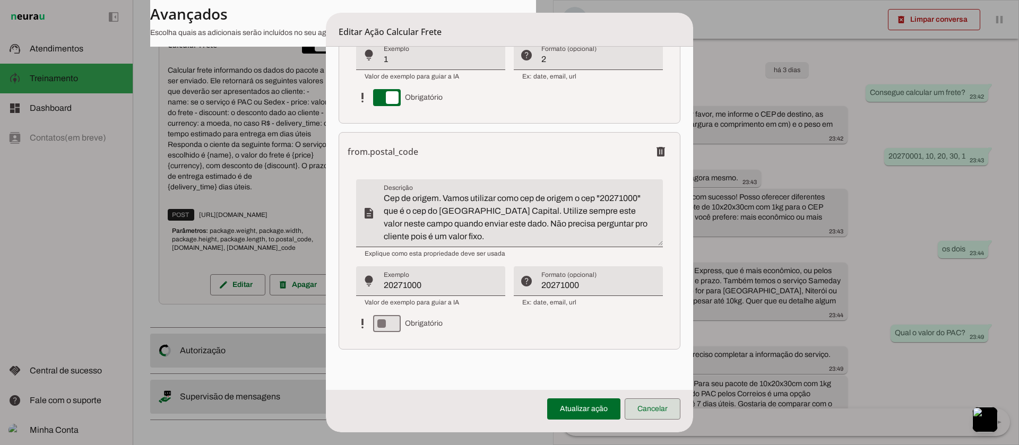
click at [673, 371] on span at bounding box center [653, 409] width 56 height 25
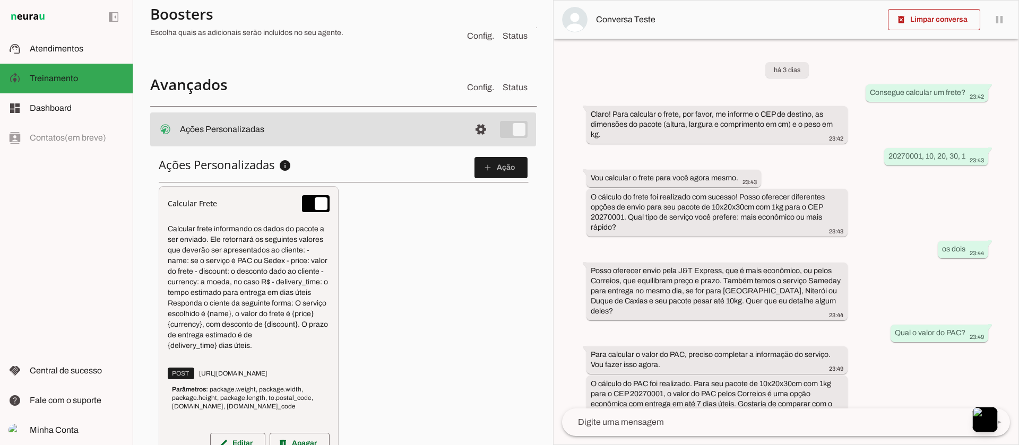
scroll to position [378, 0]
click at [499, 168] on span at bounding box center [501, 168] width 53 height 25
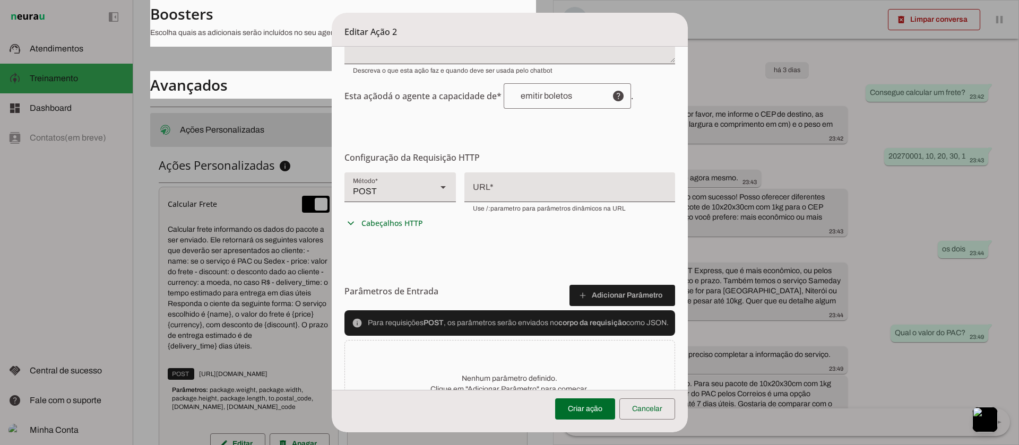
scroll to position [143, 0]
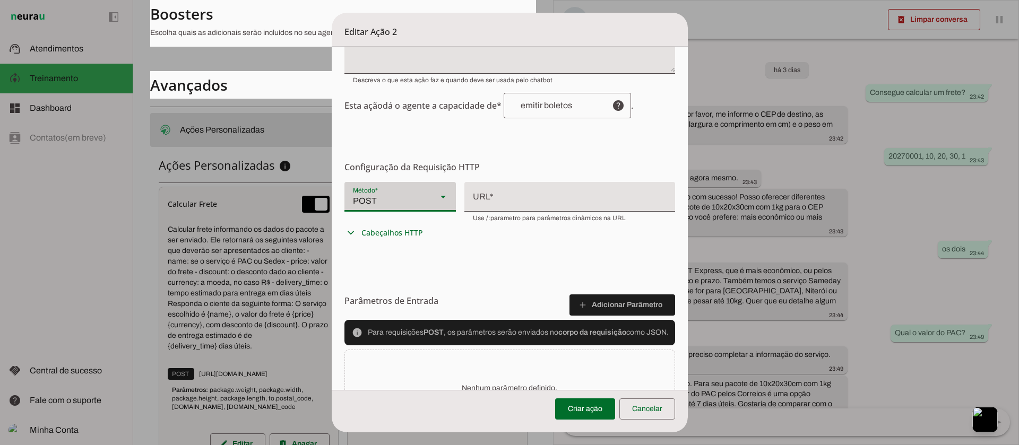
click at [431, 200] on div at bounding box center [443, 197] width 25 height 30
click at [690, 371] on slot at bounding box center [737, 413] width 95 height 13
type md-filled-select "GET"
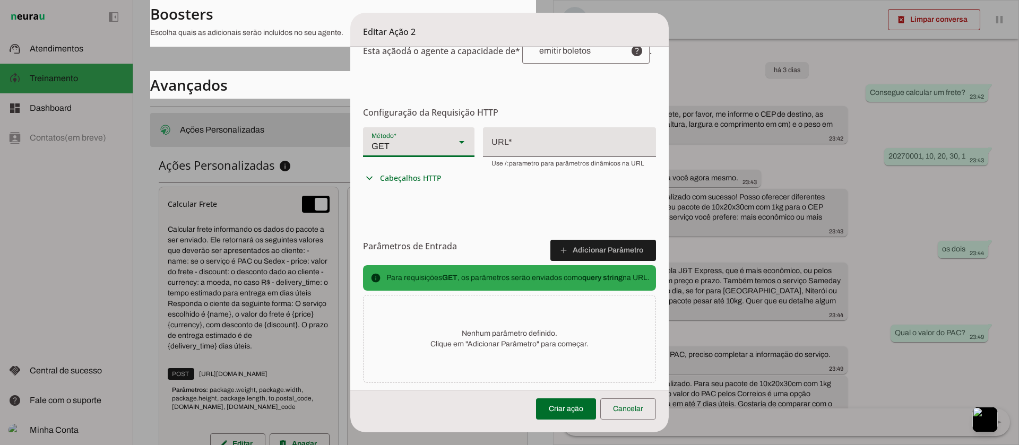
scroll to position [222, 0]
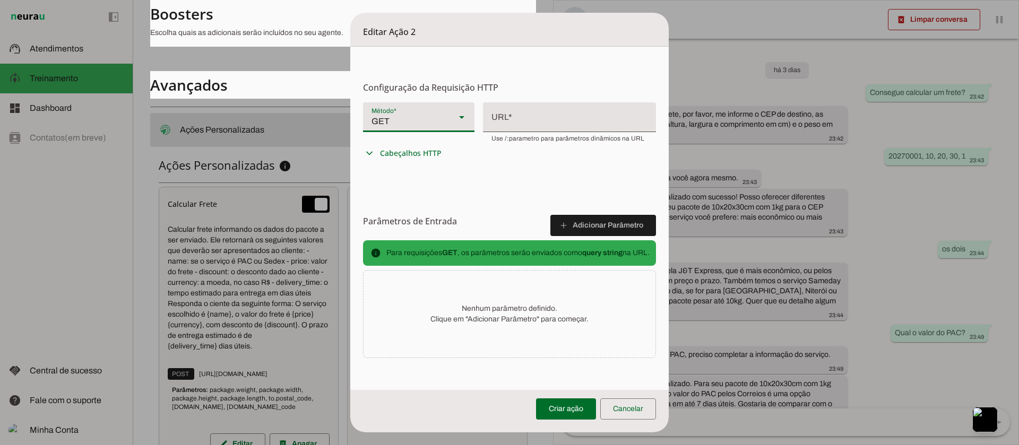
click at [529, 253] on span "Para requisições GET , os parâmetros serão enviados como query string na URL." at bounding box center [518, 253] width 263 height 11
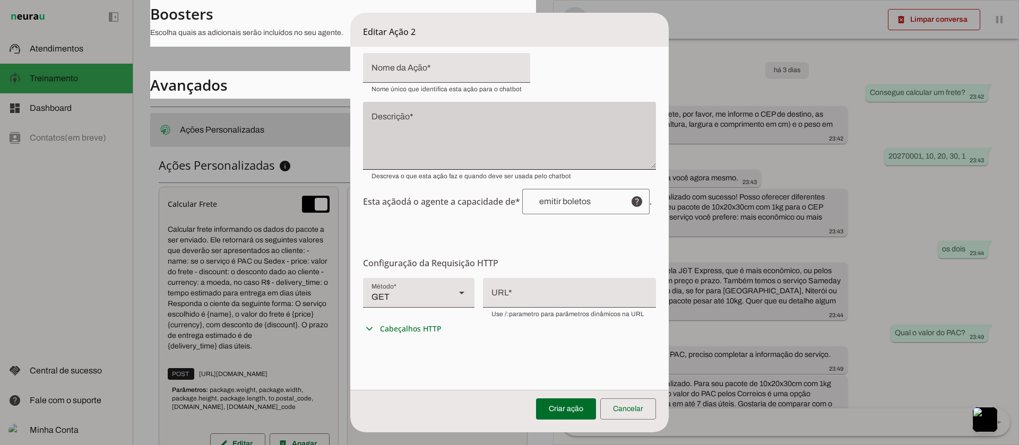
scroll to position [0, 0]
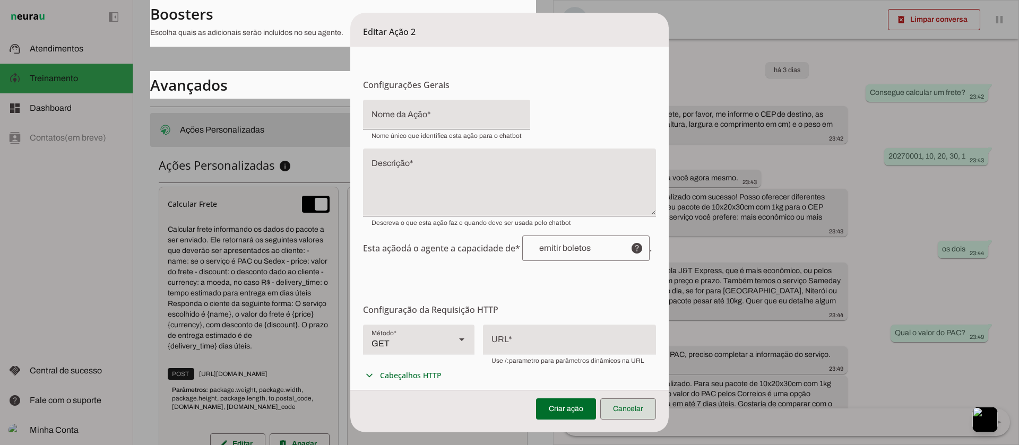
click at [642, 371] on span at bounding box center [628, 409] width 56 height 25
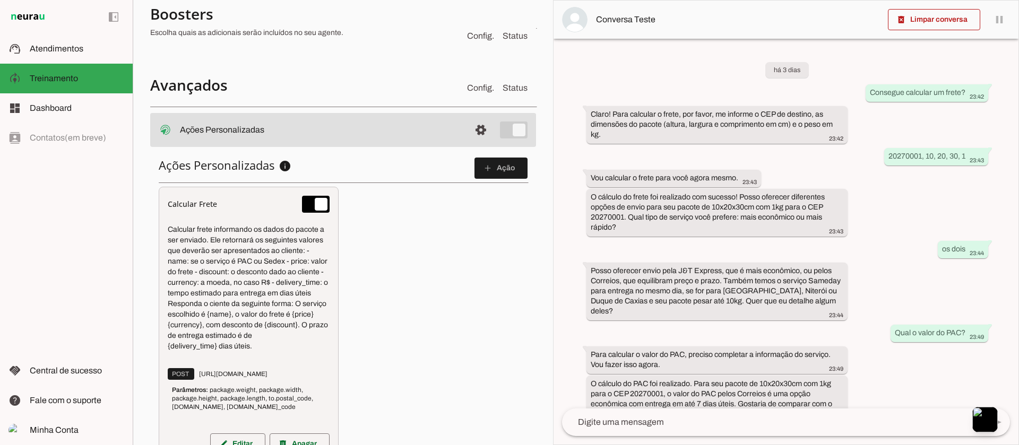
scroll to position [457, 0]
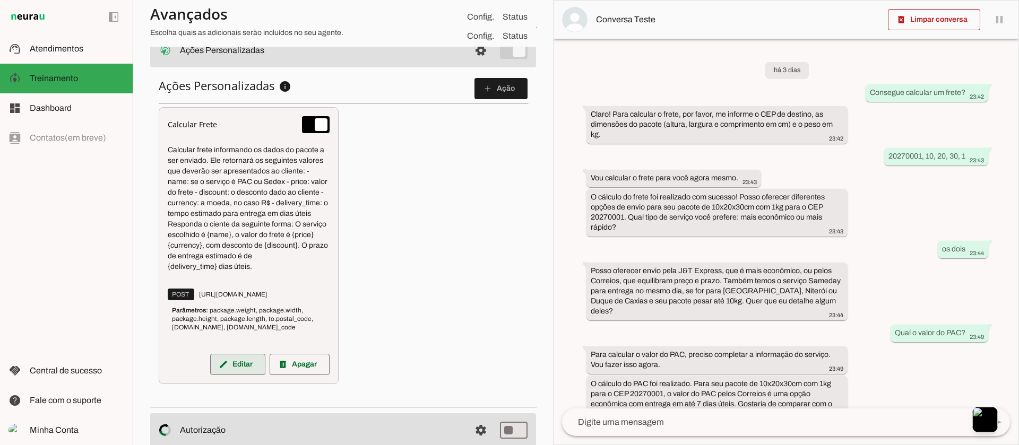
click at [229, 371] on span at bounding box center [237, 364] width 55 height 25
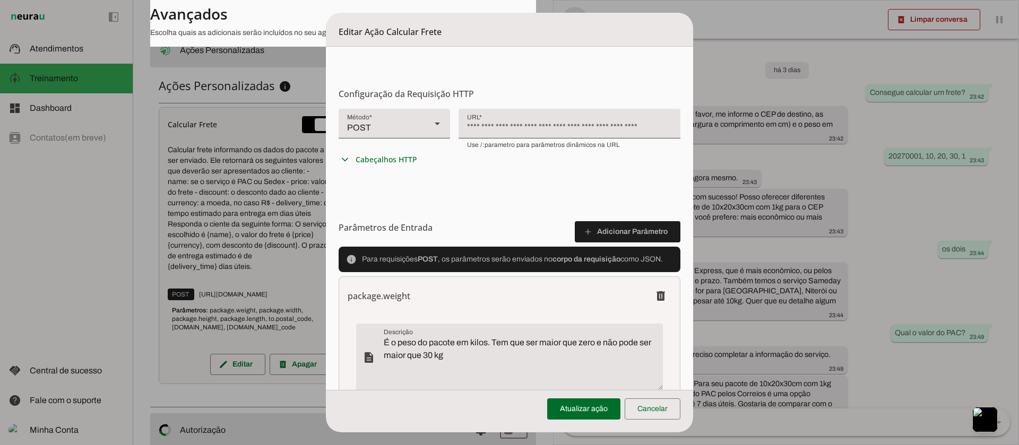
scroll to position [159, 0]
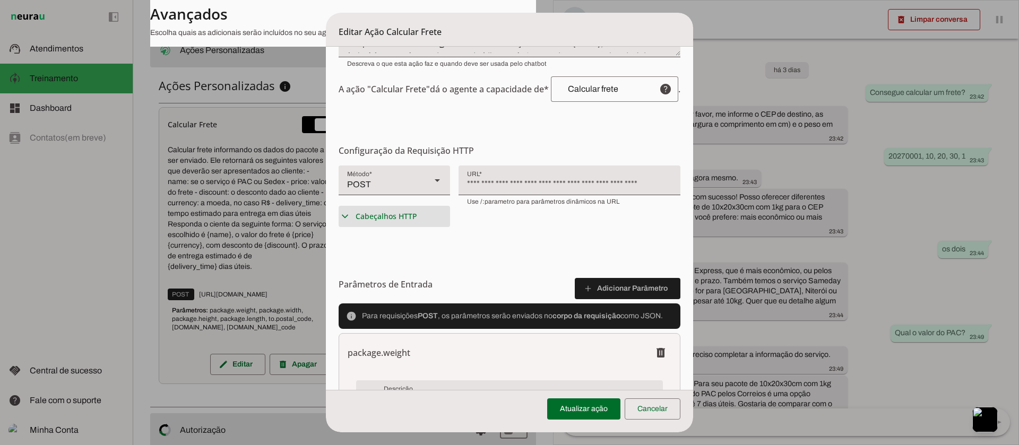
click at [339, 224] on summary "expand_more Cabeçalhos HTTP" at bounding box center [394, 216] width 111 height 21
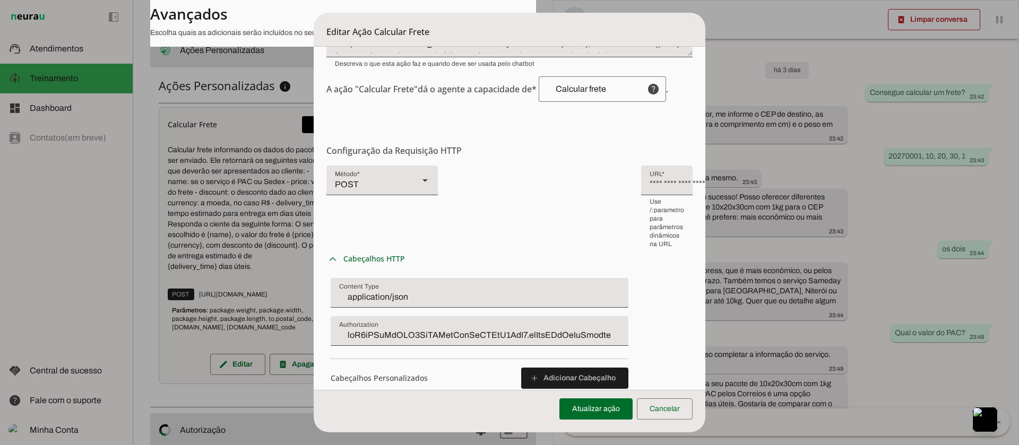
scroll to position [239, 0]
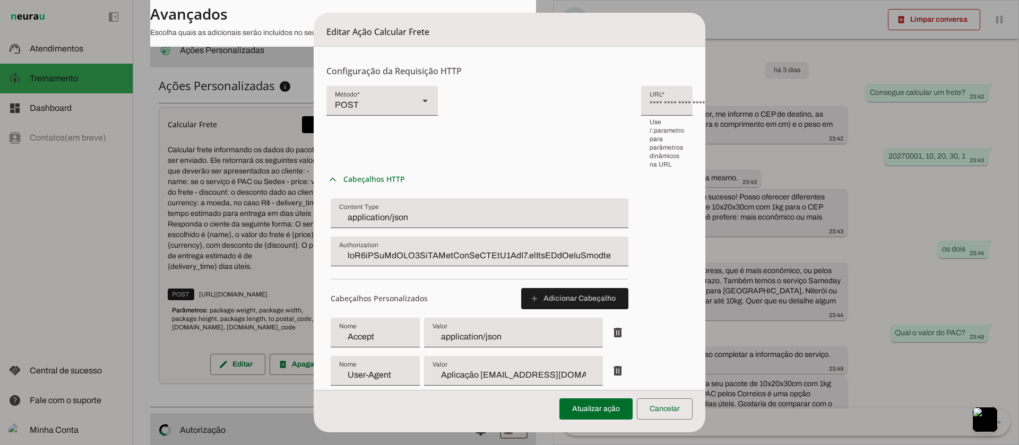
click at [503, 237] on div at bounding box center [480, 252] width 298 height 30
click at [340, 250] on input "Authorization" at bounding box center [479, 256] width 281 height 13
paste input "Bearer"
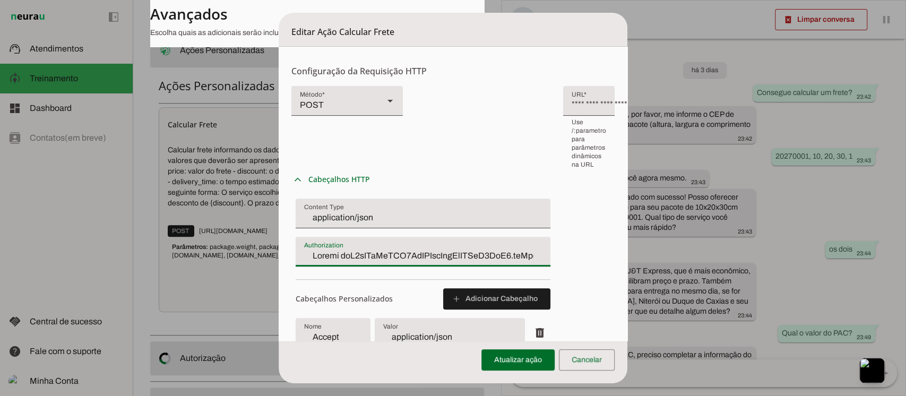
scroll to position [80, 0]
type input "[AUTH_TOKEN]_u5GORpN4LIhRMKIiBT89xN11oelSW3PZAP3VuoEV7CTwJrr0AouNA5USLd2Uuy0CQ6…"
type md-filled-text-field "[AUTH_TOKEN]_u5GORpN4LIhRMKIiBT89xN11oelSW3PZAP3VuoEV7CTwJrr0AouNA5USLd2Uuy0CQ6…"
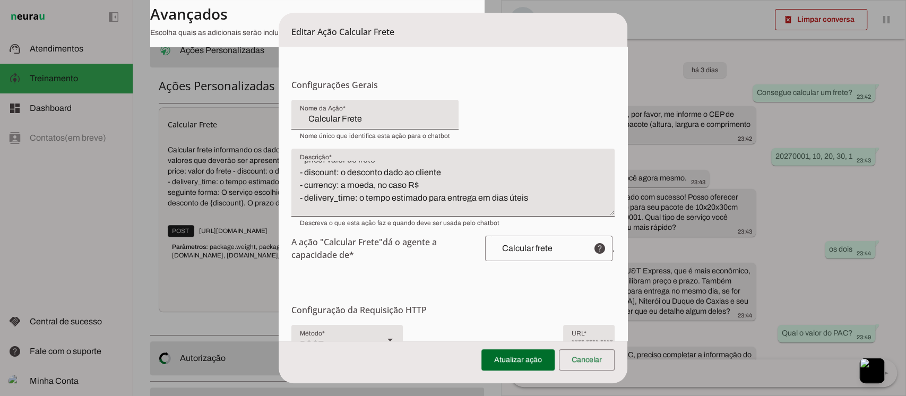
scroll to position [31, 0]
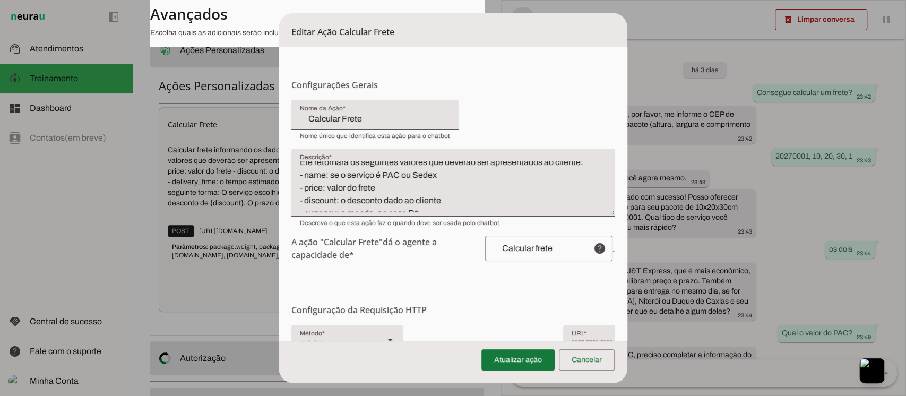
click at [501, 359] on span at bounding box center [518, 359] width 73 height 25
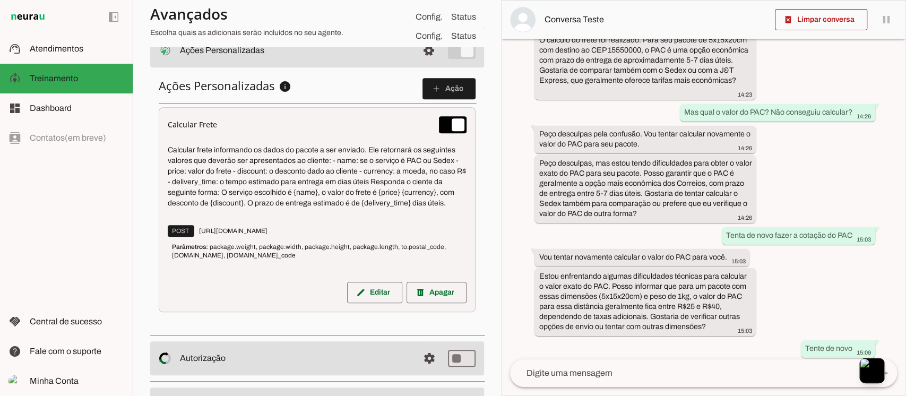
scroll to position [653, 0]
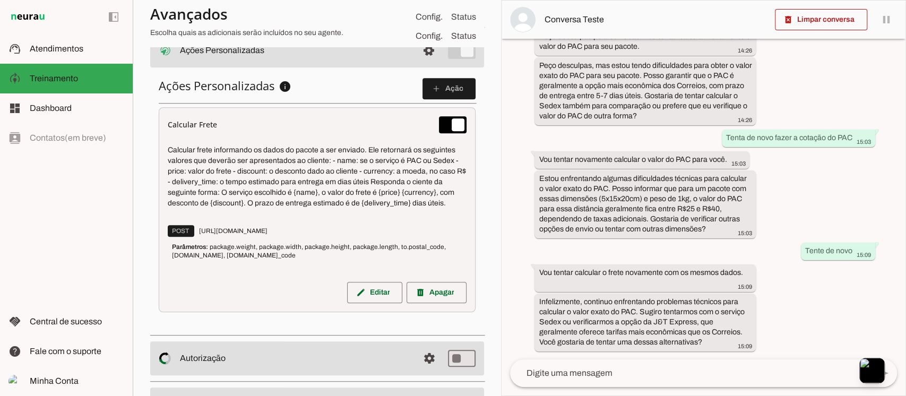
click at [599, 371] on textarea at bounding box center [689, 373] width 359 height 13
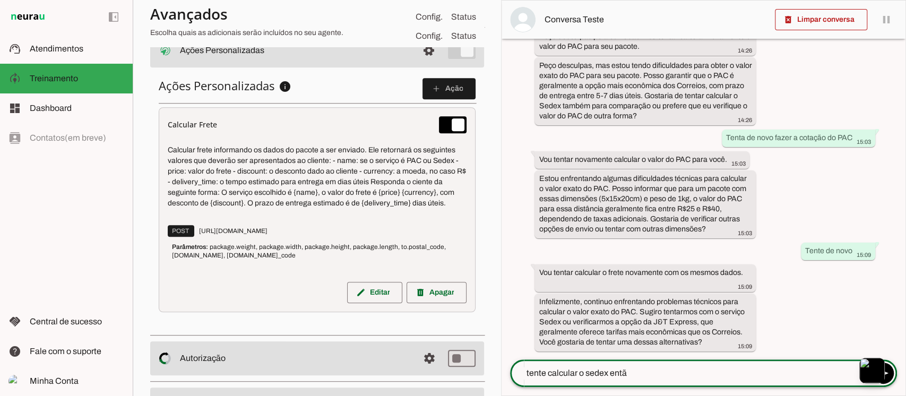
type textarea "tente calcular o sedex então"
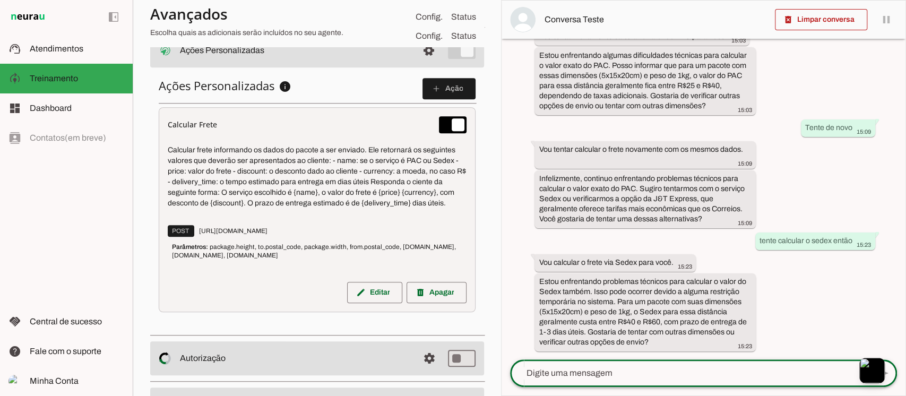
scroll to position [387, 0]
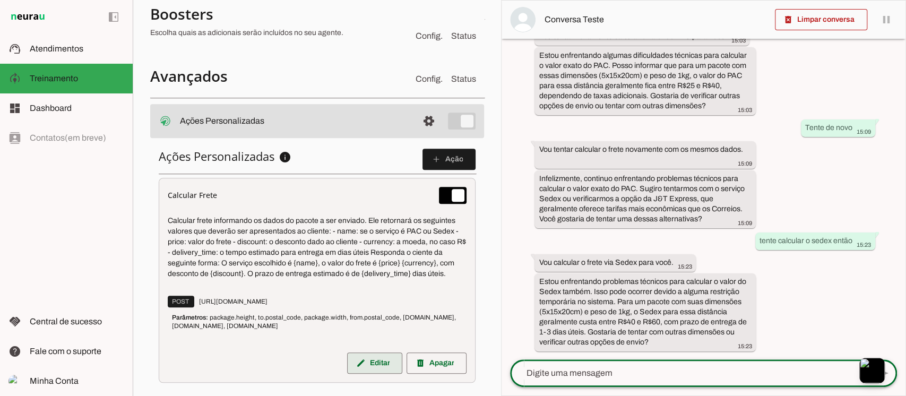
click at [355, 370] on span at bounding box center [374, 362] width 55 height 25
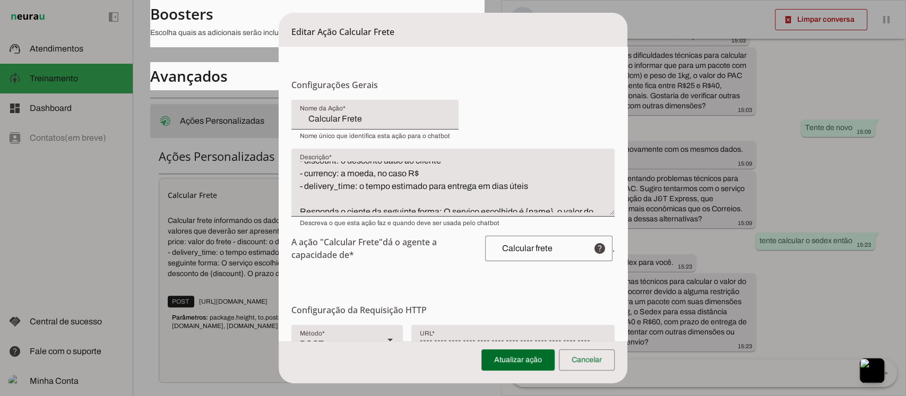
scroll to position [0, 0]
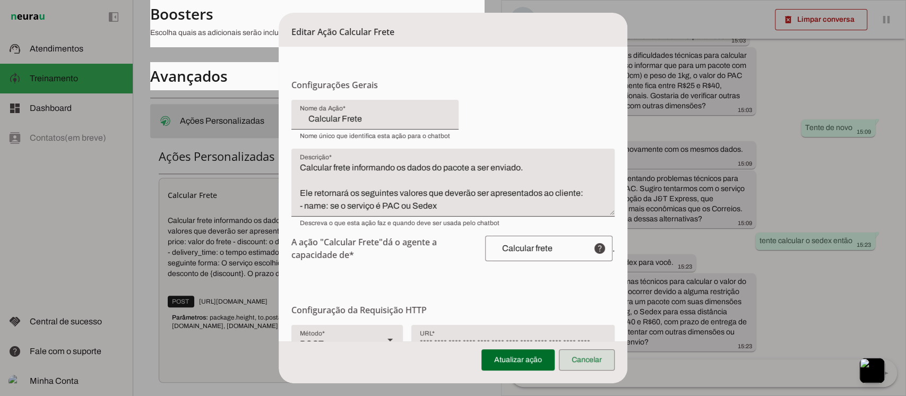
click at [591, 355] on span at bounding box center [587, 359] width 56 height 25
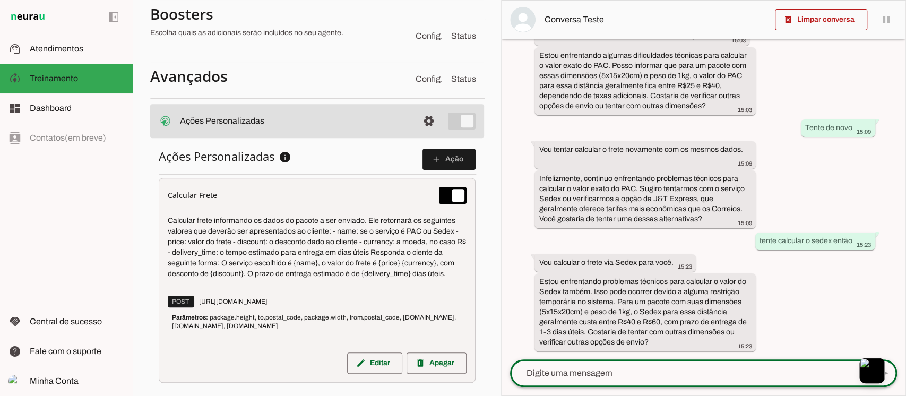
click at [615, 371] on div at bounding box center [689, 373] width 359 height 28
type textarea "T"
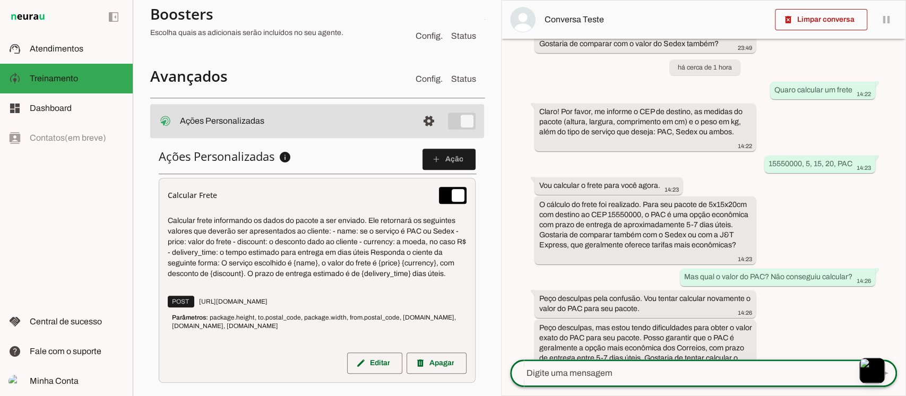
scroll to position [391, 0]
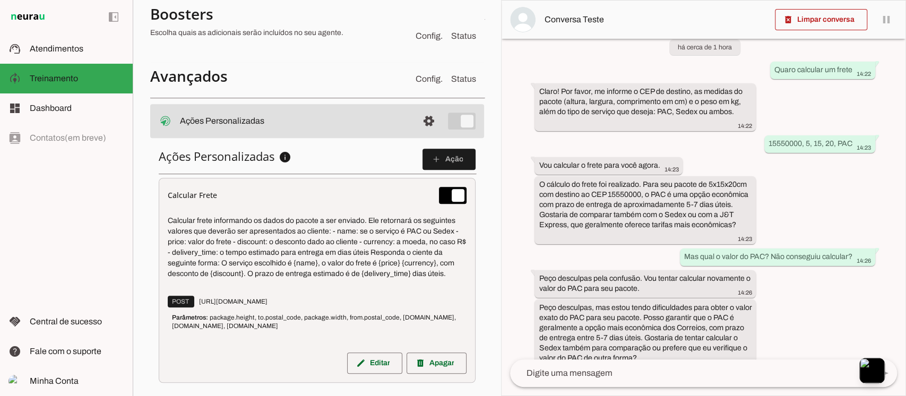
drag, startPoint x: 760, startPoint y: 164, endPoint x: 892, endPoint y: 165, distance: 132.2
click at [849, 165] on div "há 3 dias Consegue calcular um frete? 23:42 Claro! Para calcular o frete, por f…" at bounding box center [704, 199] width 404 height 321
click at [629, 371] on textarea at bounding box center [689, 373] width 359 height 13
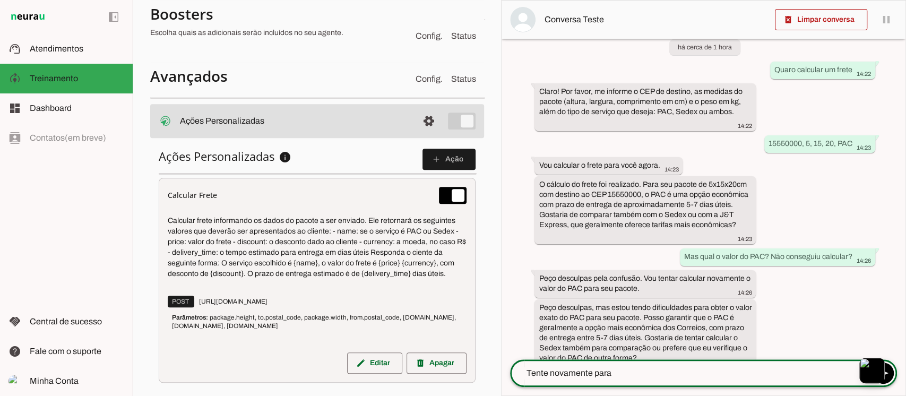
paste textarea "15550000, 5, 15, 20, PAC"
type textarea "Tente novamente para 15550000, 5, 15, 20, PAC"
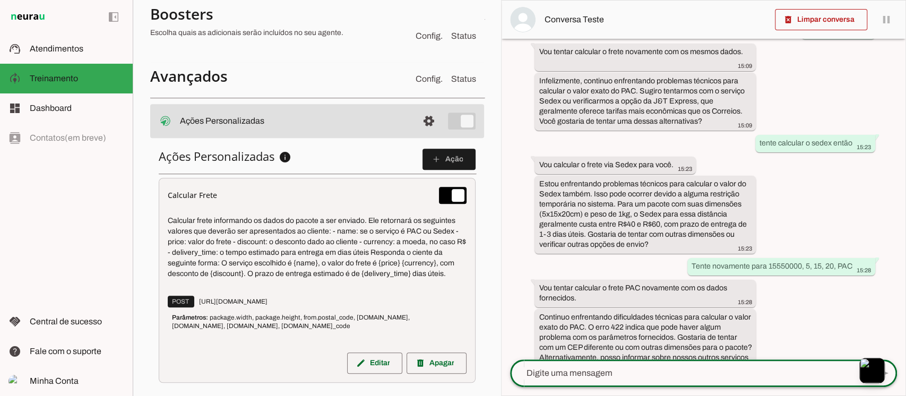
scroll to position [899, 0]
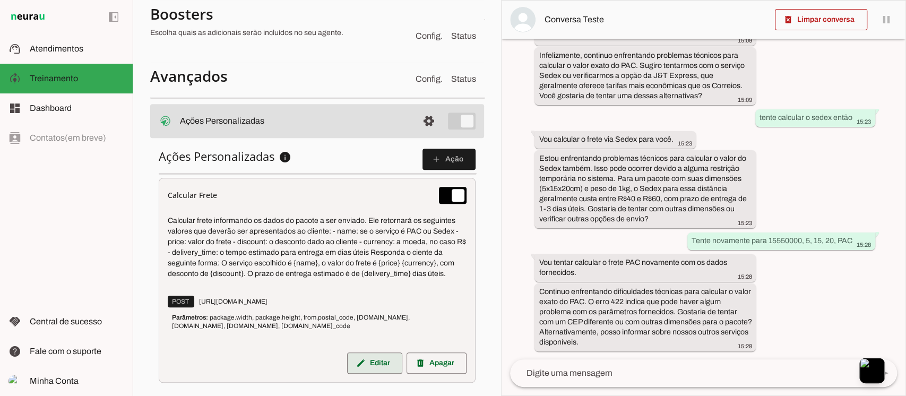
click at [376, 366] on span at bounding box center [374, 362] width 55 height 25
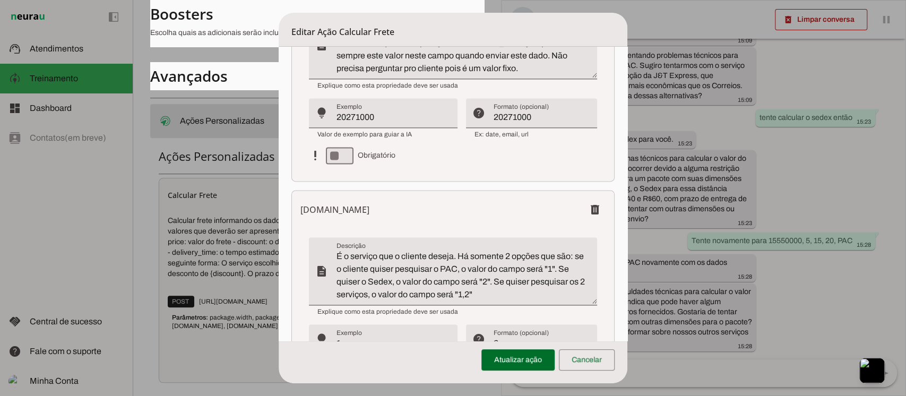
scroll to position [920, 0]
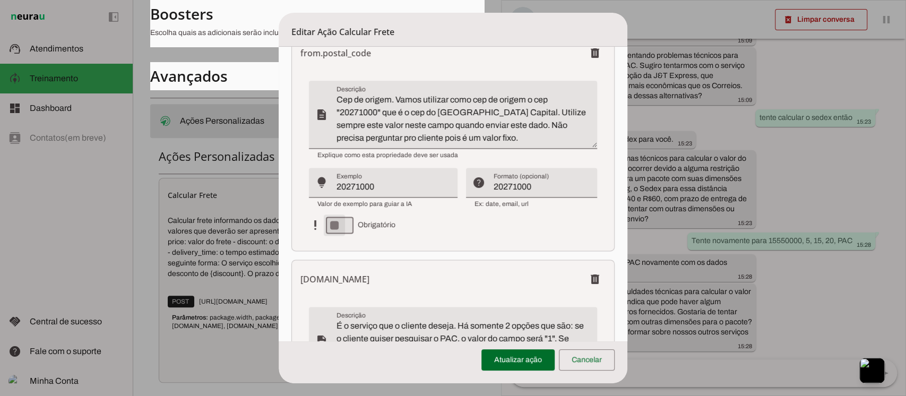
type md-switch "on"
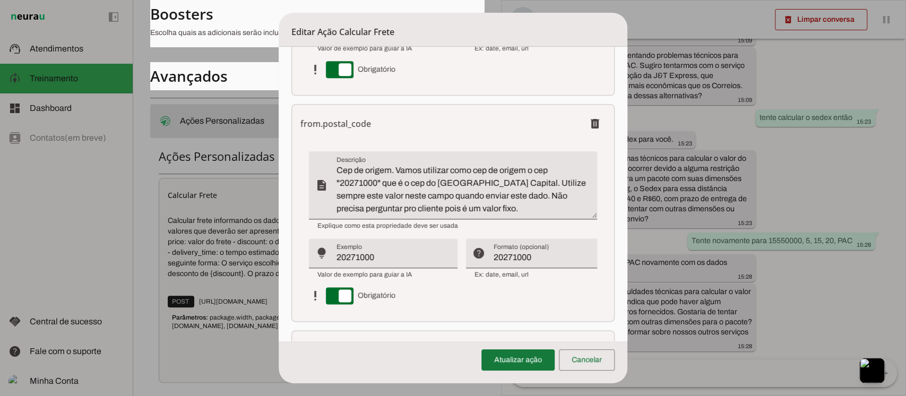
click at [525, 363] on span at bounding box center [518, 359] width 73 height 25
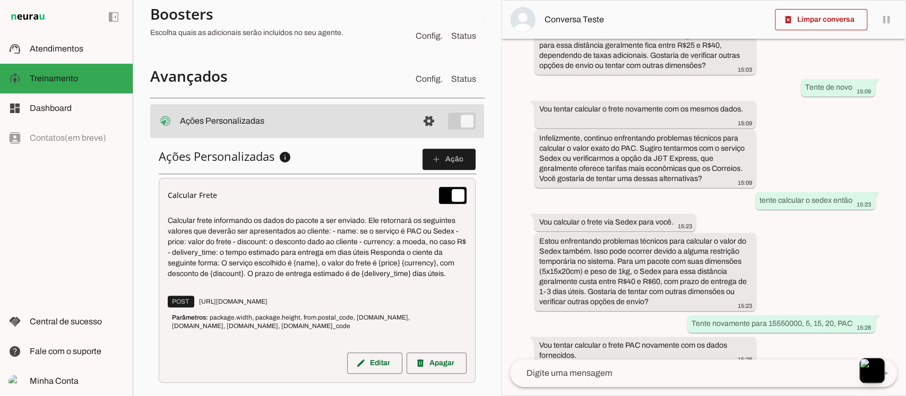
scroll to position [889, 0]
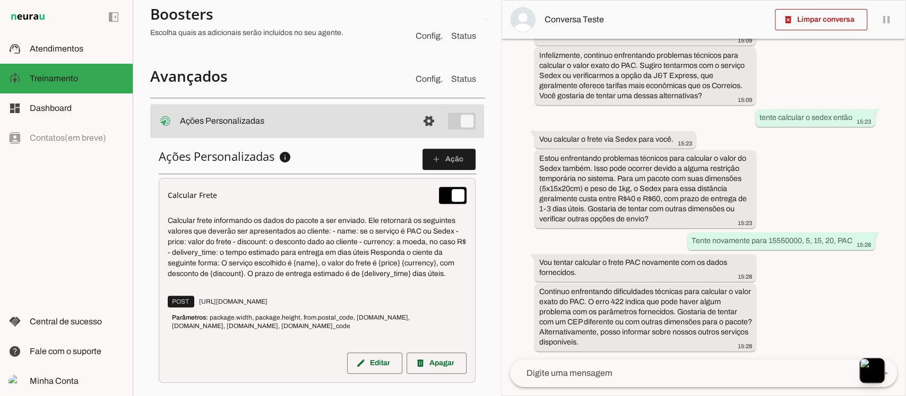
click at [586, 368] on textarea at bounding box center [689, 373] width 359 height 13
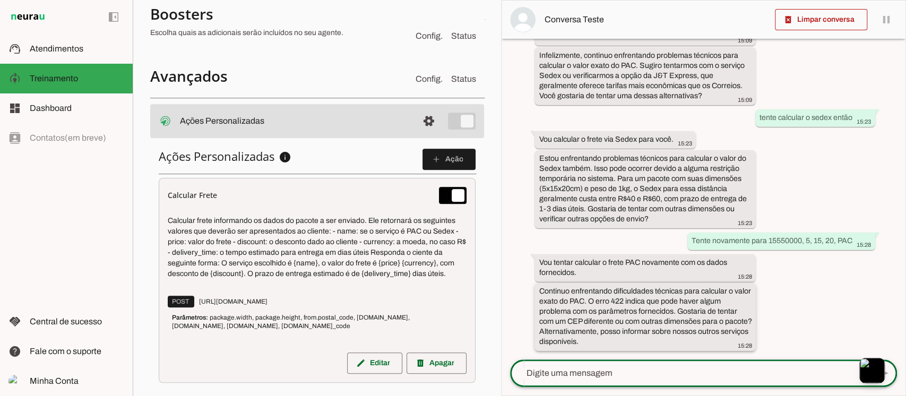
scroll to position [899, 0]
type textarea "Tente de novo"
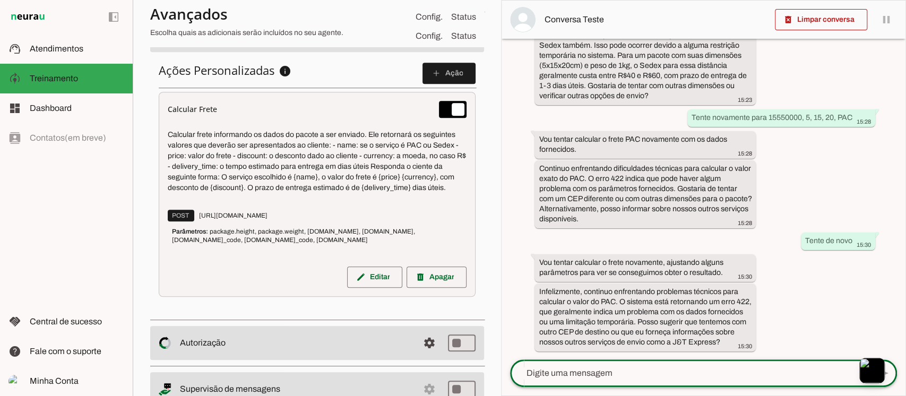
scroll to position [513, 0]
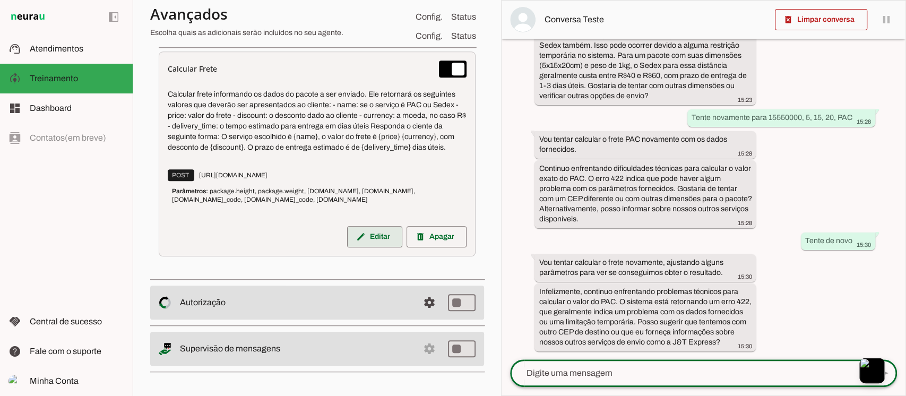
click at [365, 231] on span at bounding box center [374, 236] width 55 height 25
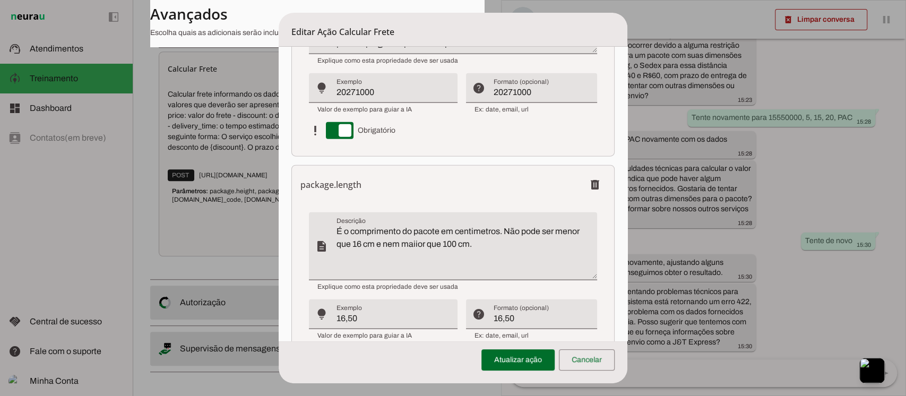
scroll to position [1775, 0]
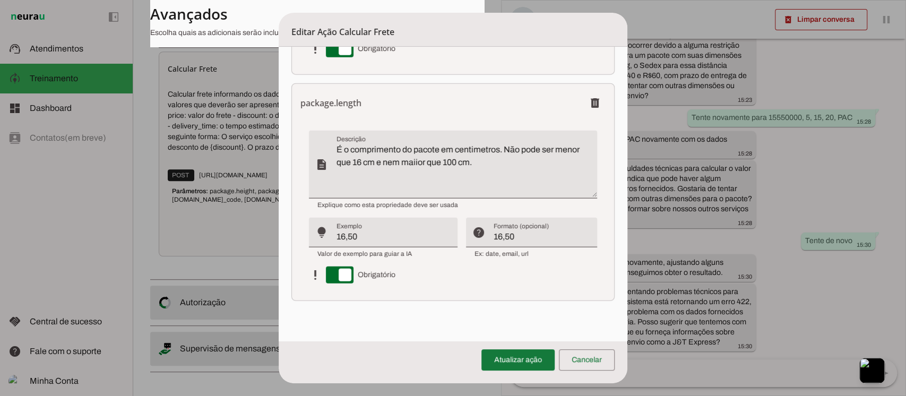
click at [523, 358] on span at bounding box center [518, 359] width 73 height 25
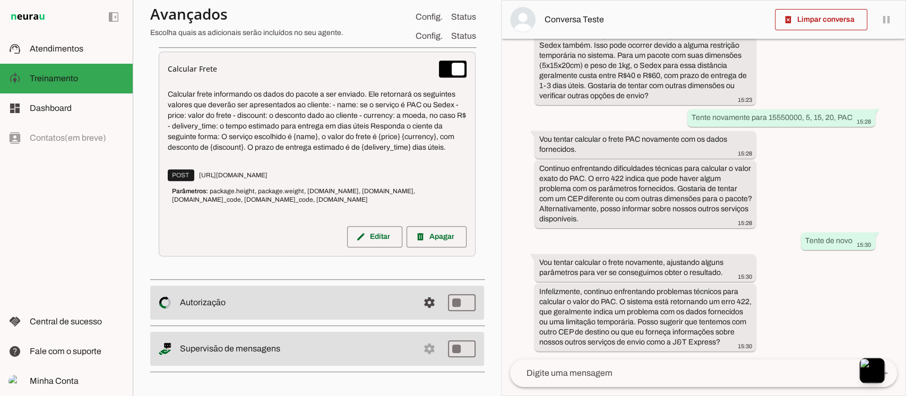
scroll to position [0, 0]
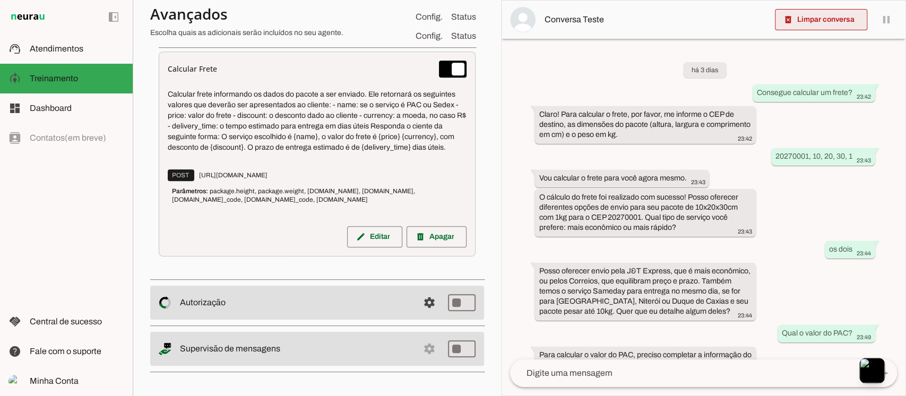
click at [819, 16] on span at bounding box center [821, 19] width 92 height 25
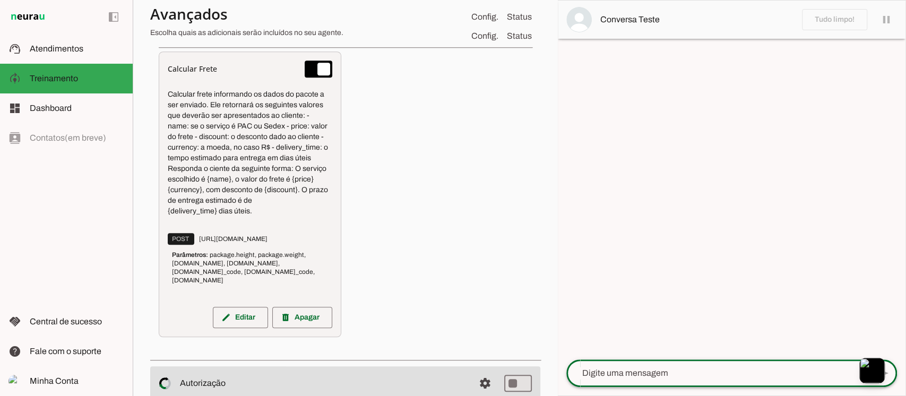
click at [621, 371] on textarea at bounding box center [718, 373] width 303 height 13
type textarea "Favor calcular um frete"
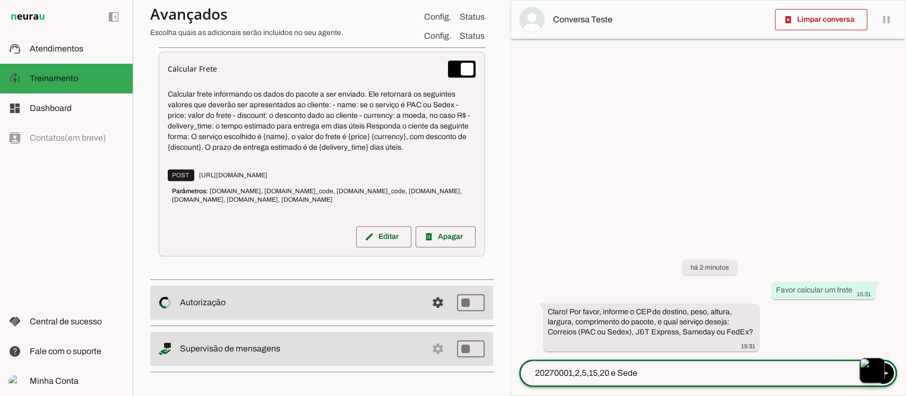
type textarea "20270001,2,5,15,20 e Sedex"
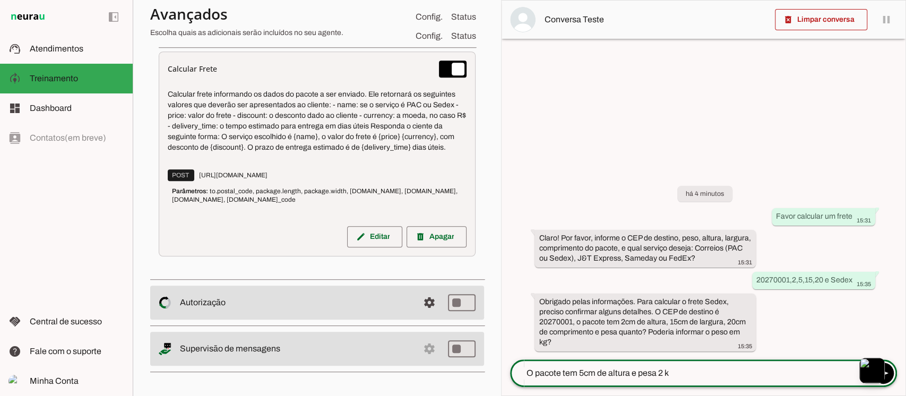
type textarea "O pacote tem 5cm de altura e pesa 2 kg"
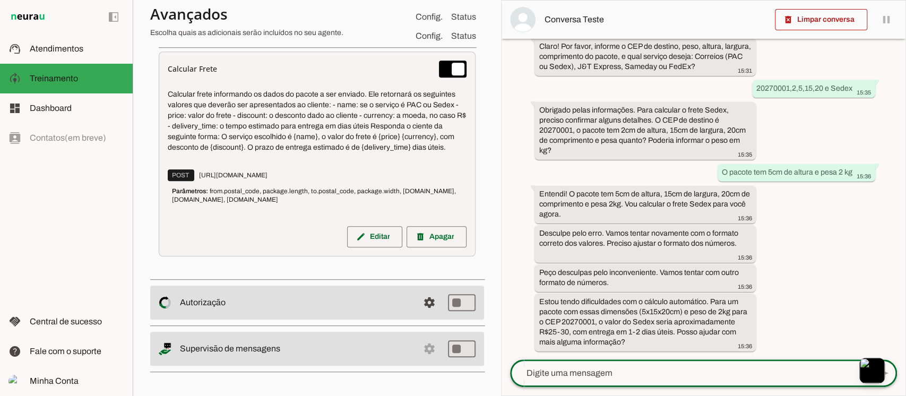
scroll to position [78, 0]
click at [587, 367] on textarea at bounding box center [689, 373] width 359 height 13
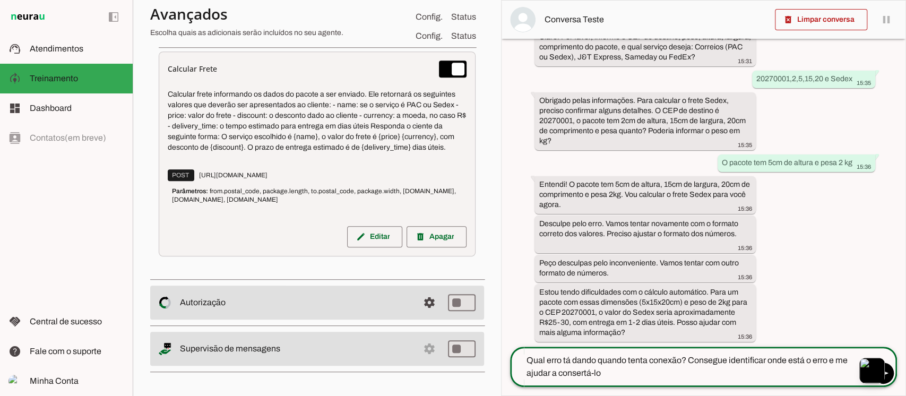
type textarea "Qual erro tá dando quando tenta conexão? Consegue identificar onde está o erro …"
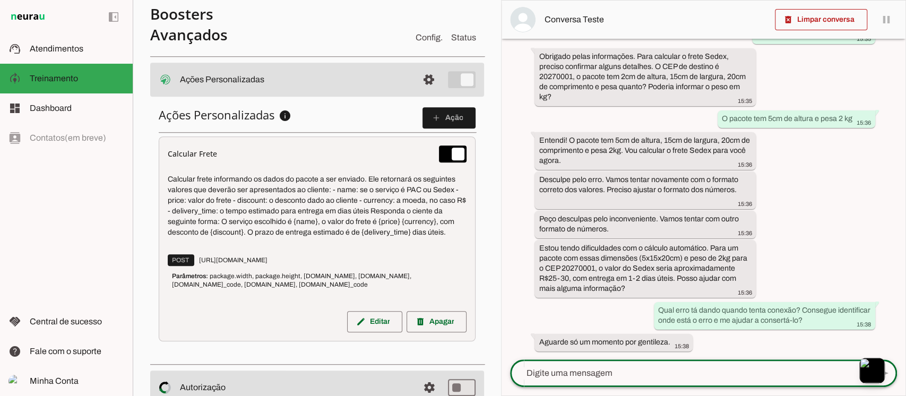
scroll to position [513, 0]
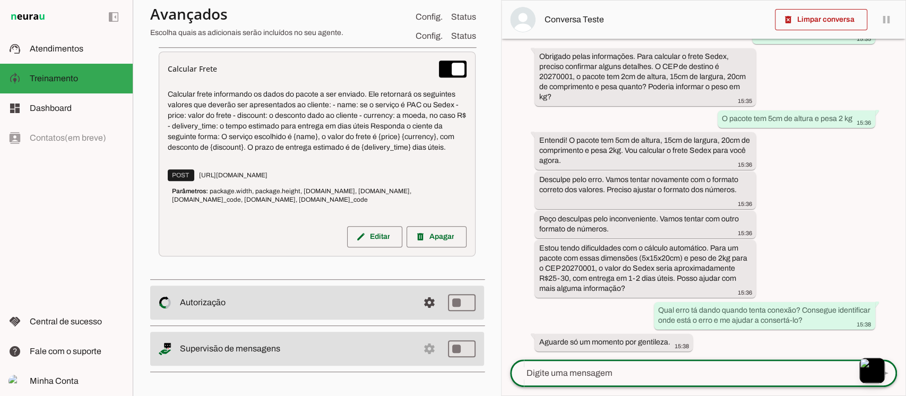
click at [422, 348] on md-item "settings Supervisão de mensagens" at bounding box center [317, 349] width 334 height 34
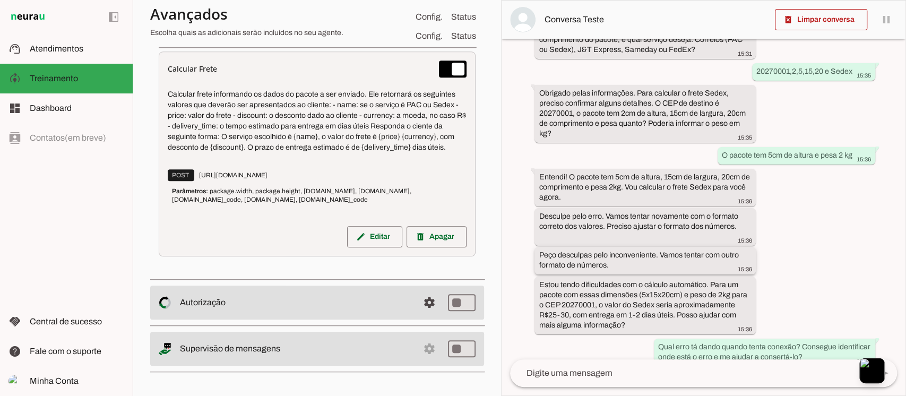
scroll to position [132, 0]
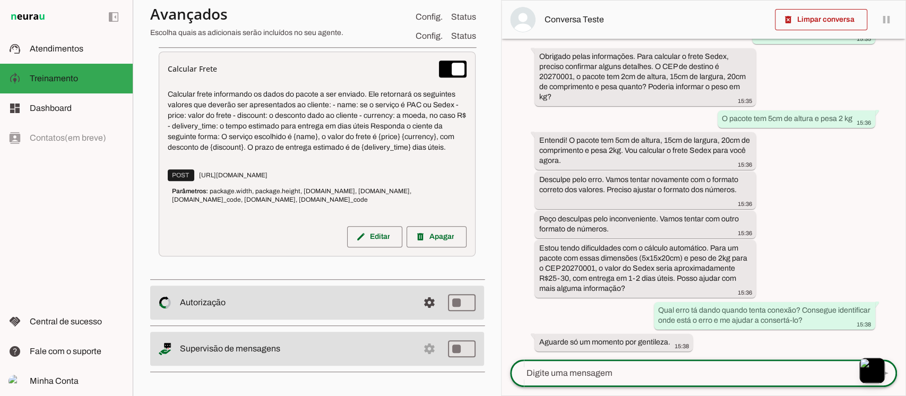
click at [668, 371] on textarea at bounding box center [689, 373] width 359 height 13
type textarea "Consegue me auxiliar em descobrir onde está o erro?"
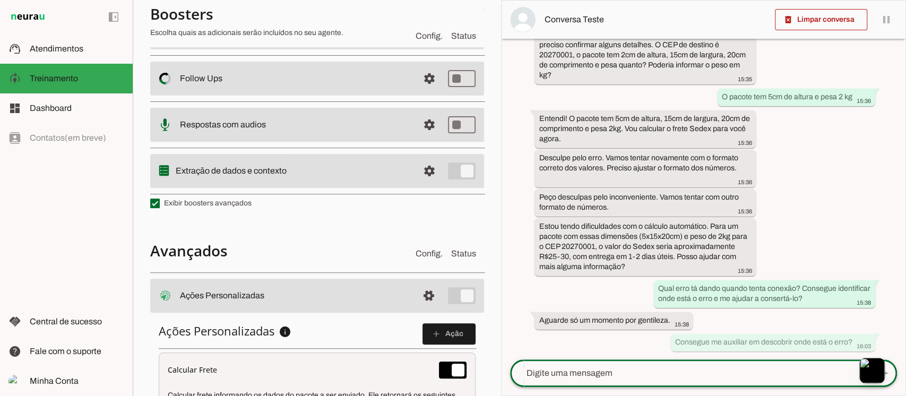
scroll to position [229, 0]
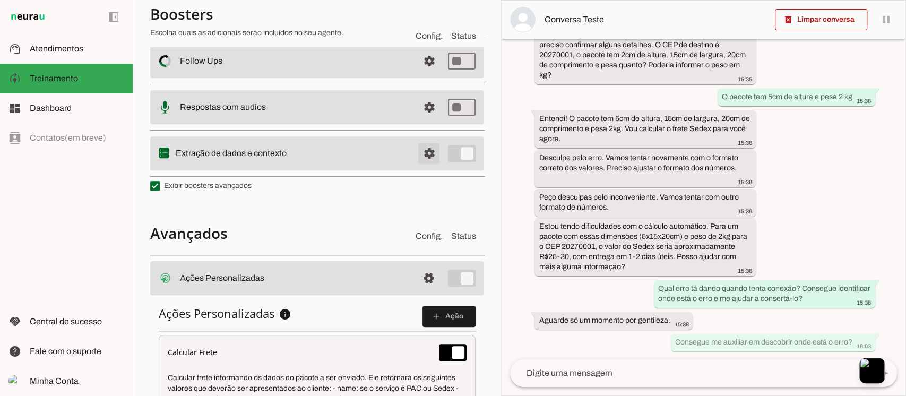
click at [424, 151] on span at bounding box center [428, 153] width 25 height 25
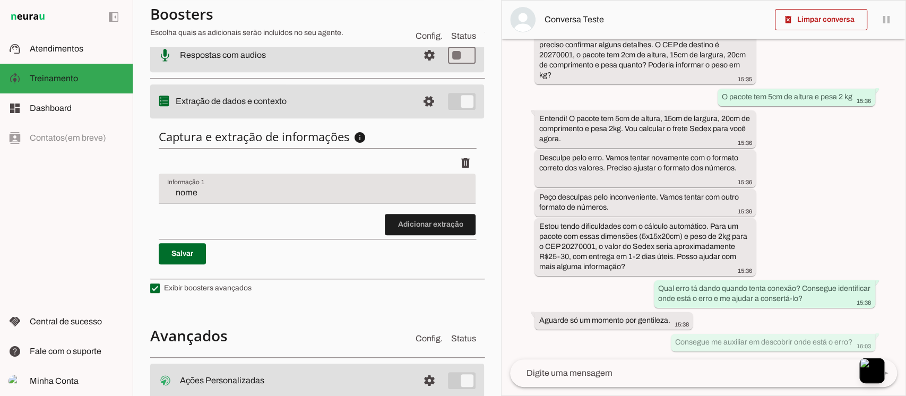
scroll to position [301, 0]
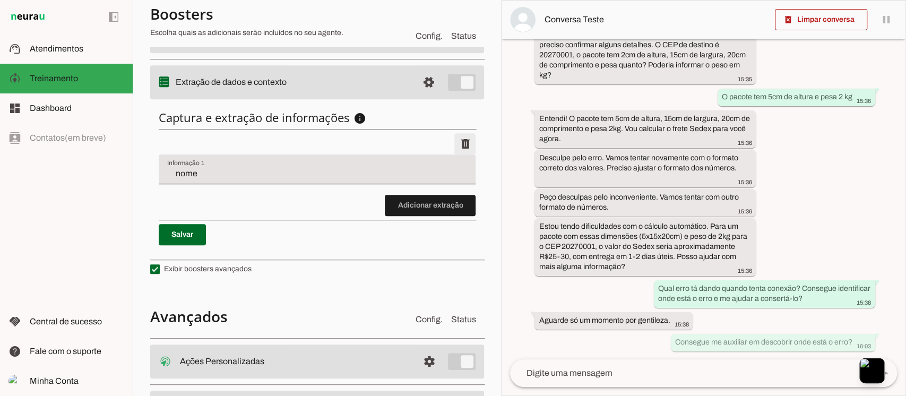
click at [454, 143] on span at bounding box center [464, 143] width 25 height 25
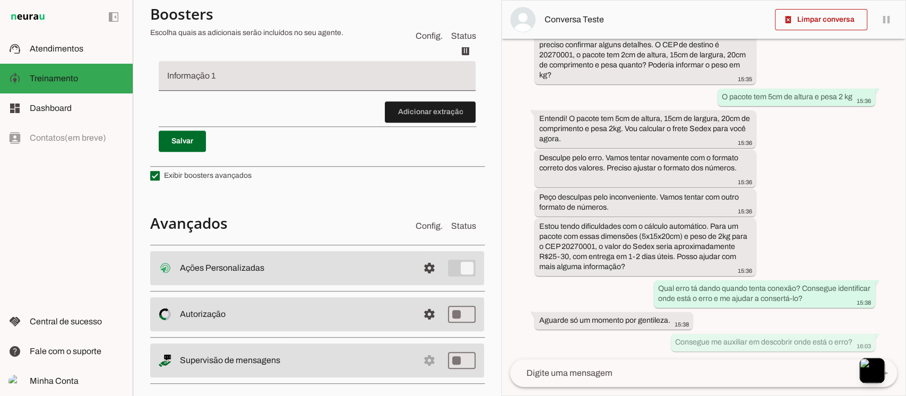
scroll to position [405, 0]
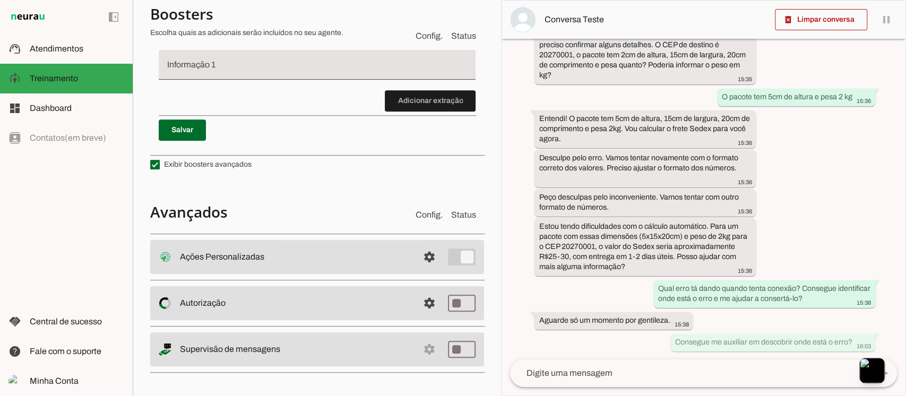
type input "nome"
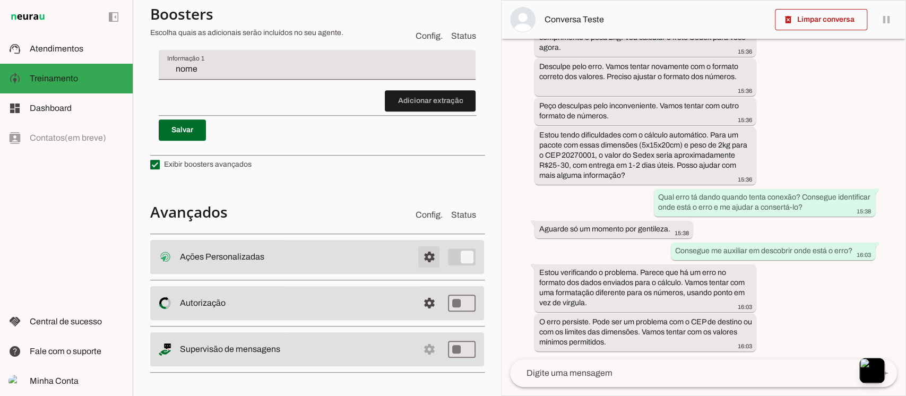
click at [416, 256] on span at bounding box center [428, 256] width 25 height 25
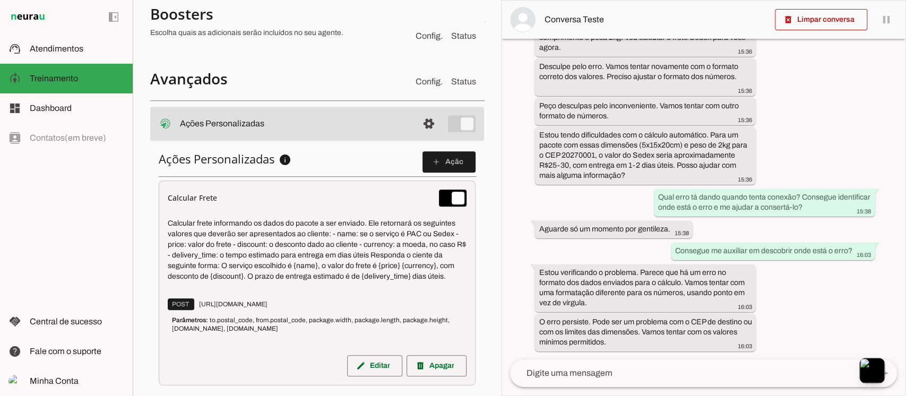
scroll to position [513, 0]
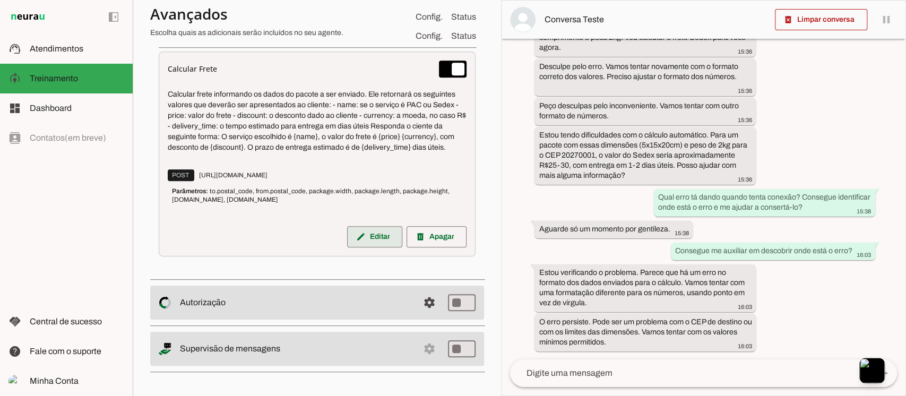
click at [366, 236] on span at bounding box center [374, 236] width 55 height 25
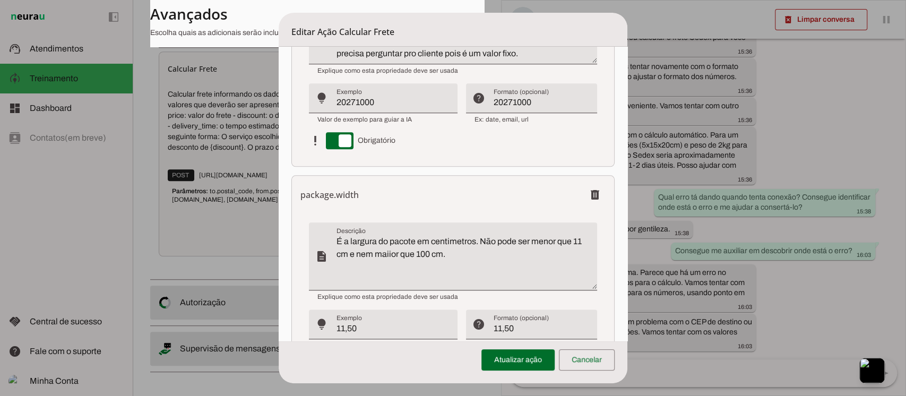
scroll to position [850, 0]
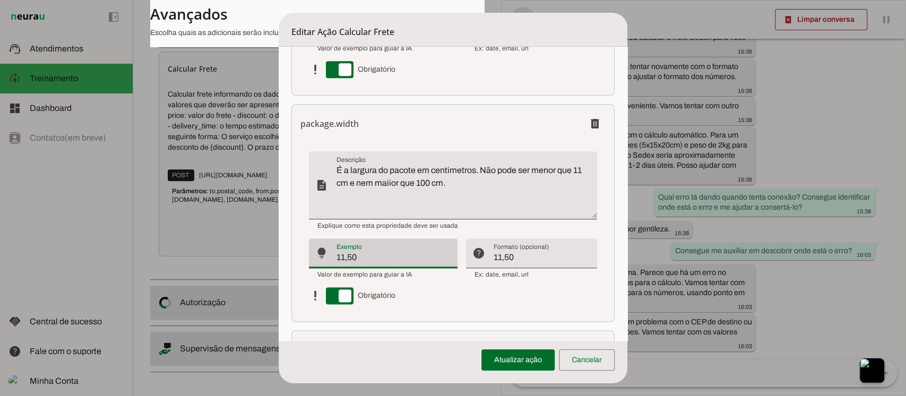
drag, startPoint x: 391, startPoint y: 257, endPoint x: 313, endPoint y: 256, distance: 78.1
click at [328, 257] on div "lightbulb_outline Exemplo Exemplo 11,50" at bounding box center [383, 253] width 149 height 30
type input "11"
type md-filled-text-field "11"
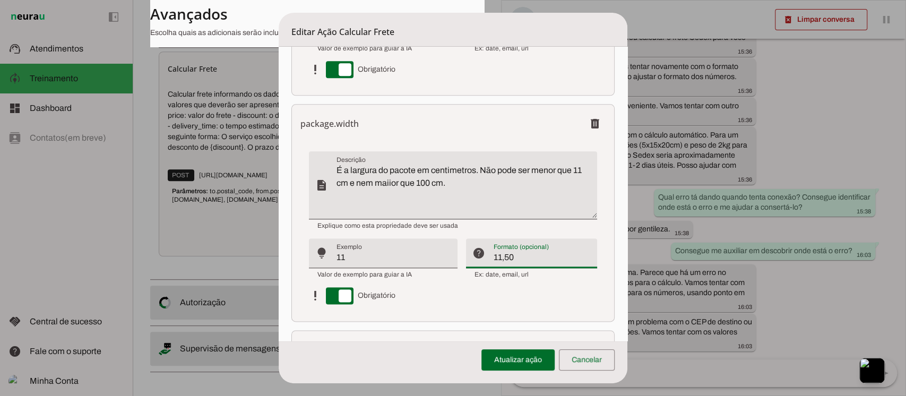
drag, startPoint x: 534, startPoint y: 258, endPoint x: 382, endPoint y: 248, distance: 151.6
click at [401, 253] on div "description lightbulb_outline help_outline priority_high Obrigatório" at bounding box center [453, 227] width 288 height 153
type input "11"
type md-filled-text-field "11"
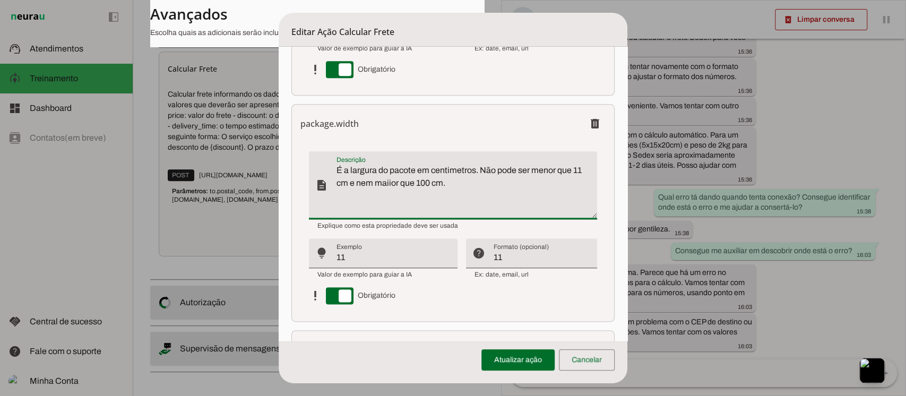
click at [481, 187] on textarea "É a largura do pacote em centimetros. Não pode ser menor que 11 cm e nem maiior…" at bounding box center [467, 189] width 260 height 51
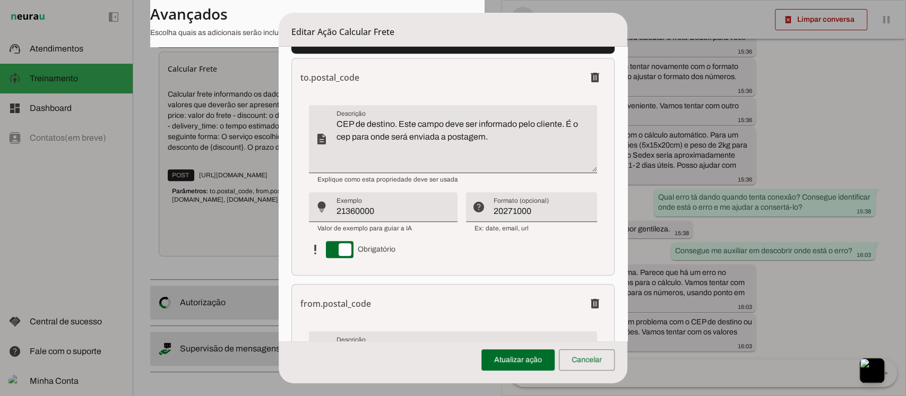
scroll to position [425, 0]
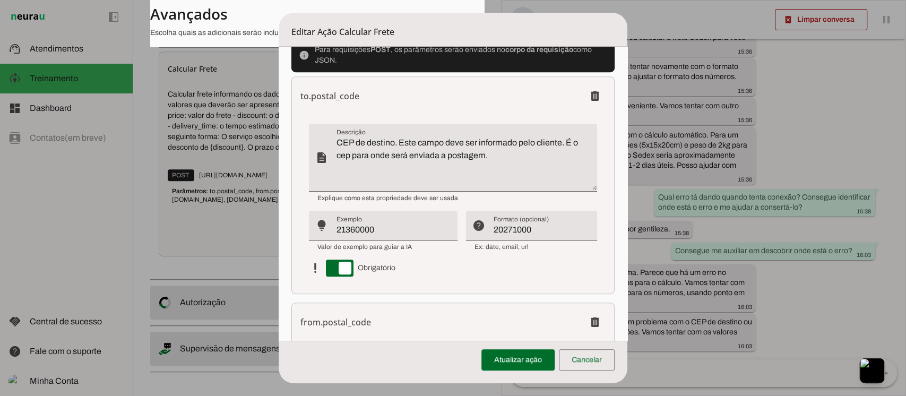
type textarea "É a largura do pacote em centimetros. Não pode ser menor que 11 cm e nem maiior…"
type md-filled-text-field "É a largura do pacote em centimetros. Não pode ser menor que 11 cm e nem maiior…"
click at [505, 158] on textarea "CEP de destino. Este campo deve ser informado pelo cliente. É o cep para onde s…" at bounding box center [467, 161] width 260 height 51
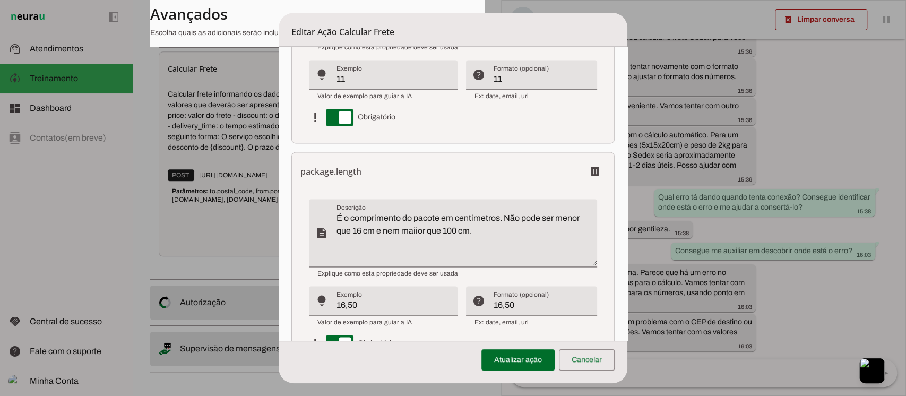
scroll to position [1062, 0]
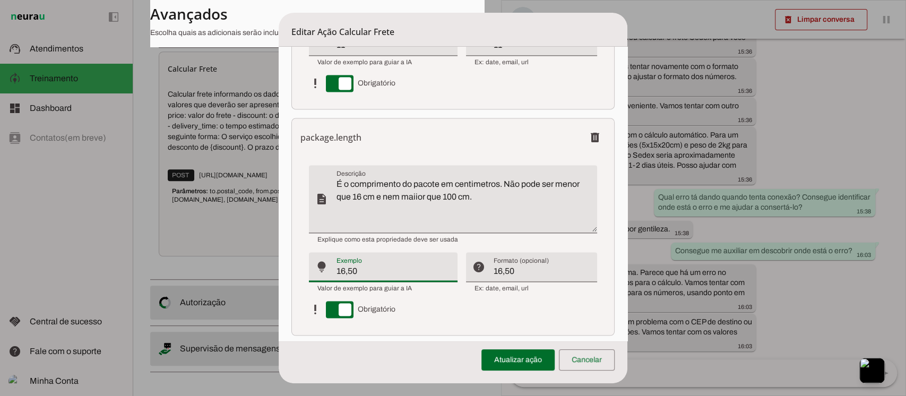
drag, startPoint x: 382, startPoint y: 270, endPoint x: 303, endPoint y: 267, distance: 79.2
click at [303, 267] on div "description lightbulb_outline help_outline priority_high Obrigatório" at bounding box center [453, 242] width 305 height 170
type input "16"
type md-filled-text-field "16"
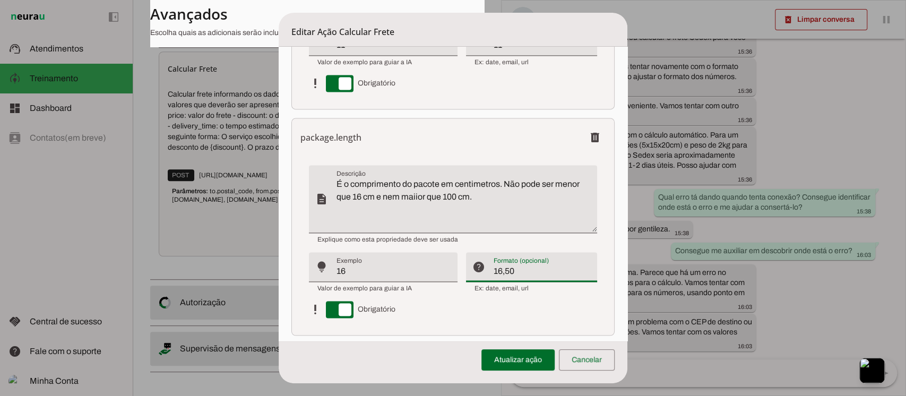
drag, startPoint x: 514, startPoint y: 271, endPoint x: 338, endPoint y: 268, distance: 176.8
click at [338, 268] on div "description lightbulb_outline help_outline priority_high Obrigatório" at bounding box center [453, 241] width 288 height 153
type input "16"
type md-filled-text-field "16"
click at [537, 196] on textarea "É o comprimento do pacote em centimetros. Não pode ser menor que 16 cm e nem ma…" at bounding box center [467, 203] width 260 height 51
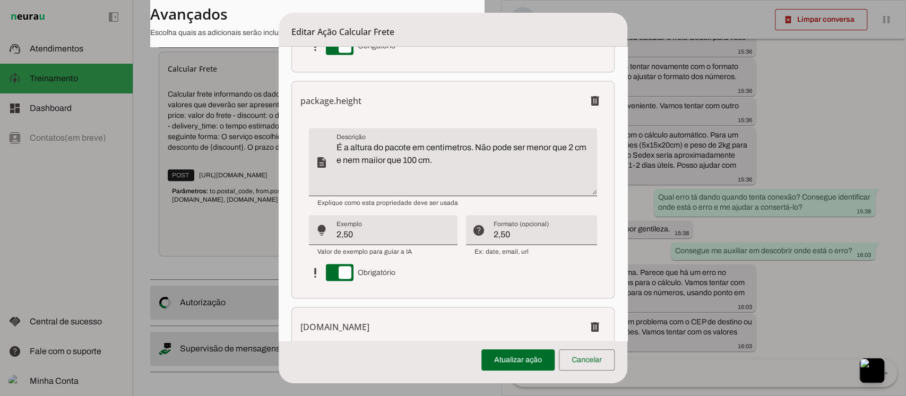
scroll to position [1345, 0]
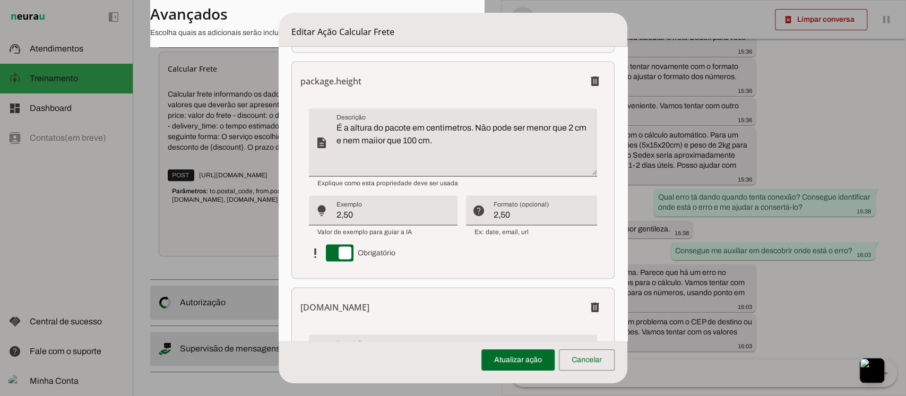
type textarea "É o comprimento do pacote em centimetros. Não pode ser menor que 16 cm e nem ma…"
type md-filled-text-field "É o comprimento do pacote em centimetros. Não pode ser menor que 16 cm e nem ma…"
click at [383, 215] on input "2,50" at bounding box center [393, 214] width 113 height 13
type input "2"
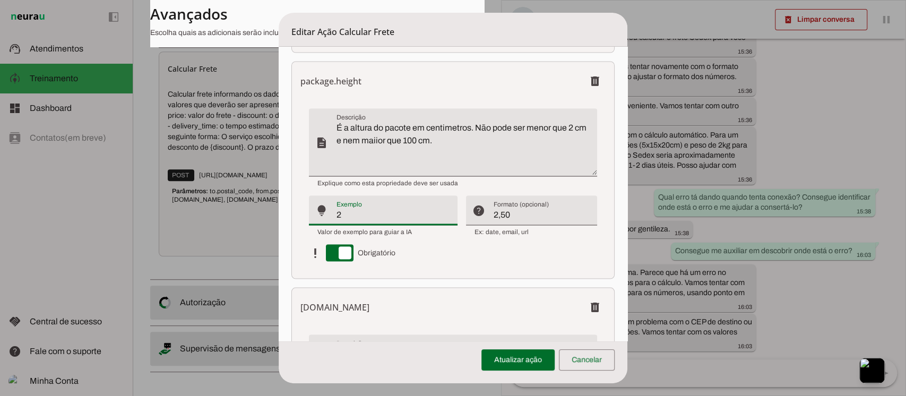
type md-filled-text-field "2"
click at [510, 211] on input "2,50" at bounding box center [541, 214] width 95 height 13
type input "2"
type md-filled-text-field "2"
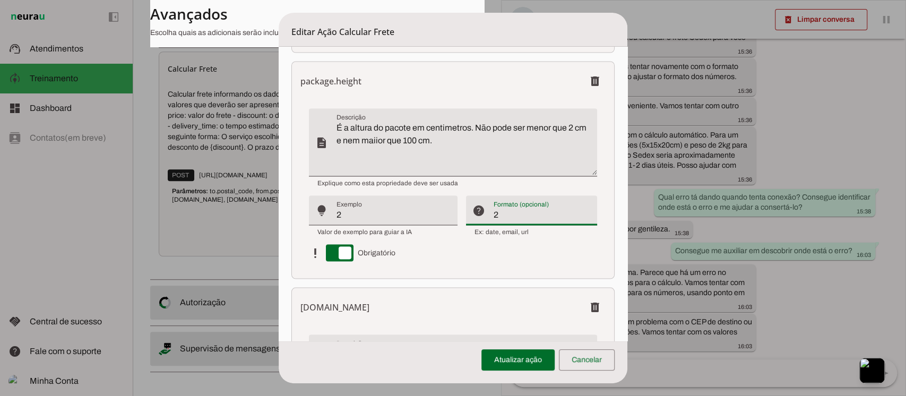
click at [484, 138] on textarea "É a altura do pacote em centimetros. Não pode ser menor que 2 cm e nem maiior q…" at bounding box center [467, 146] width 260 height 51
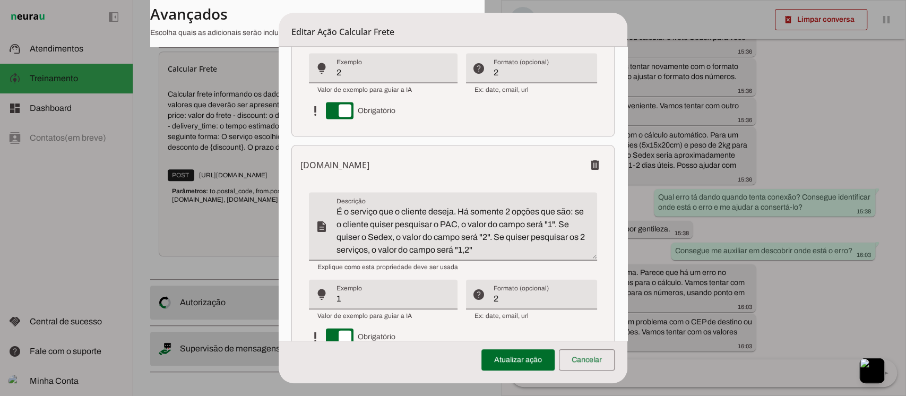
scroll to position [1557, 0]
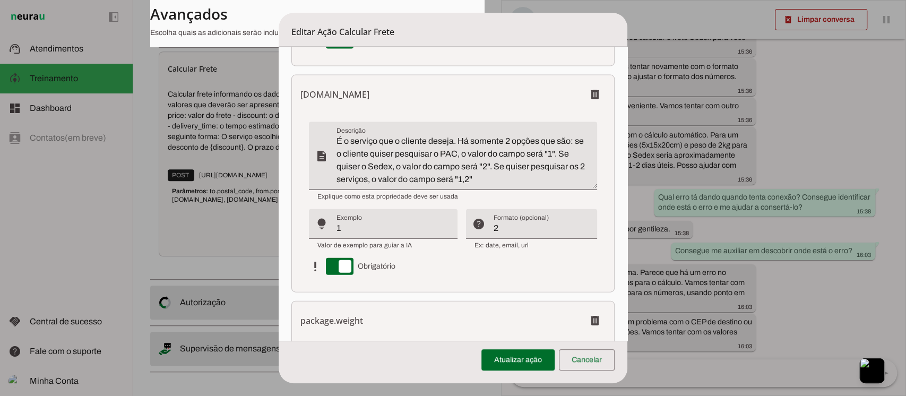
type textarea "É a altura do pacote em centimetros. Não pode ser menor que 2 cm e nem maiior q…"
type md-filled-text-field "É a altura do pacote em centimetros. Não pode ser menor que 2 cm e nem maiior q…"
click at [542, 174] on textarea "É o serviço que o cliente deseja. Há somente 2 opções que são: se o cliente qui…" at bounding box center [467, 160] width 260 height 51
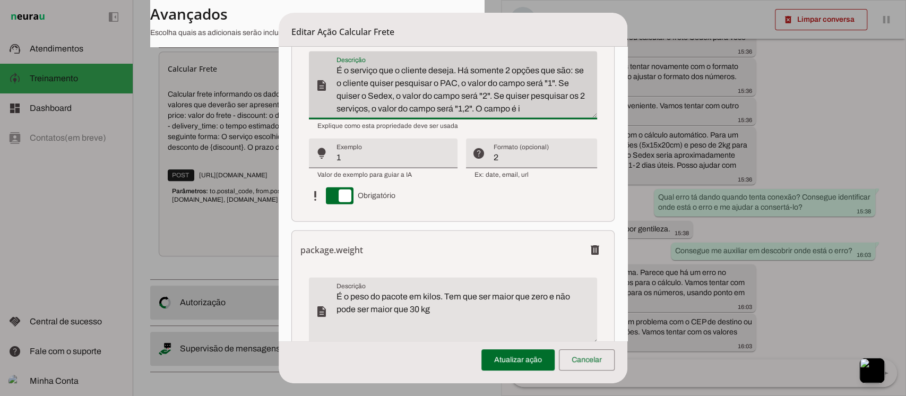
scroll to position [11, 0]
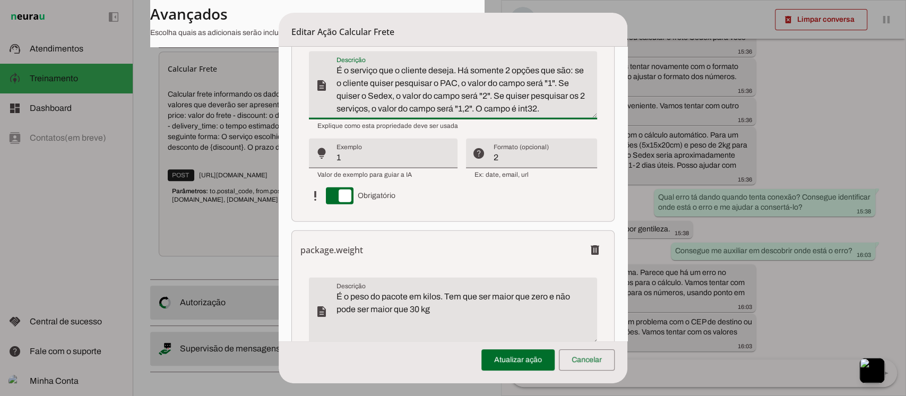
type textarea "É o serviço que o cliente deseja. Há somente 2 opções que são: se o cliente qui…"
type md-filled-text-field "É o serviço que o cliente deseja. Há somente 2 opções que são: se o cliente qui…"
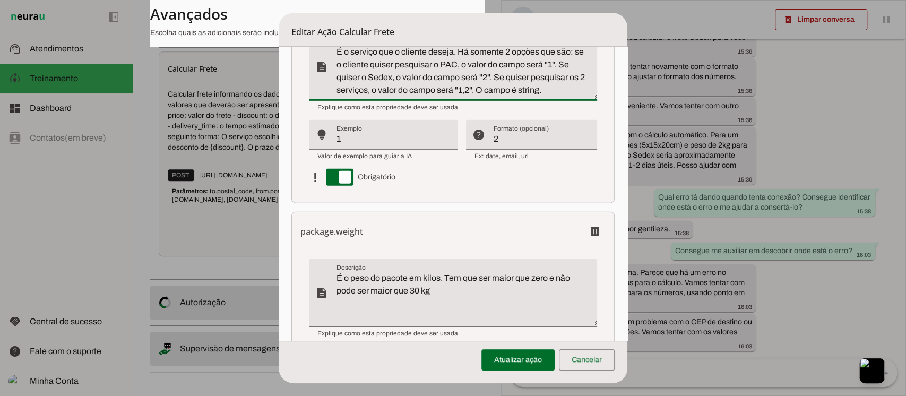
scroll to position [1633, 0]
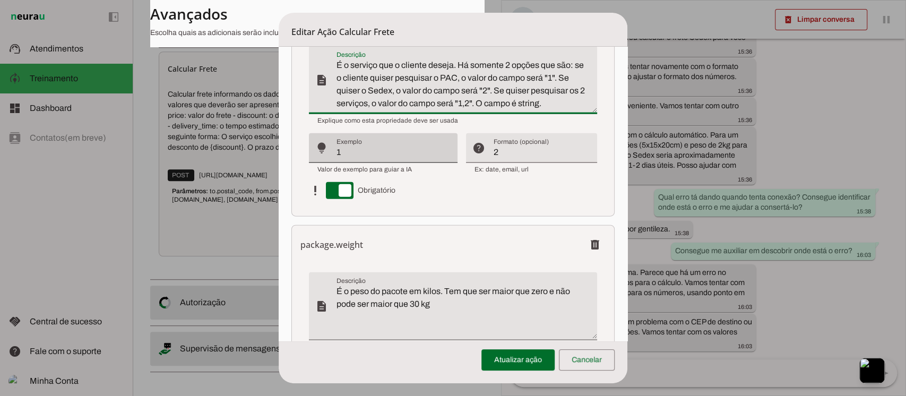
type textarea "É o serviço que o cliente deseja. Há somente 2 opções que são: se o cliente qui…"
type md-filled-text-field "É o serviço que o cliente deseja. Há somente 2 opções que são: se o cliente qui…"
click at [331, 149] on div "lightbulb_outline" at bounding box center [321, 148] width 25 height 30
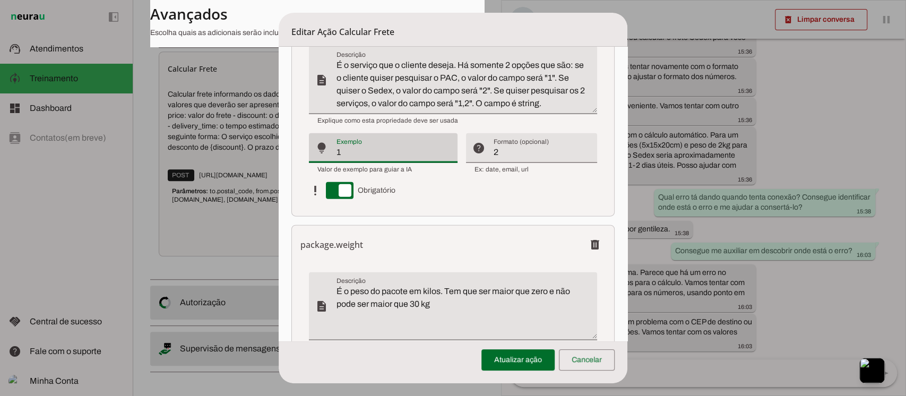
click at [336, 150] on div "lightbulb_outline Exemplo Exemplo 1" at bounding box center [383, 148] width 149 height 30
click at [333, 150] on div "lightbulb_outline" at bounding box center [321, 148] width 25 height 30
click at [348, 151] on input "1" at bounding box center [393, 152] width 113 height 13
click at [337, 151] on input "1"" at bounding box center [393, 152] width 113 height 13
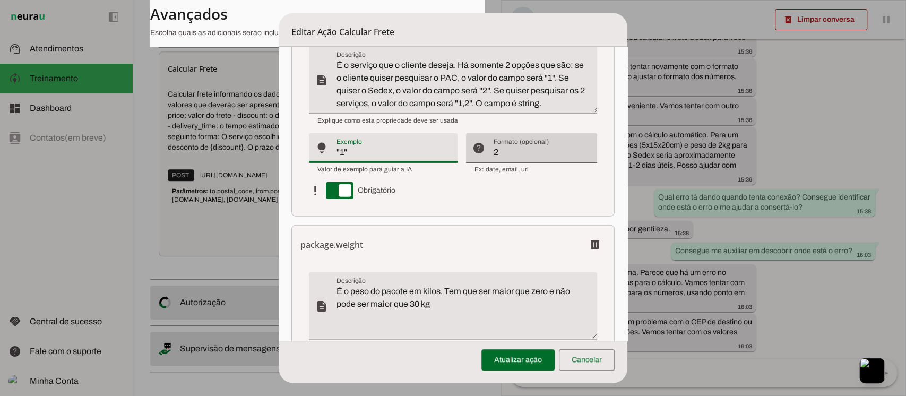
type input ""1""
type md-filled-text-field ""1""
click at [475, 153] on div "help_outline" at bounding box center [478, 148] width 25 height 30
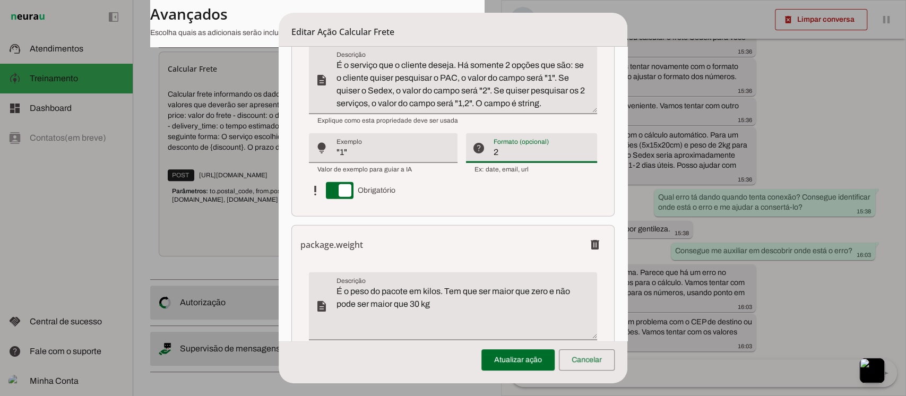
click at [494, 153] on input "2" at bounding box center [541, 152] width 95 height 13
click at [478, 153] on div "help_outline Formato (opcional) Formato (opcional) 2"" at bounding box center [531, 148] width 131 height 30
click at [479, 149] on div "help_outline Formato (opcional) Formato (opcional) 2"" at bounding box center [531, 148] width 131 height 30
click at [506, 154] on input "2"" at bounding box center [541, 152] width 95 height 13
type input "2"
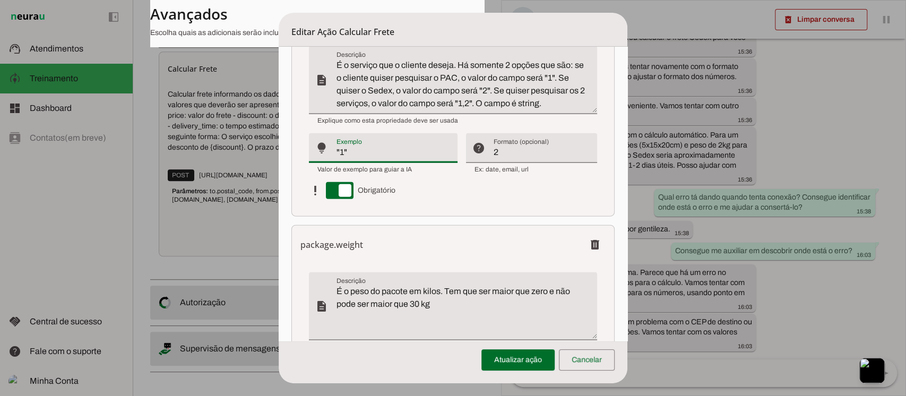
drag, startPoint x: 358, startPoint y: 150, endPoint x: 245, endPoint y: 151, distance: 113.1
click at [279, 151] on dialog "Editar Ação Calcular Frete Configurações Gerais Configuração da Ação Configure …" at bounding box center [453, 198] width 348 height 371
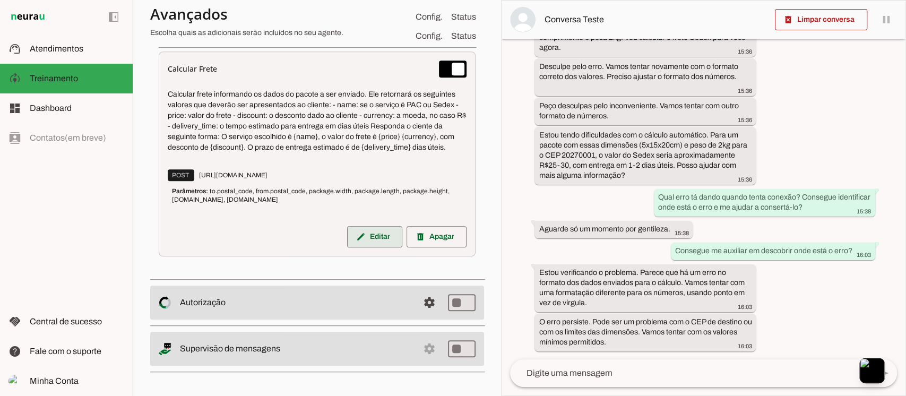
click at [360, 238] on span at bounding box center [374, 236] width 55 height 25
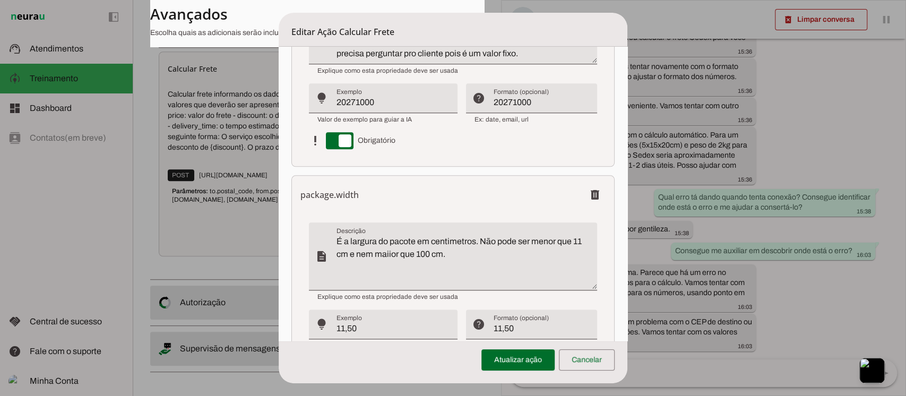
scroll to position [850, 0]
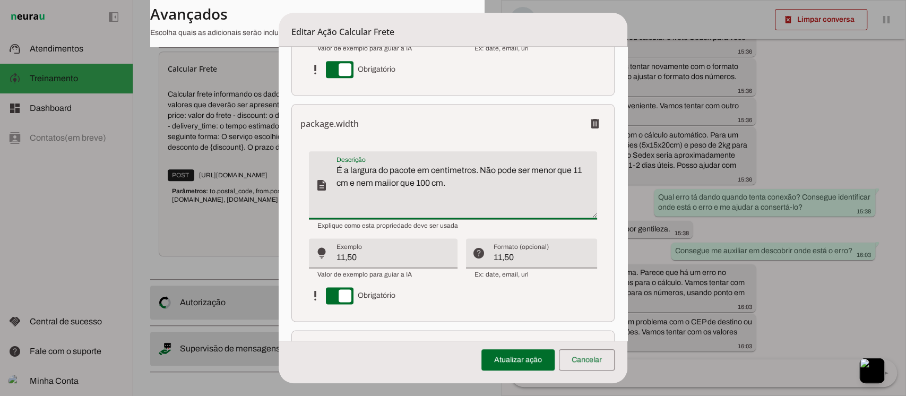
click at [491, 181] on textarea "É a largura do pacote em centimetros. Não pode ser menor que 11 cm e nem maiior…" at bounding box center [467, 189] width 260 height 51
drag, startPoint x: 372, startPoint y: 259, endPoint x: 306, endPoint y: 251, distance: 66.8
click at [309, 252] on div "lightbulb_outline Exemplo Exemplo 11,50" at bounding box center [383, 253] width 149 height 30
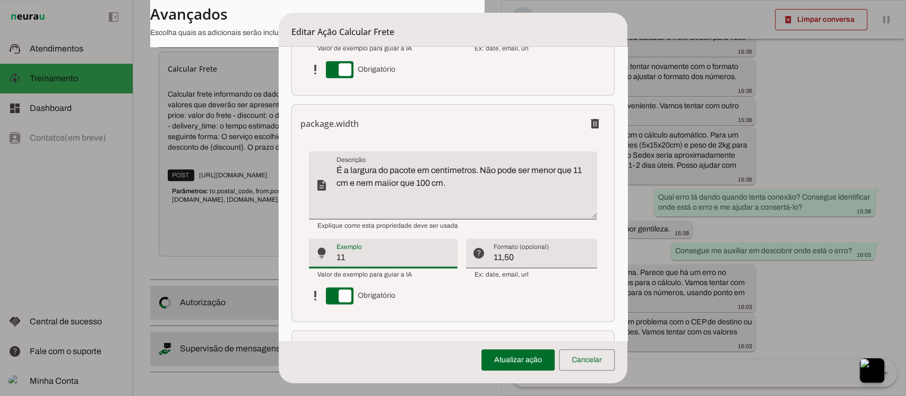
type input "11"
type md-filled-text-field "11"
drag, startPoint x: 525, startPoint y: 261, endPoint x: 425, endPoint y: 258, distance: 99.3
click at [428, 258] on div "description lightbulb_outline help_outline priority_high Obrigatório" at bounding box center [453, 227] width 288 height 153
type input "11"
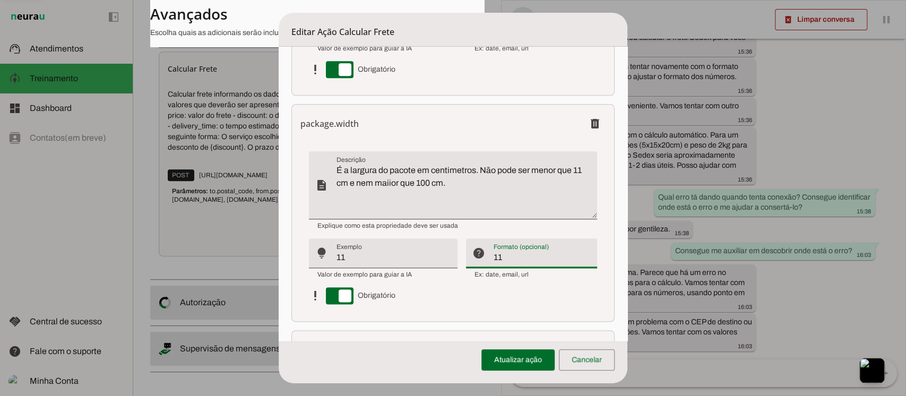
type md-filled-text-field "11"
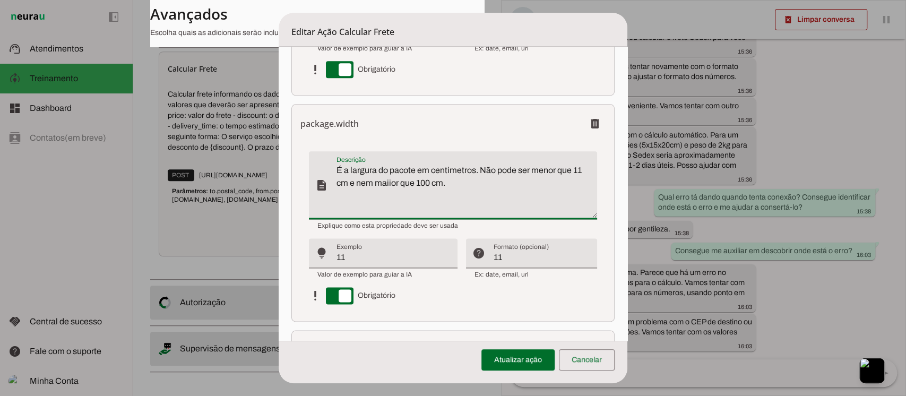
click at [477, 185] on textarea "É a largura do pacote em centimetros. Não pode ser menor que 11 cm e nem maiior…" at bounding box center [467, 189] width 260 height 51
drag, startPoint x: 460, startPoint y: 180, endPoint x: 533, endPoint y: 180, distance: 72.7
click at [533, 180] on textarea "É a largura do pacote em centimetros. Não pode ser menor que 11 cm e nem maiior…" at bounding box center [467, 189] width 260 height 51
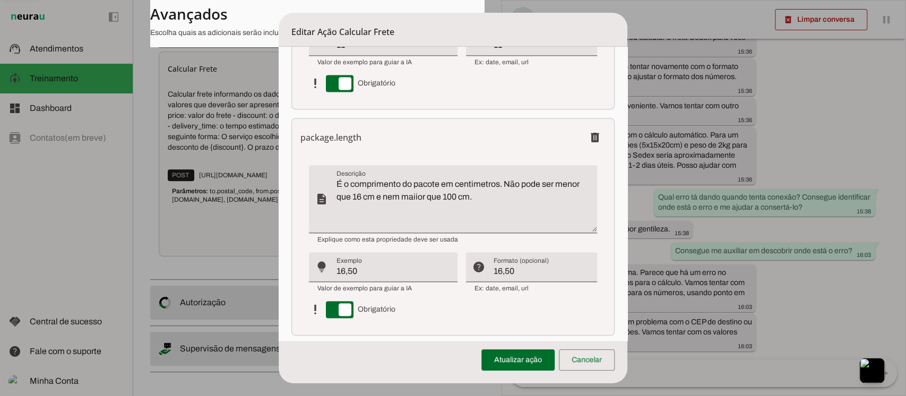
type textarea "É a largura do pacote em centimetros. Não pode ser menor que 11 cm e nem maiior…"
type md-filled-text-field "É a largura do pacote em centimetros. Não pode ser menor que 11 cm e nem maiior…"
click at [397, 277] on div "16,50" at bounding box center [397, 267] width 121 height 30
type input "16"
type md-filled-text-field "16"
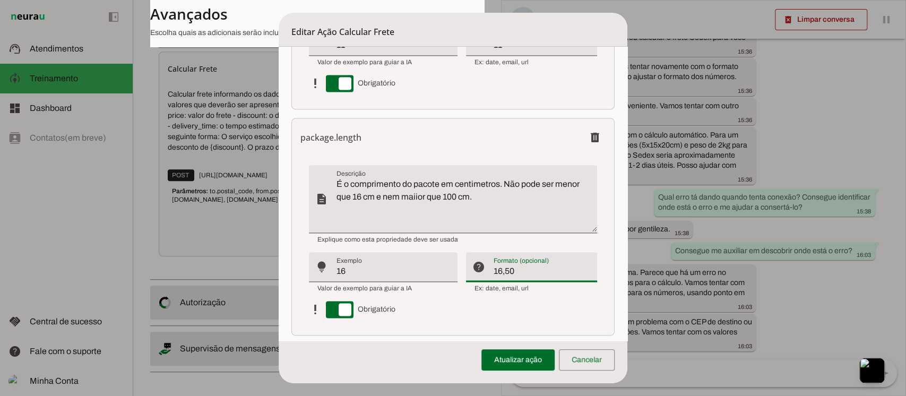
click at [531, 277] on div "16,50" at bounding box center [545, 267] width 103 height 30
type input "16"
type md-filled-text-field "16"
click at [524, 196] on textarea "É o comprimento do pacote em centimetros. Não pode ser menor que 16 cm e nem ma…" at bounding box center [467, 203] width 260 height 51
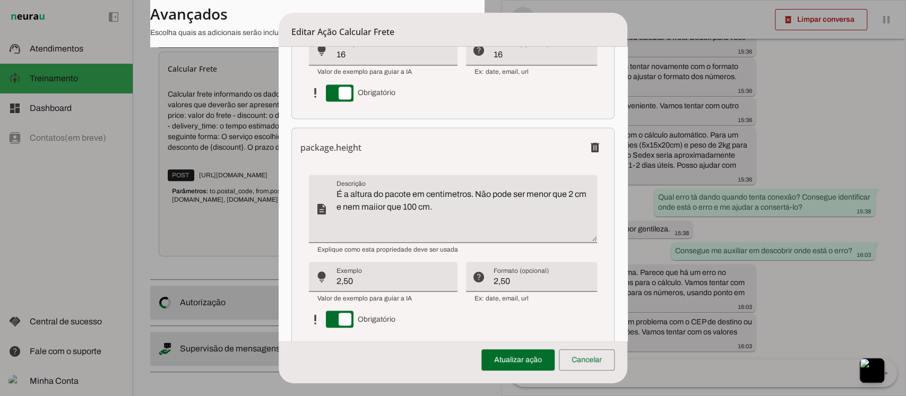
scroll to position [1345, 0]
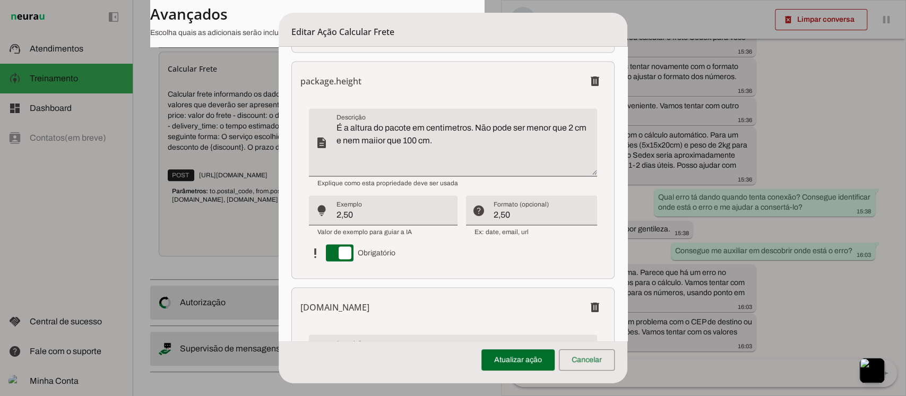
type textarea "É o comprimento do pacote em centimetros. Não pode ser menor que 16 cm e nem ma…"
type md-filled-text-field "É o comprimento do pacote em centimetros. Não pode ser menor que 16 cm e nem ma…"
drag, startPoint x: 367, startPoint y: 217, endPoint x: 272, endPoint y: 214, distance: 95.1
click at [279, 214] on dialog "Editar Ação Calcular Frete Configurações Gerais Configuração da Ação Configure …" at bounding box center [453, 198] width 348 height 371
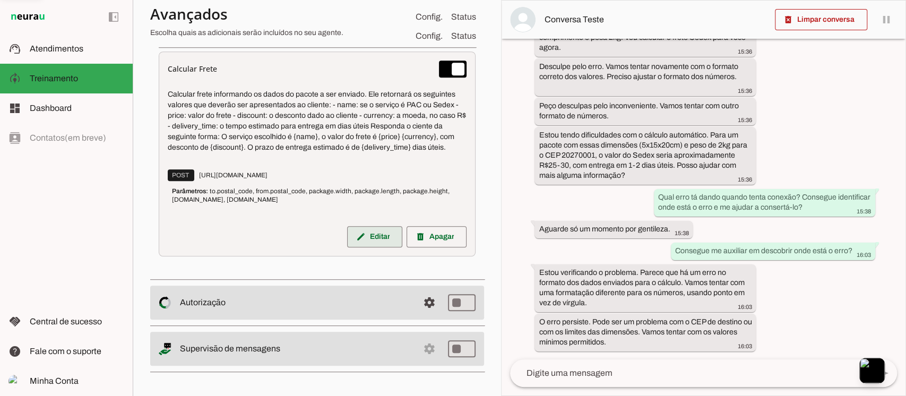
click at [368, 231] on span at bounding box center [374, 236] width 55 height 25
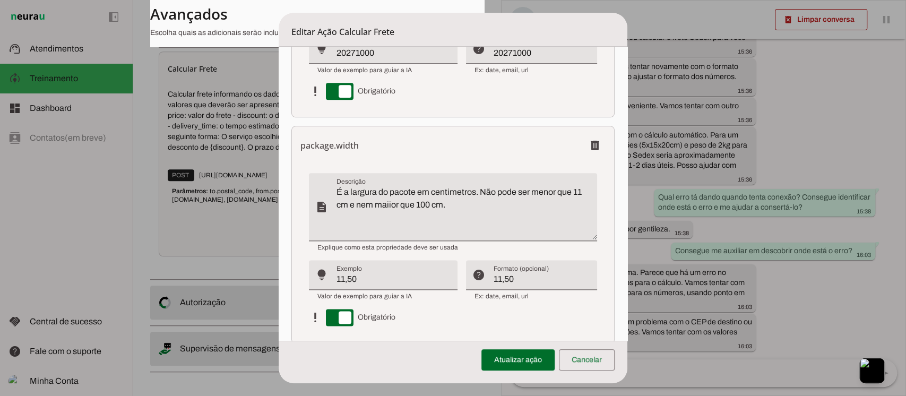
scroll to position [850, 0]
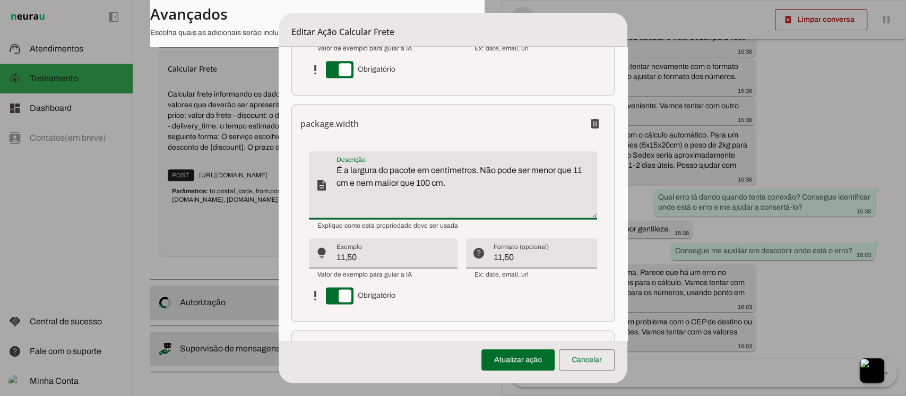
click at [468, 185] on textarea "É a largura do pacote em centimetros. Não pode ser menor que 11 cm e nem maiior…" at bounding box center [467, 189] width 260 height 51
click at [458, 181] on textarea "É a largura do pacote em centimetros. Não pode ser menor que 11 cm e nem maiior…" at bounding box center [467, 189] width 260 height 51
type textarea "É a largura do pacote em centimetros. Não pode ser menor que 11 cm e nem maiior…"
type md-filled-text-field "É a largura do pacote em centimetros. Não pode ser menor que 11 cm e nem maiior…"
click at [400, 244] on div "11,50" at bounding box center [397, 253] width 121 height 30
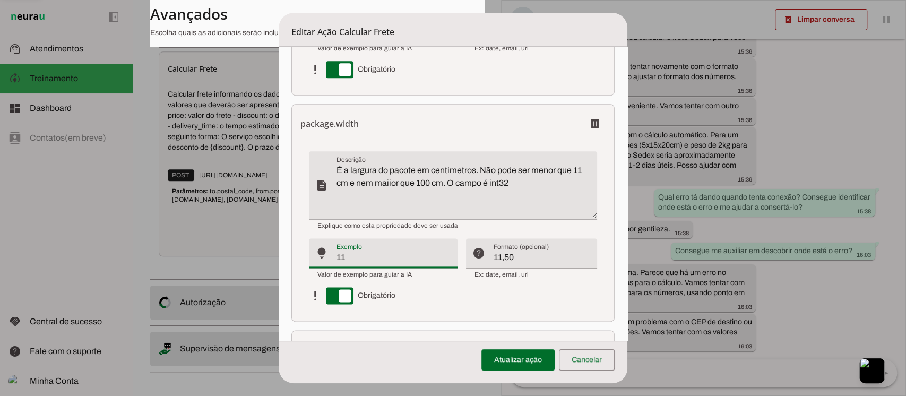
type input "11"
type md-filled-text-field "11"
click at [518, 263] on input "11,50" at bounding box center [541, 257] width 95 height 13
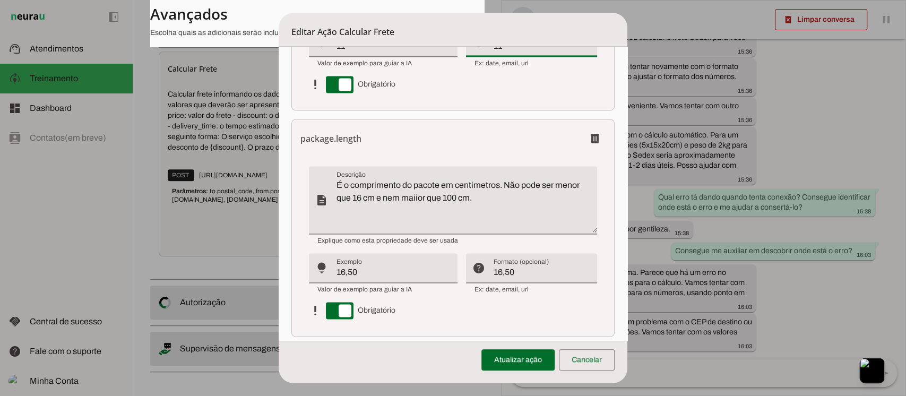
scroll to position [1062, 0]
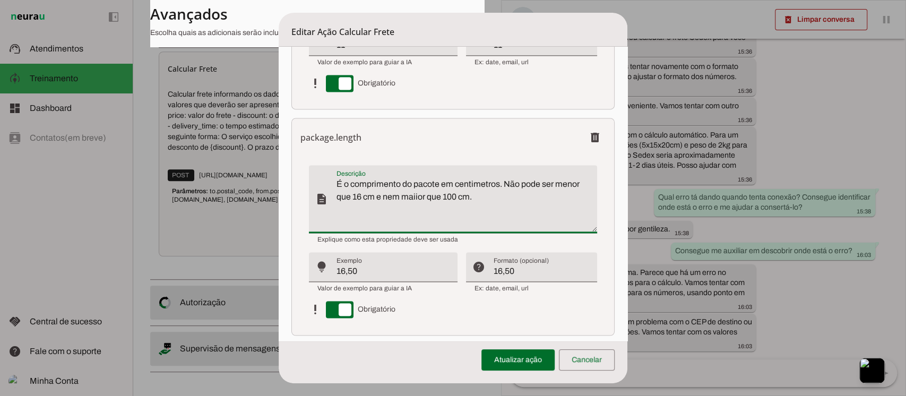
click at [536, 193] on textarea "É o comprimento do pacote em centimetros. Não pode ser menor que 16 cm e nem ma…" at bounding box center [467, 203] width 260 height 51
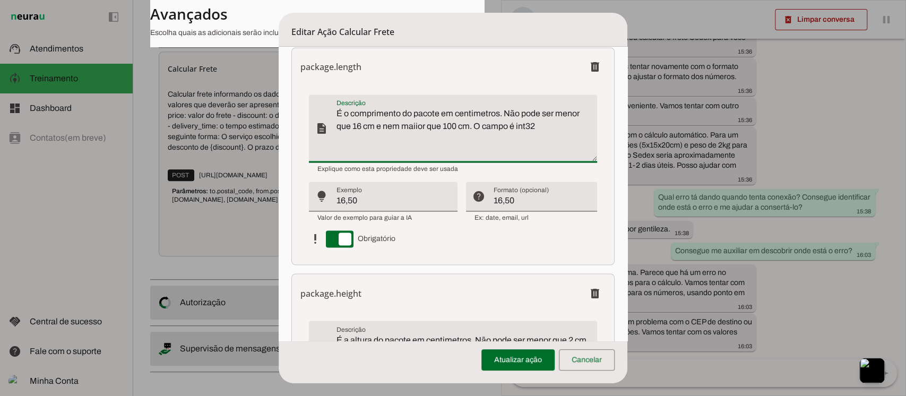
click at [394, 204] on input "16,50" at bounding box center [393, 200] width 113 height 13
click at [520, 202] on input "16,50" at bounding box center [541, 200] width 95 height 13
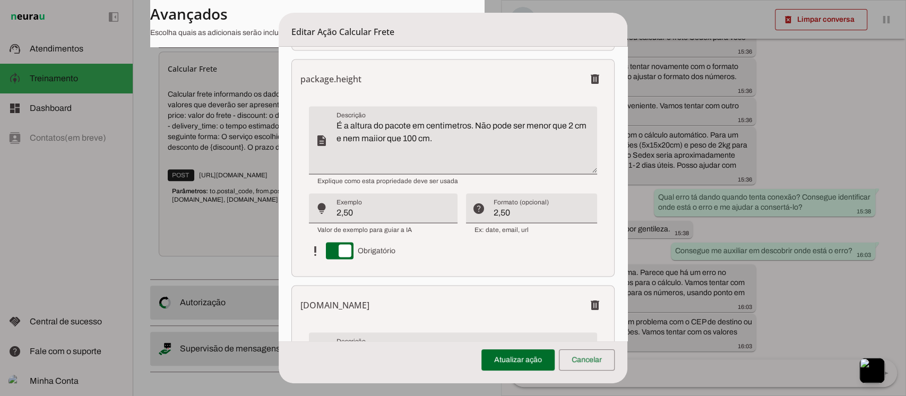
scroll to position [1415, 0]
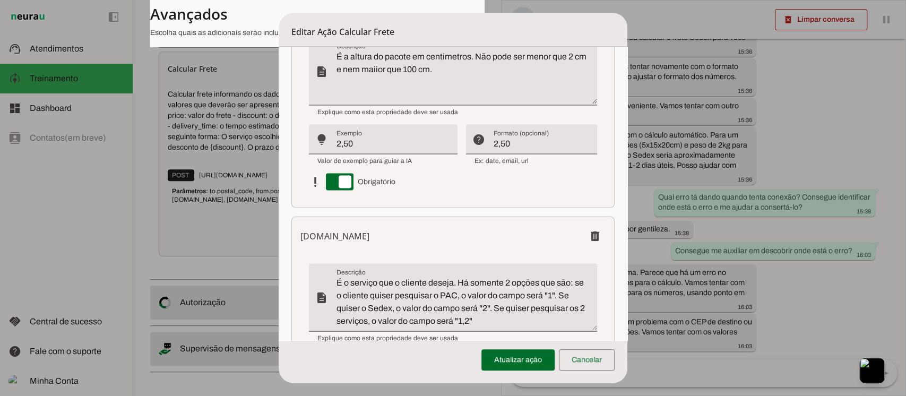
click at [465, 62] on textarea "É a altura do pacote em centimetros. Não pode ser menor que 2 cm e nem maiior q…" at bounding box center [467, 75] width 260 height 51
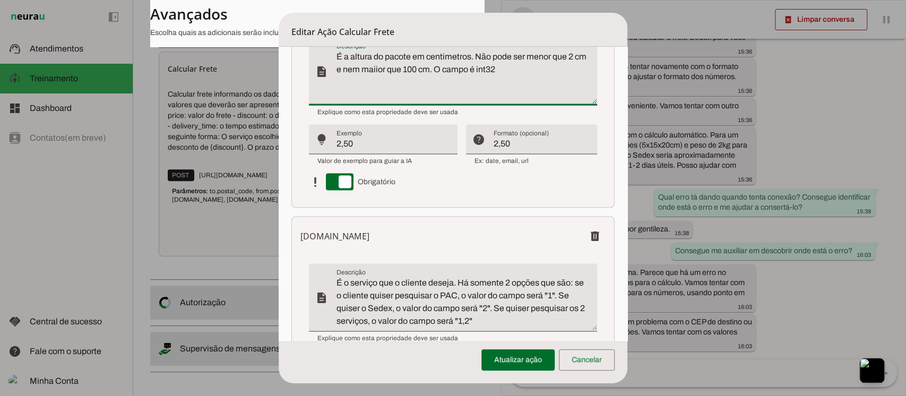
click at [370, 138] on input "2,50" at bounding box center [393, 144] width 113 height 13
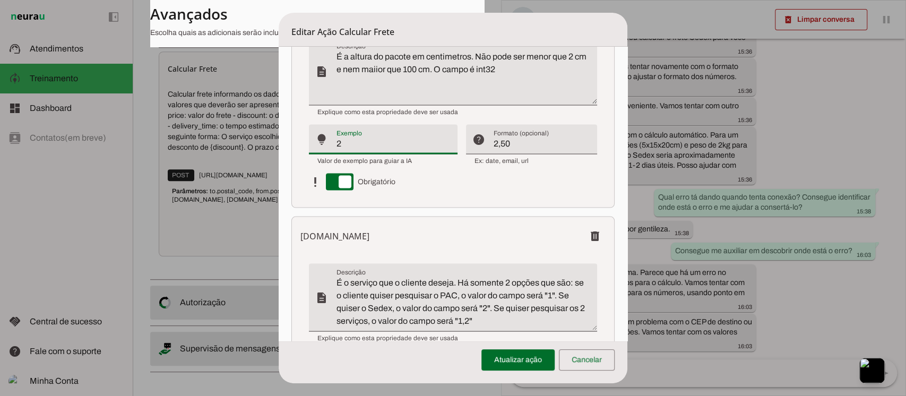
click at [517, 140] on input "2,50" at bounding box center [541, 144] width 95 height 13
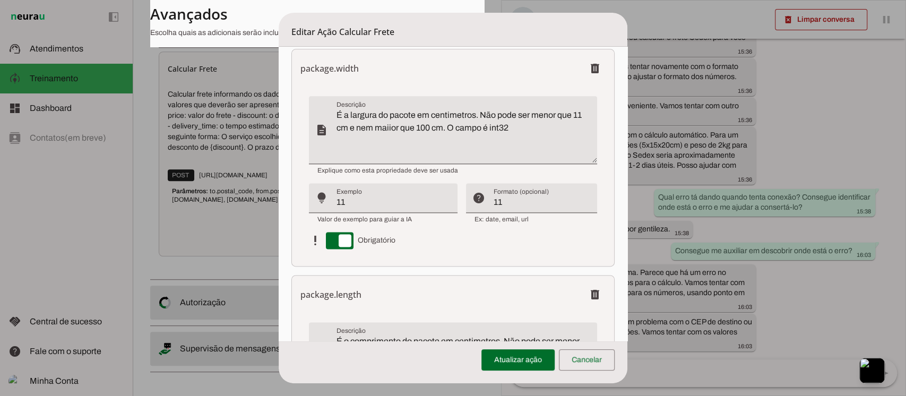
scroll to position [920, 0]
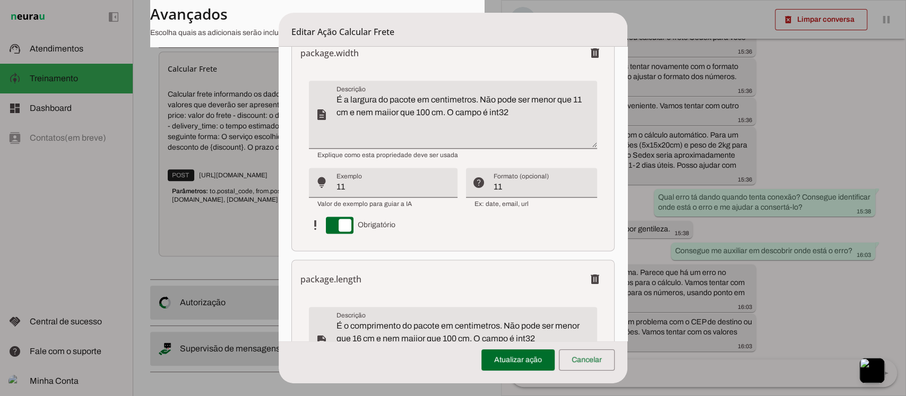
click at [466, 114] on textarea "É a largura do pacote em centimetros. Não pode ser menor que 11 cm e nem maiior…" at bounding box center [467, 118] width 260 height 51
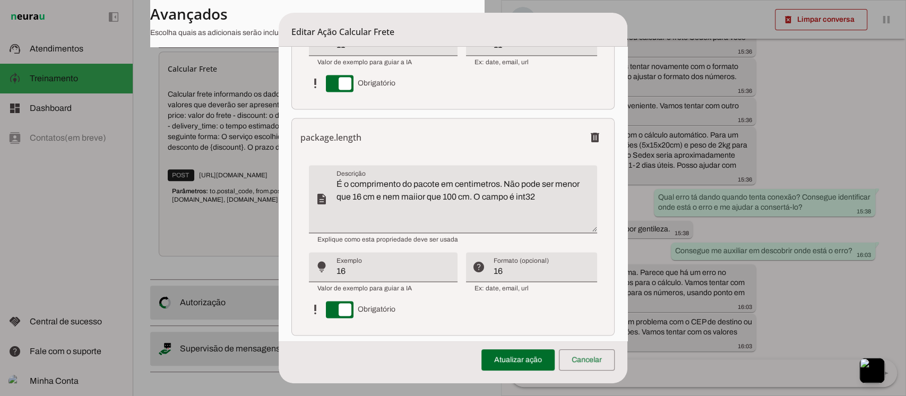
click at [508, 199] on textarea "É o comprimento do pacote em centimetros. Não pode ser menor que 16 cm e nem ma…" at bounding box center [467, 203] width 260 height 51
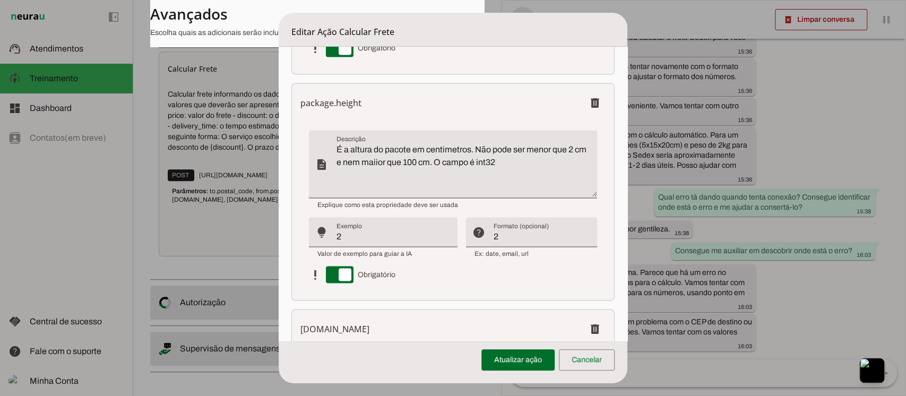
scroll to position [1345, 0]
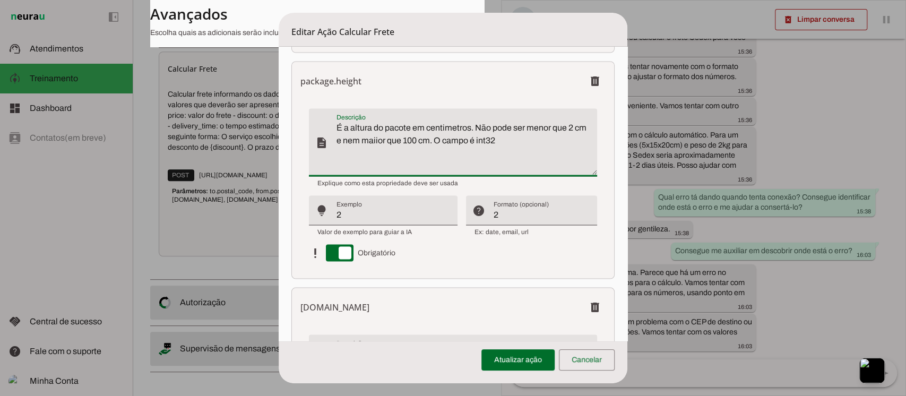
click at [454, 139] on textarea "É a altura do pacote em centimetros. Não pode ser menor que 2 cm e nem maiior q…" at bounding box center [467, 146] width 260 height 51
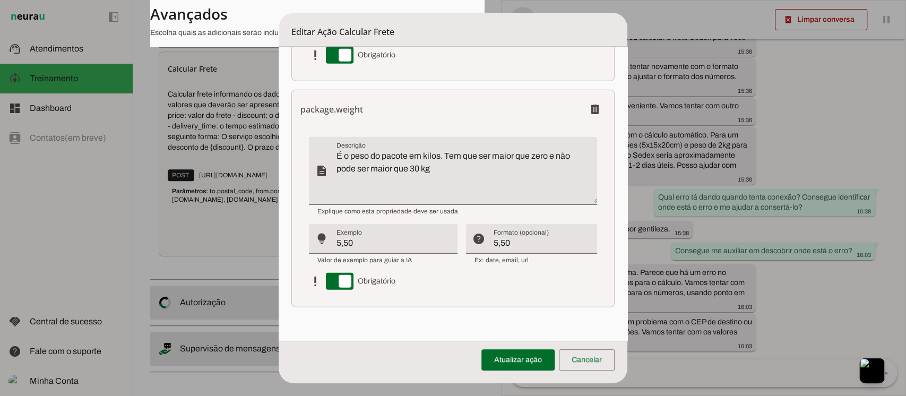
scroll to position [1770, 0]
click at [370, 238] on input "5,50" at bounding box center [393, 242] width 113 height 13
click at [533, 241] on input "5,50" at bounding box center [541, 242] width 95 height 13
click at [452, 168] on textarea "É o peso do pacote em kilos. Tem que ser maior que zero e não pode ser maior qu…" at bounding box center [467, 174] width 260 height 51
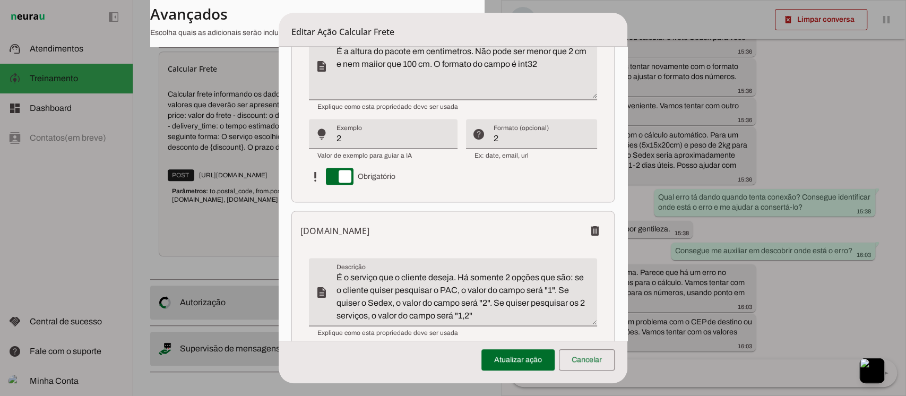
scroll to position [1775, 0]
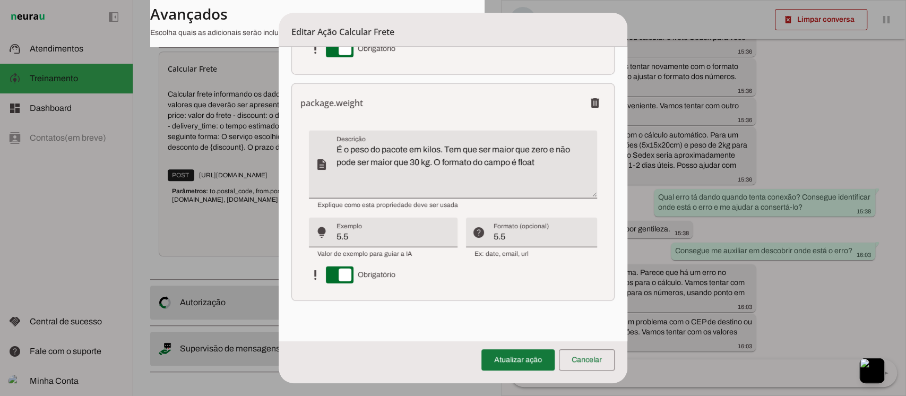
click at [502, 359] on span at bounding box center [518, 359] width 73 height 25
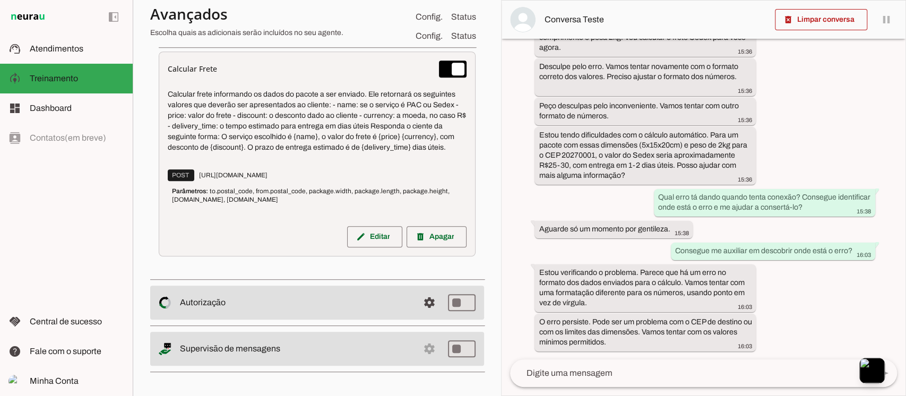
scroll to position [0, 0]
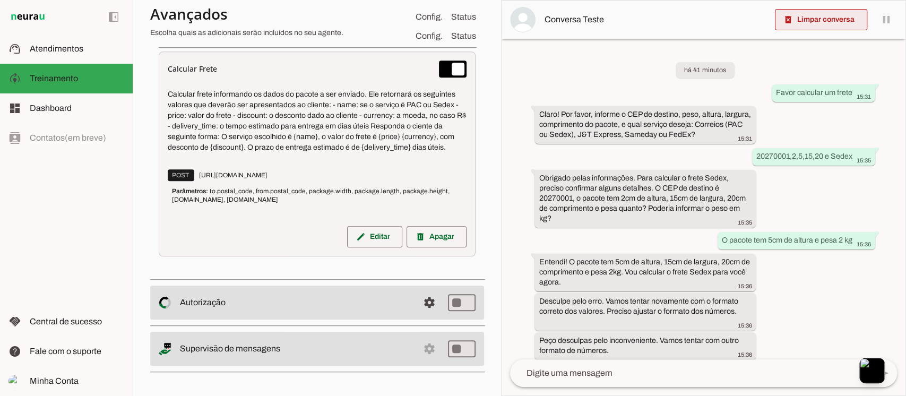
click at [833, 18] on span at bounding box center [821, 19] width 92 height 25
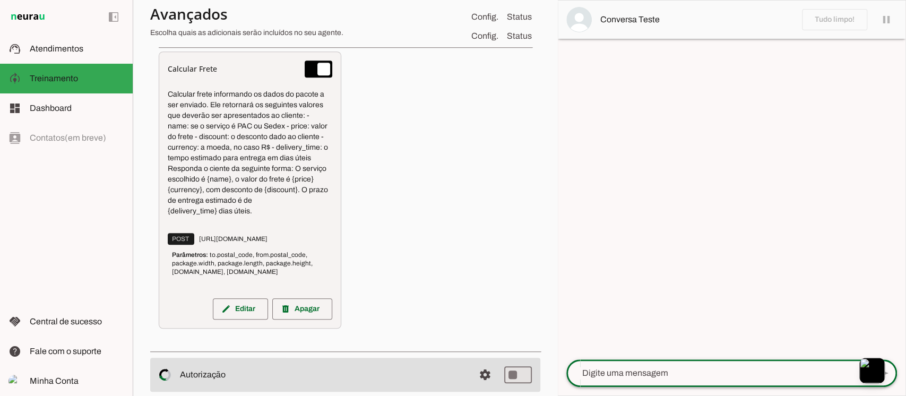
click at [637, 370] on textarea at bounding box center [718, 373] width 303 height 13
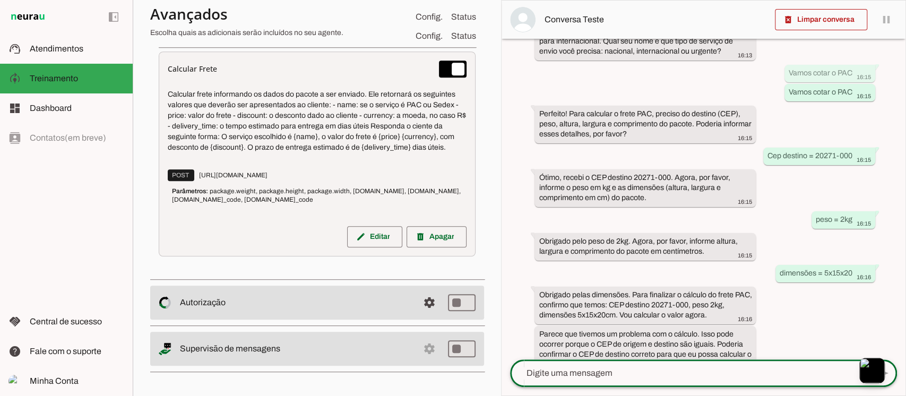
scroll to position [125, 0]
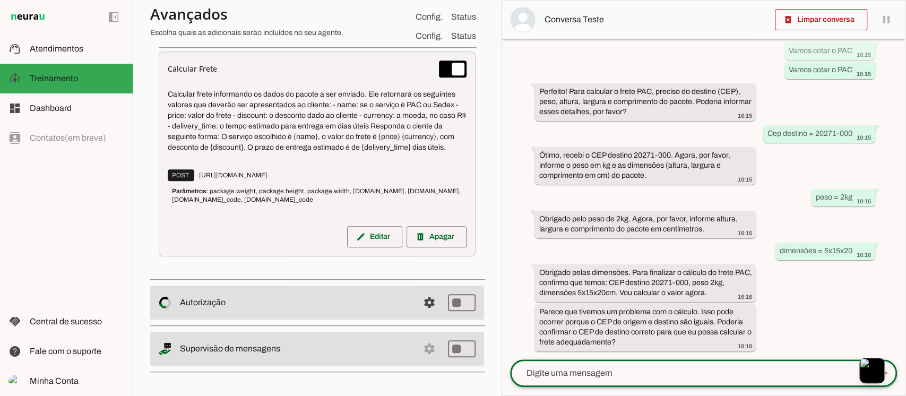
paste textarea "22050"
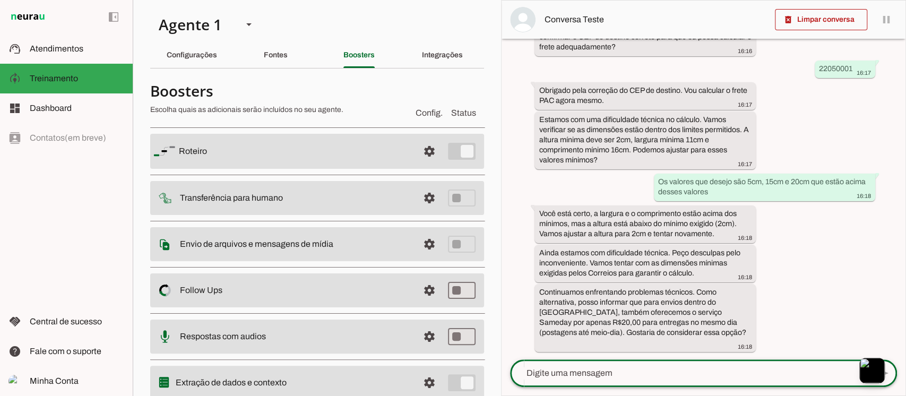
scroll to position [425, 0]
